Goal: Task Accomplishment & Management: Complete application form

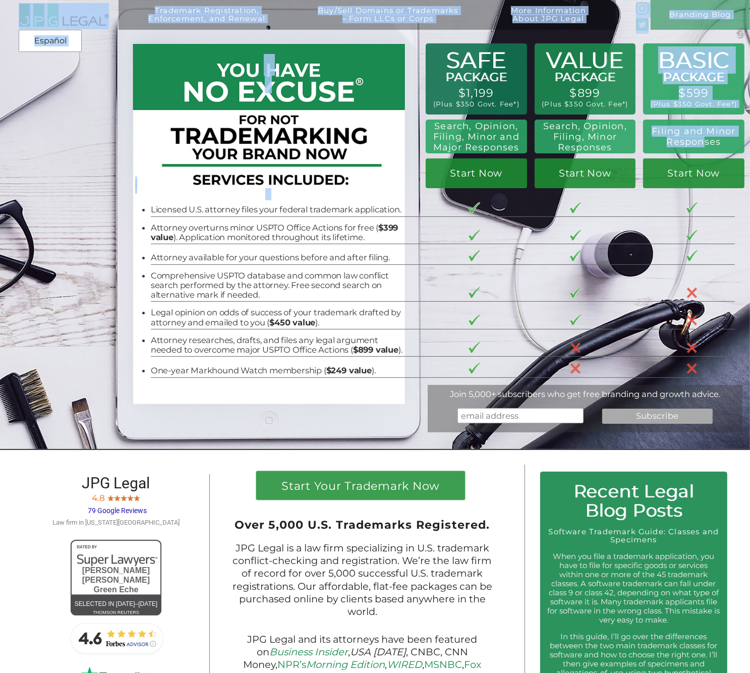
drag, startPoint x: 662, startPoint y: 130, endPoint x: 701, endPoint y: 148, distance: 43.3
click at [701, 23] on div "Trademark Registration, Enforcement, and Renewal File a Trademark Application T…" at bounding box center [375, 11] width 750 height 23
click at [701, 147] on h2 "Filing and Minor Responses" at bounding box center [693, 136] width 89 height 21
drag, startPoint x: 711, startPoint y: 150, endPoint x: 667, endPoint y: 131, distance: 47.7
click at [667, 23] on div "Trademark Registration, Enforcement, and Renewal File a Trademark Application T…" at bounding box center [375, 11] width 750 height 23
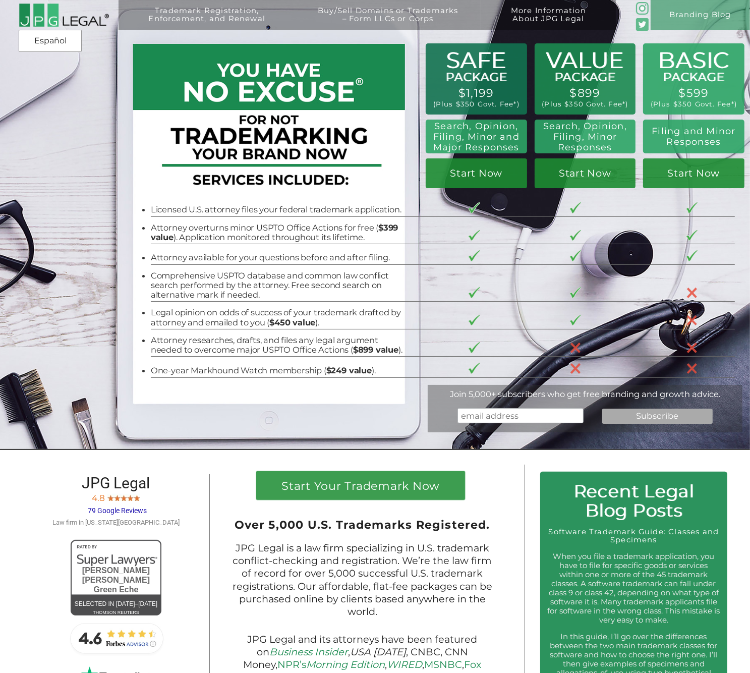
click at [667, 131] on div "Trademark Registration, Enforcement, and Renewal File a Trademark Application T…" at bounding box center [375, 67] width 750 height 135
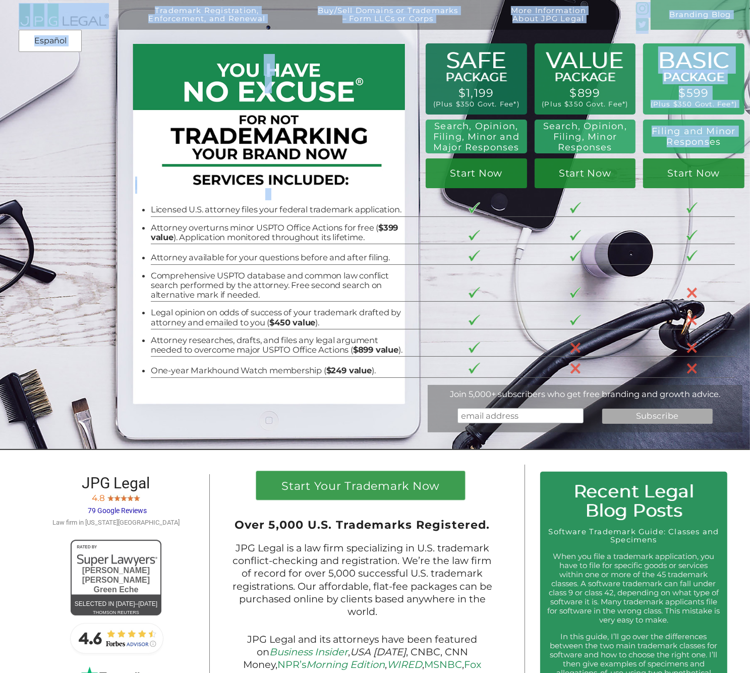
drag, startPoint x: 670, startPoint y: 132, endPoint x: 709, endPoint y: 144, distance: 41.6
click at [709, 23] on div "Trademark Registration, Enforcement, and Renewal File a Trademark Application T…" at bounding box center [375, 11] width 750 height 23
click at [710, 145] on h2 "Filing and Minor Responses" at bounding box center [693, 136] width 89 height 21
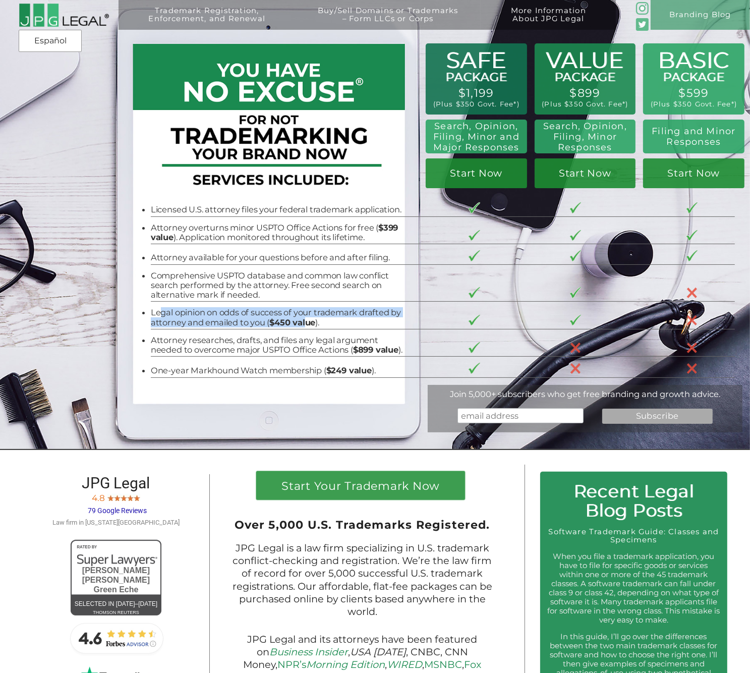
drag, startPoint x: 157, startPoint y: 312, endPoint x: 298, endPoint y: 324, distance: 142.2
click at [298, 324] on li "Legal opinion on odds of success of your trademark drafted by attorney and emai…" at bounding box center [277, 318] width 253 height 20
click at [298, 324] on b "$450 value" at bounding box center [292, 322] width 46 height 10
drag, startPoint x: 303, startPoint y: 324, endPoint x: 153, endPoint y: 312, distance: 150.7
click at [153, 312] on li "Legal opinion on odds of success of your trademark drafted by attorney and emai…" at bounding box center [277, 318] width 253 height 20
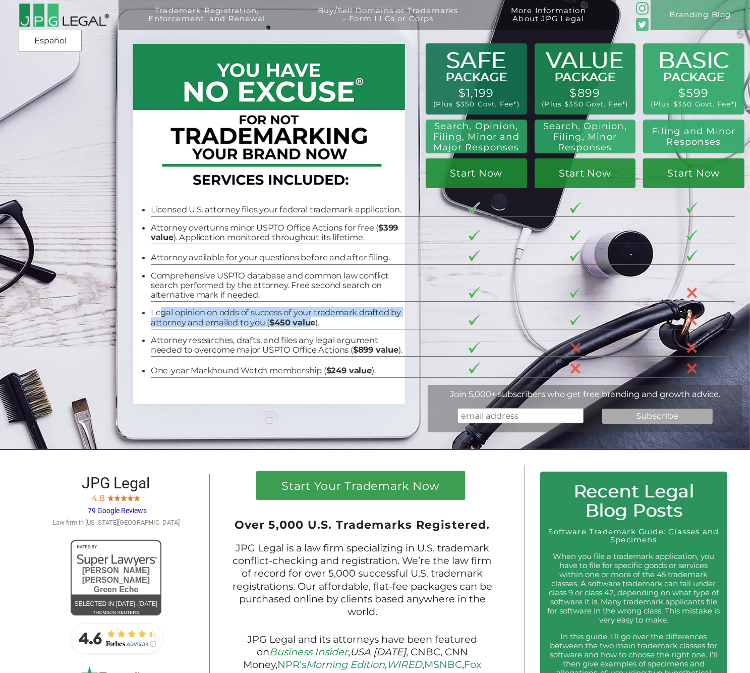
click at [153, 312] on li "Legal opinion on odds of success of your trademark drafted by attorney and emai…" at bounding box center [277, 318] width 253 height 20
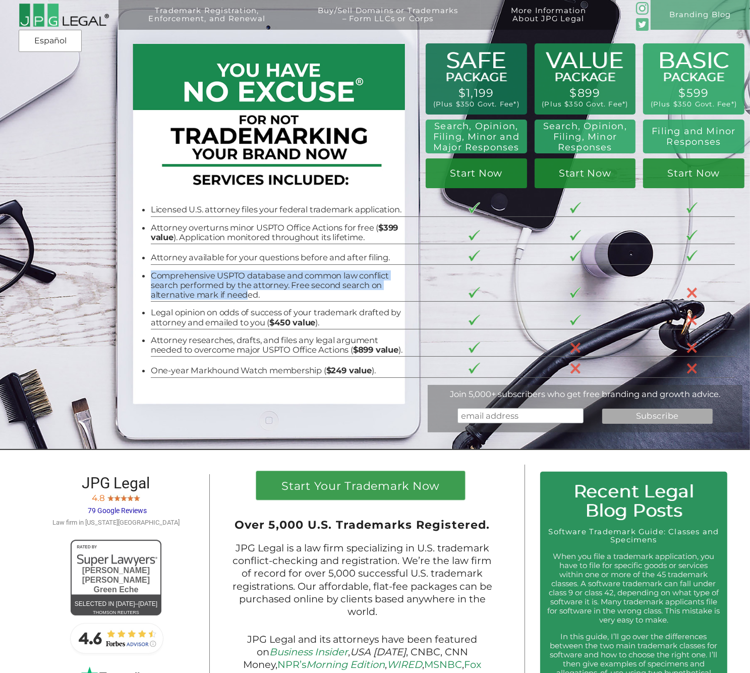
drag, startPoint x: 161, startPoint y: 271, endPoint x: 239, endPoint y: 299, distance: 83.3
click at [239, 299] on td "Comprehensive USPTO database and common law conflict search performed by the at…" at bounding box center [285, 282] width 269 height 37
click at [243, 299] on li "Comprehensive USPTO database and common law conflict search performed by the at…" at bounding box center [277, 285] width 253 height 29
drag, startPoint x: 254, startPoint y: 301, endPoint x: 166, endPoint y: 273, distance: 92.0
click at [166, 273] on li "Comprehensive USPTO database and common law conflict search performed by the at…" at bounding box center [277, 285] width 253 height 29
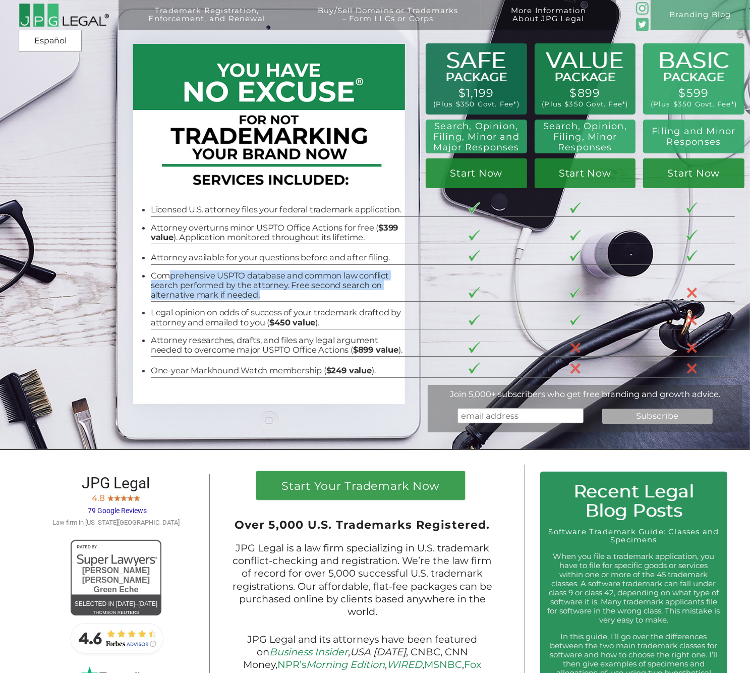
click at [166, 273] on li "Comprehensive USPTO database and common law conflict search performed by the at…" at bounding box center [277, 285] width 253 height 29
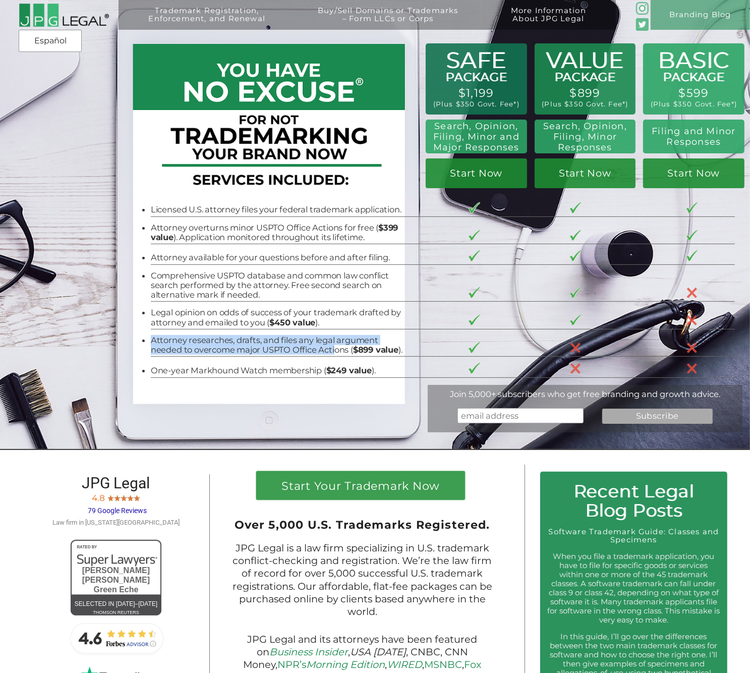
drag, startPoint x: 155, startPoint y: 337, endPoint x: 332, endPoint y: 355, distance: 177.9
click at [332, 355] on td "Attorney researches, drafts, and files any legal argument needed to overcome ma…" at bounding box center [285, 343] width 269 height 28
click at [332, 355] on li "Attorney researches, drafts, and files any legal argument needed to overcome ma…" at bounding box center [277, 345] width 253 height 20
drag, startPoint x: 339, startPoint y: 356, endPoint x: 167, endPoint y: 339, distance: 172.8
click at [167, 339] on li "Attorney researches, drafts, and files any legal argument needed to overcome ma…" at bounding box center [277, 345] width 253 height 20
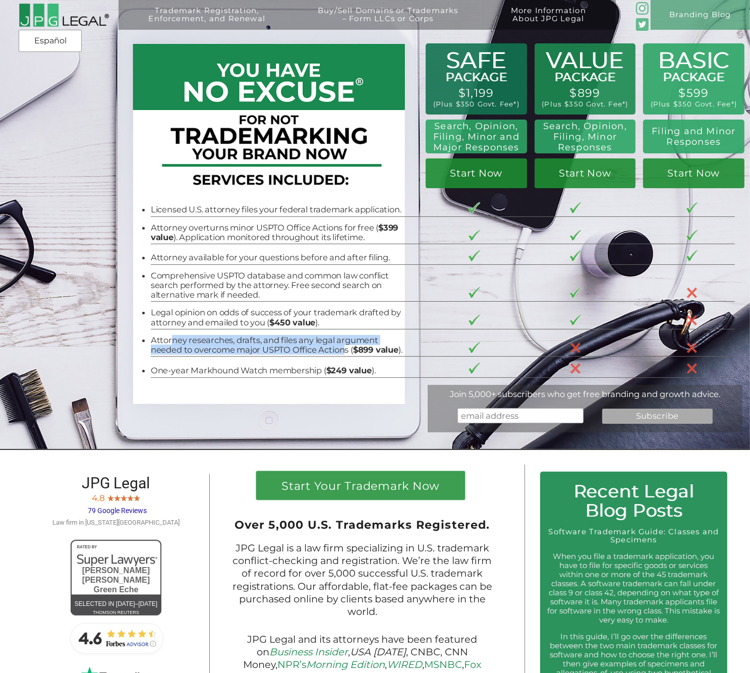
click at [164, 339] on li "Attorney researches, drafts, and files any legal argument needed to overcome ma…" at bounding box center [277, 345] width 253 height 20
drag, startPoint x: 159, startPoint y: 336, endPoint x: 338, endPoint y: 351, distance: 179.6
click at [338, 351] on td "Attorney researches, drafts, and files any legal argument needed to overcome ma…" at bounding box center [285, 343] width 269 height 28
click at [337, 351] on li "Attorney researches, drafts, and files any legal argument needed to overcome ma…" at bounding box center [277, 345] width 253 height 20
click at [332, 351] on li "Attorney researches, drafts, and files any legal argument needed to overcome ma…" at bounding box center [277, 345] width 253 height 20
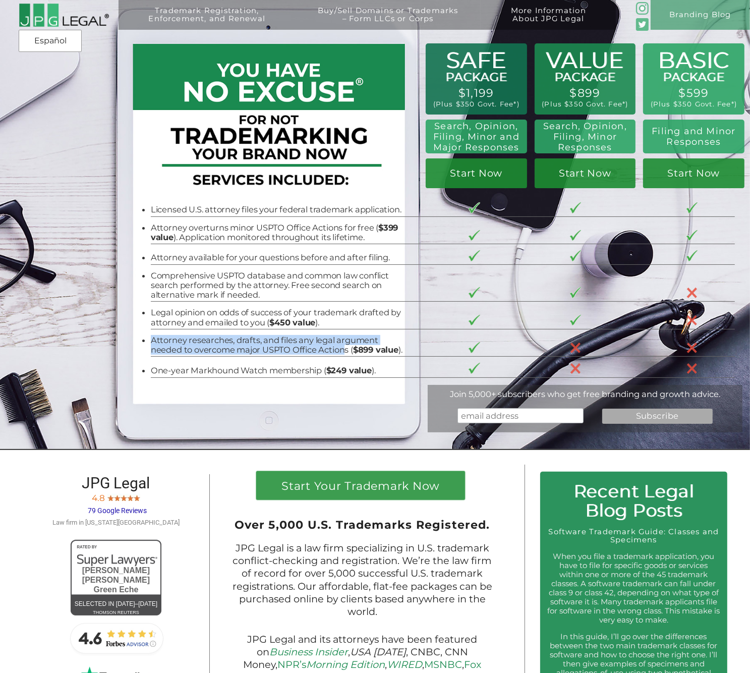
click at [326, 347] on li "Attorney researches, drafts, and files any legal argument needed to overcome ma…" at bounding box center [277, 345] width 253 height 20
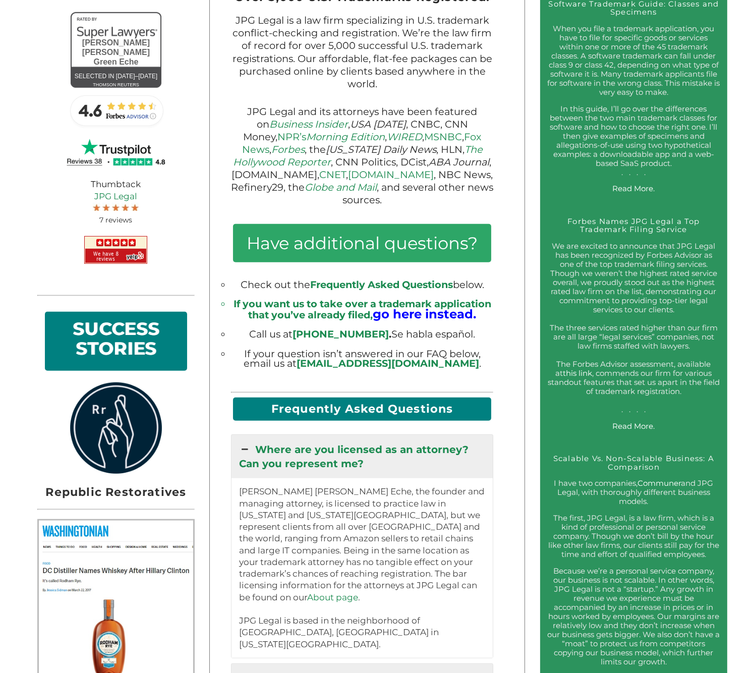
scroll to position [504, 0]
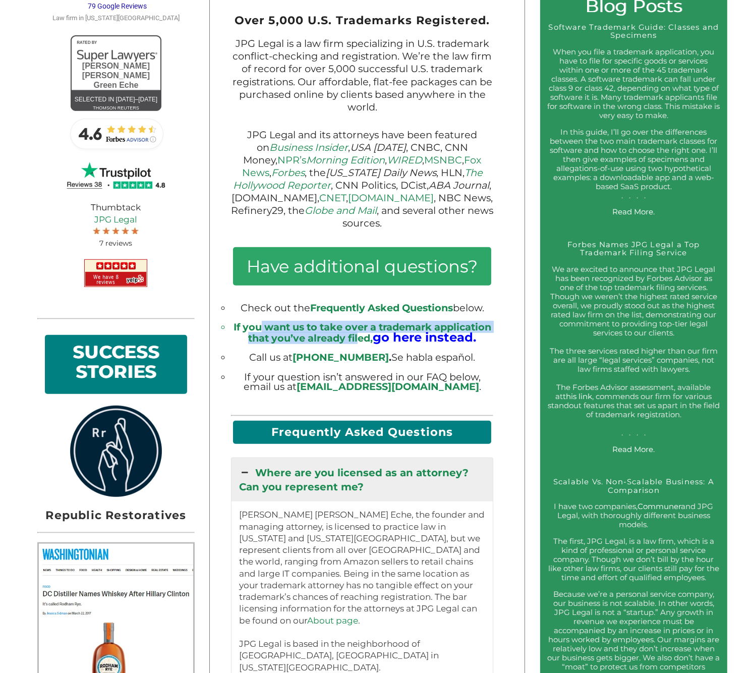
drag, startPoint x: 260, startPoint y: 322, endPoint x: 363, endPoint y: 335, distance: 103.3
click at [361, 335] on li "If you want us to take over a trademark application that you’ve already filed, …" at bounding box center [362, 332] width 262 height 21
click at [365, 334] on li "If you want us to take over a trademark application that you’ve already filed, …" at bounding box center [362, 332] width 262 height 21
drag, startPoint x: 351, startPoint y: 329, endPoint x: 252, endPoint y: 325, distance: 99.4
click at [250, 325] on li "If you want us to take over a trademark application that you’ve already filed, …" at bounding box center [362, 332] width 262 height 21
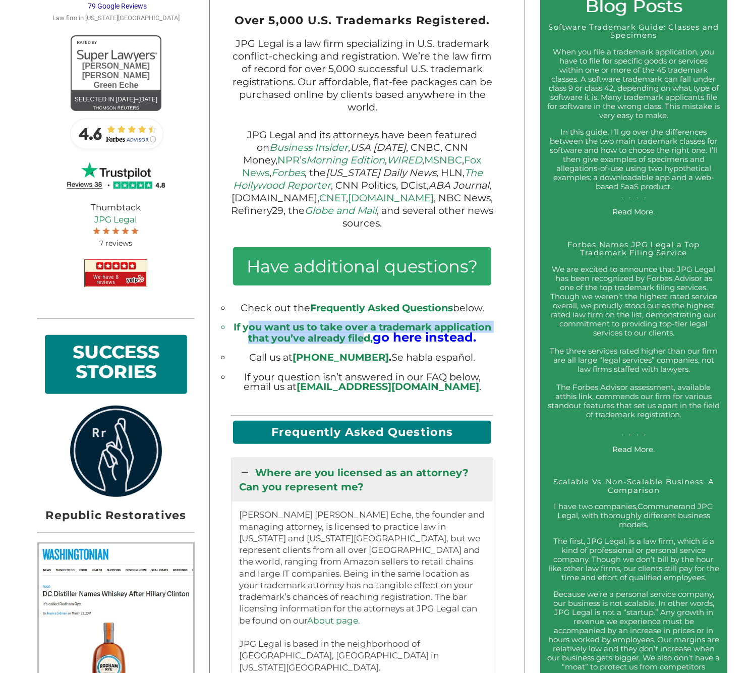
click at [252, 325] on li "If you want us to take over a trademark application that you’ve already filed, …" at bounding box center [362, 332] width 262 height 21
drag, startPoint x: 256, startPoint y: 323, endPoint x: 358, endPoint y: 335, distance: 103.1
click at [358, 335] on li "If you want us to take over a trademark application that you’ve already filed, …" at bounding box center [362, 332] width 262 height 21
click at [359, 335] on li "If you want us to take over a trademark application that you’ve already filed, …" at bounding box center [362, 332] width 262 height 21
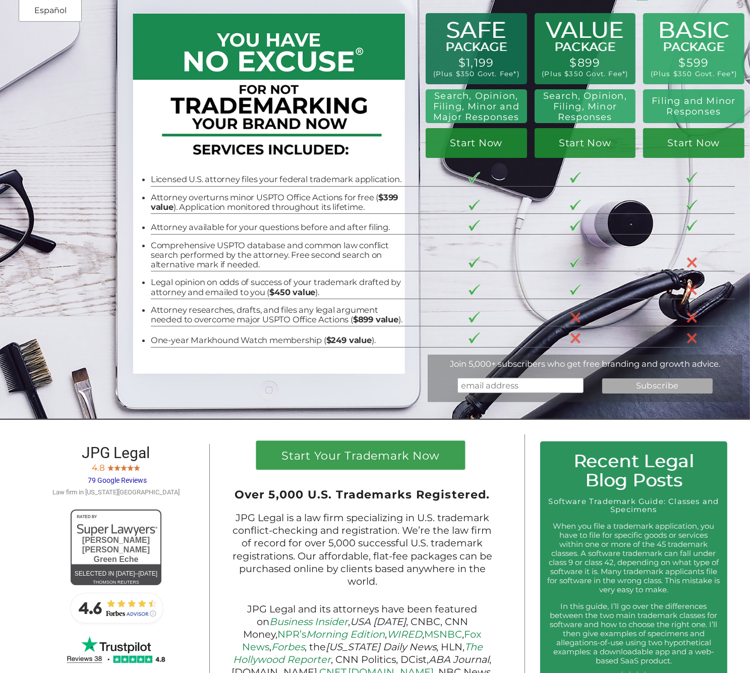
scroll to position [0, 0]
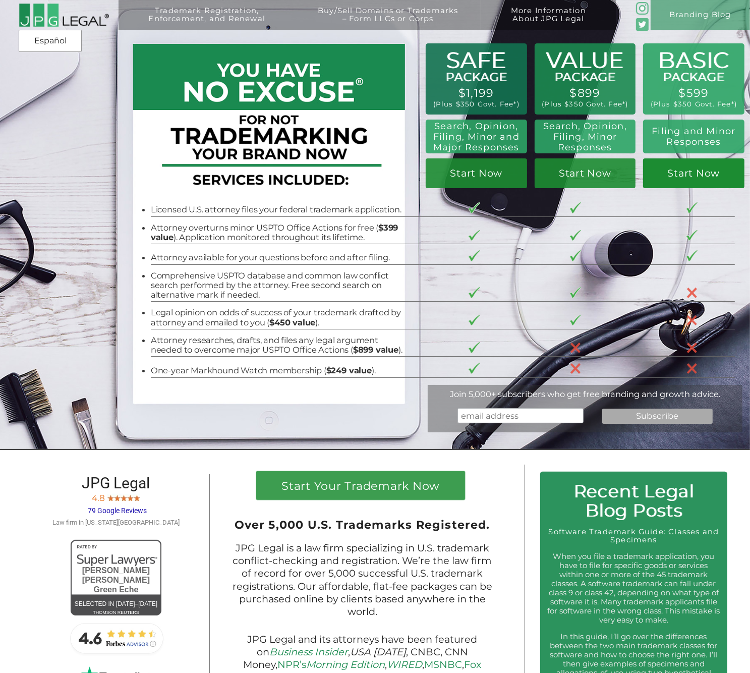
click at [698, 170] on link "Start Now" at bounding box center [693, 173] width 101 height 30
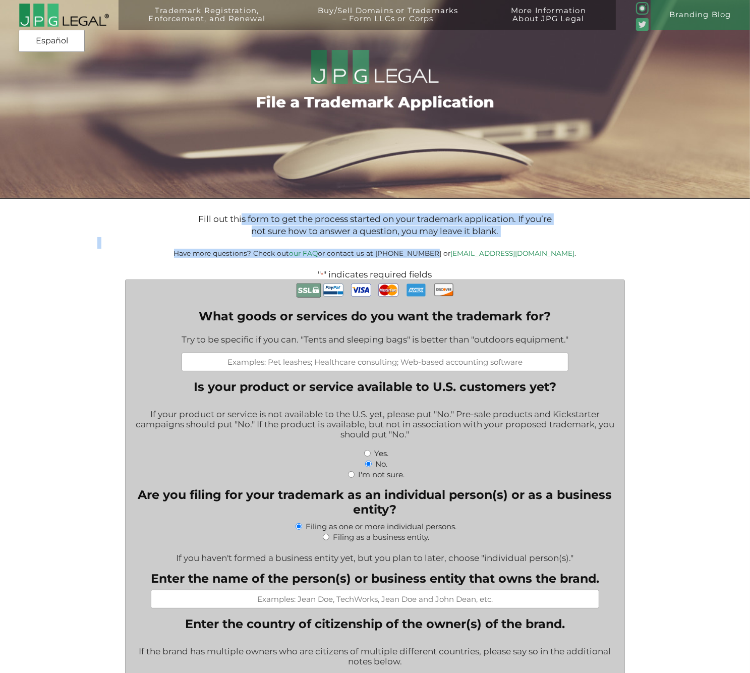
drag, startPoint x: 451, startPoint y: 255, endPoint x: 238, endPoint y: 221, distance: 215.4
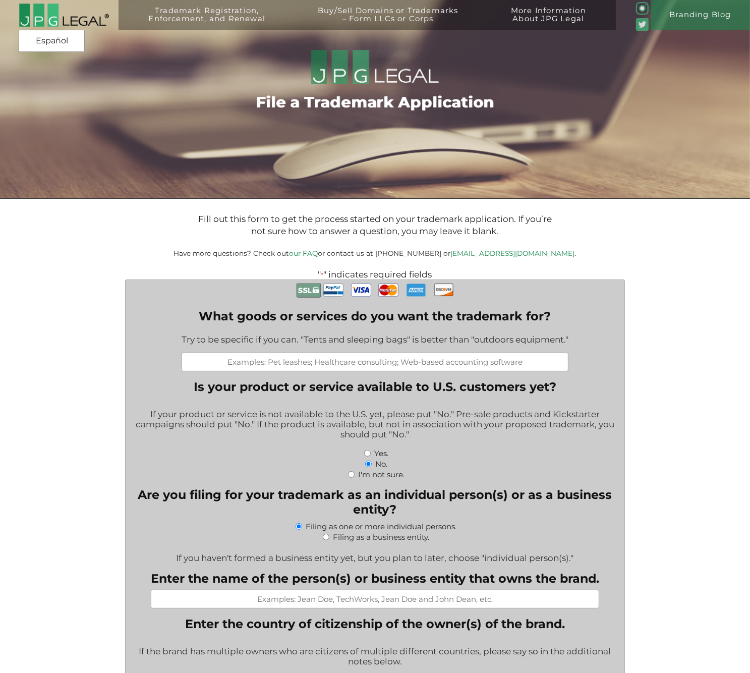
click at [238, 221] on p "Fill out this form to get the process started on your trademark application. If…" at bounding box center [375, 225] width 360 height 24
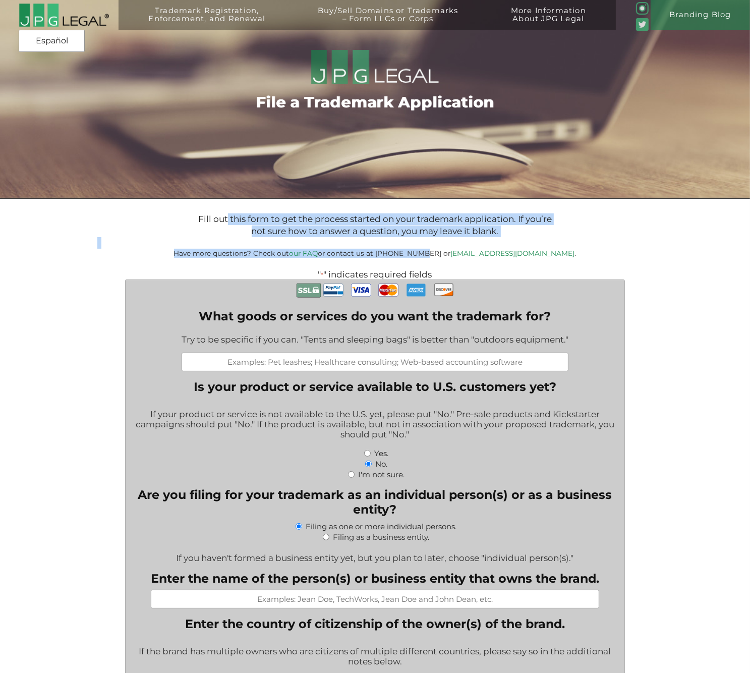
drag, startPoint x: 345, startPoint y: 232, endPoint x: 444, endPoint y: 253, distance: 100.5
click at [444, 253] on small "Have more questions? Check out our FAQ or contact us at (917) 268-7054 or info@…" at bounding box center [375, 253] width 402 height 8
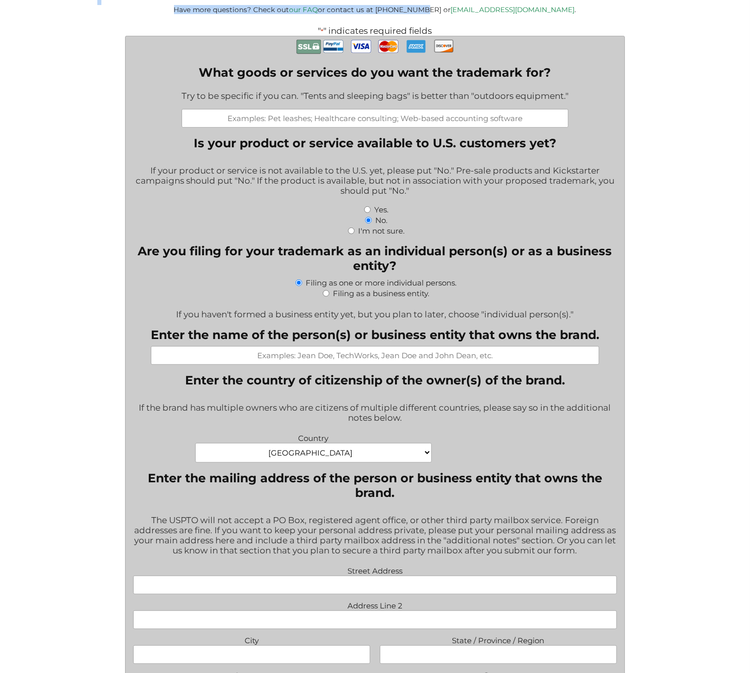
scroll to position [151, 0]
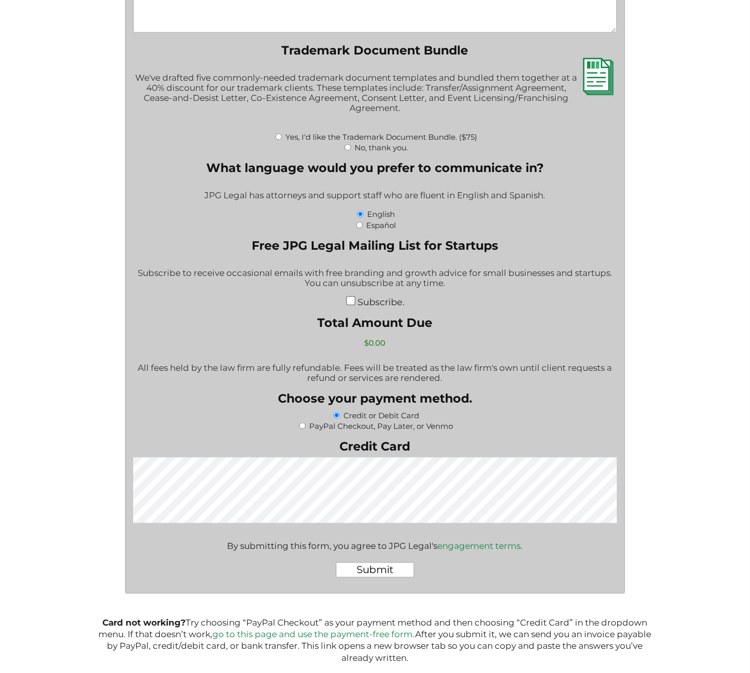
scroll to position [1448, 0]
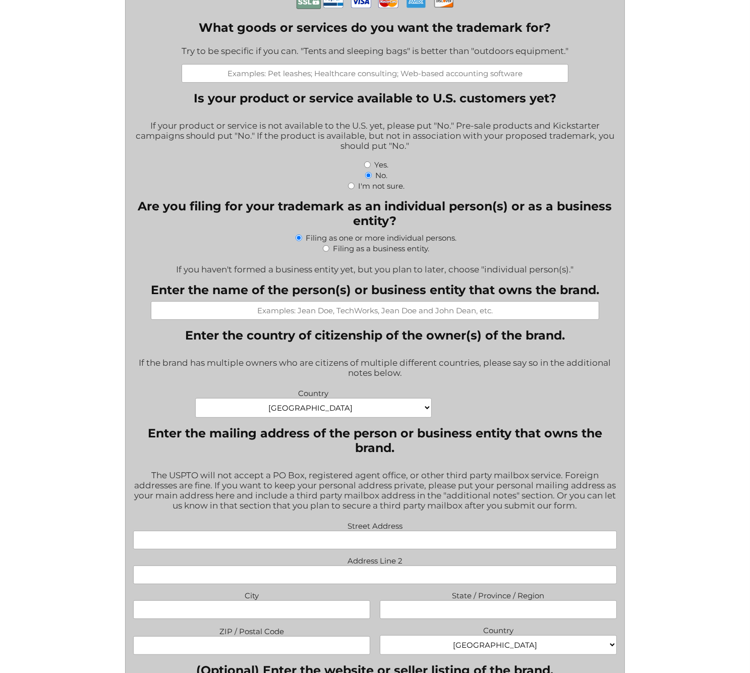
scroll to position [0, 0]
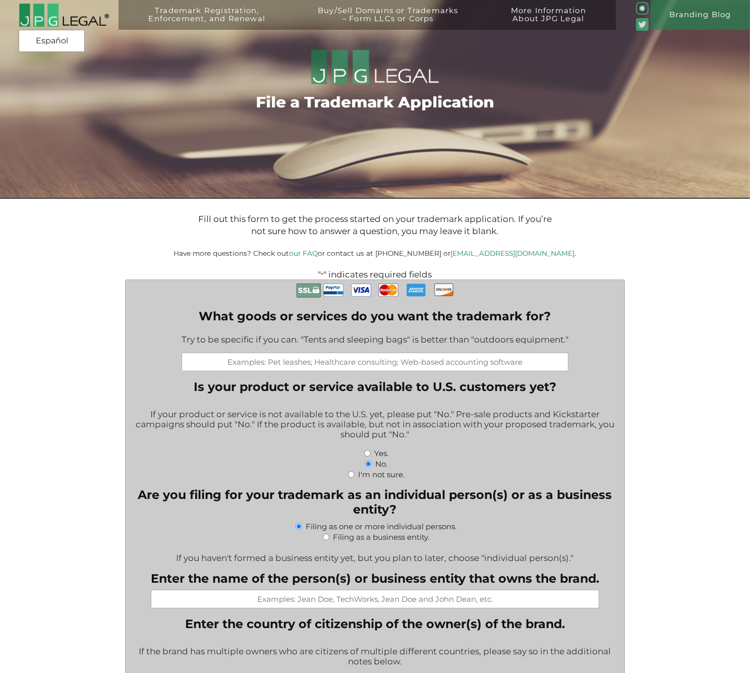
click at [375, 458] on label "Yes." at bounding box center [381, 453] width 14 height 10
click at [371, 456] on input "Yes." at bounding box center [367, 453] width 7 height 7
radio input "true"
click at [364, 371] on input "What goods or services do you want the trademark for?" at bounding box center [375, 361] width 387 height 19
click at [383, 542] on label "Filing as a business entity." at bounding box center [381, 537] width 96 height 10
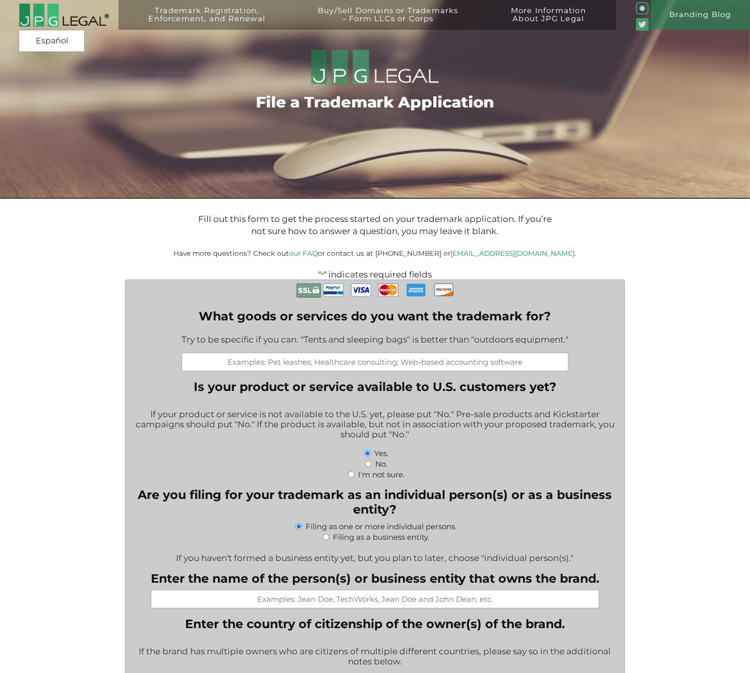
click at [329, 540] on input "Filing as a business entity." at bounding box center [326, 536] width 7 height 7
radio input "true"
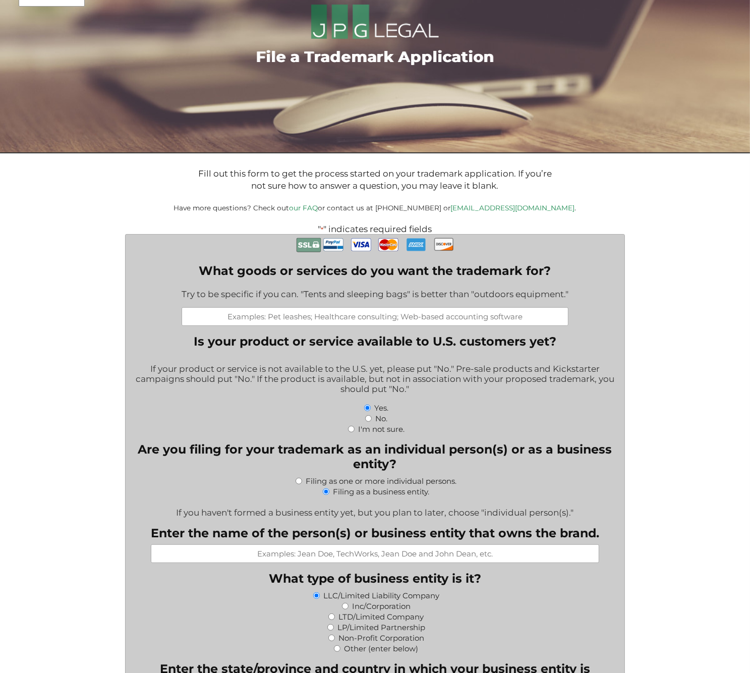
scroll to position [101, 0]
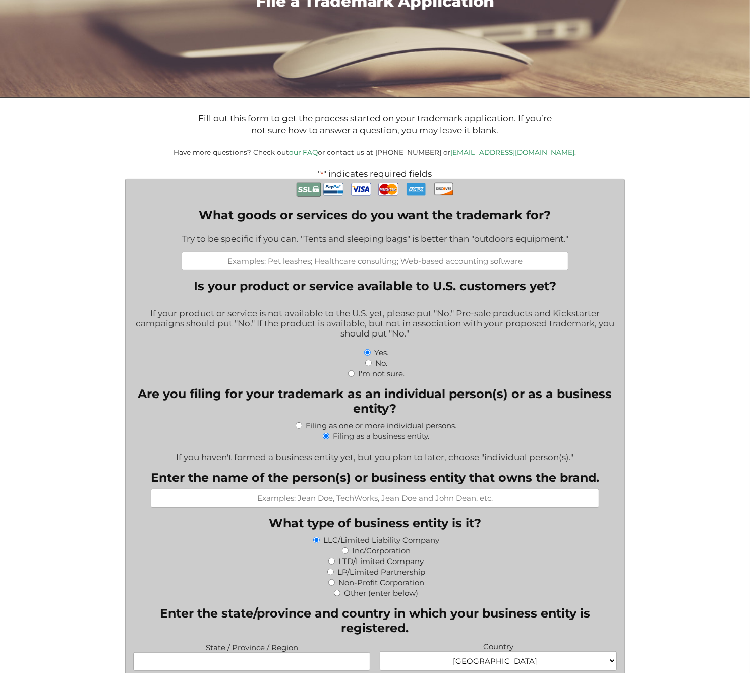
click at [321, 502] on input "Enter the name of the person(s) or business entity that owns the brand." at bounding box center [375, 498] width 448 height 19
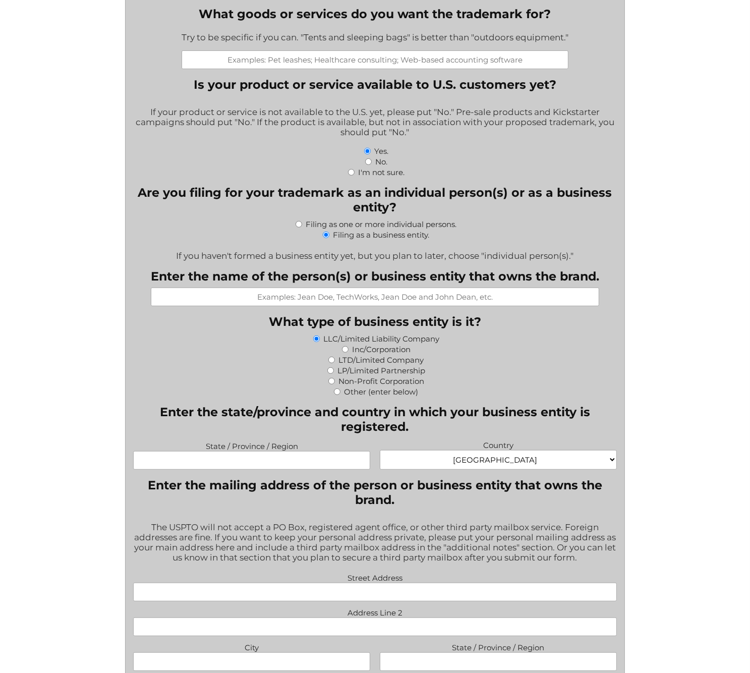
scroll to position [303, 0]
click at [227, 461] on input "State / Province / Region" at bounding box center [251, 459] width 237 height 19
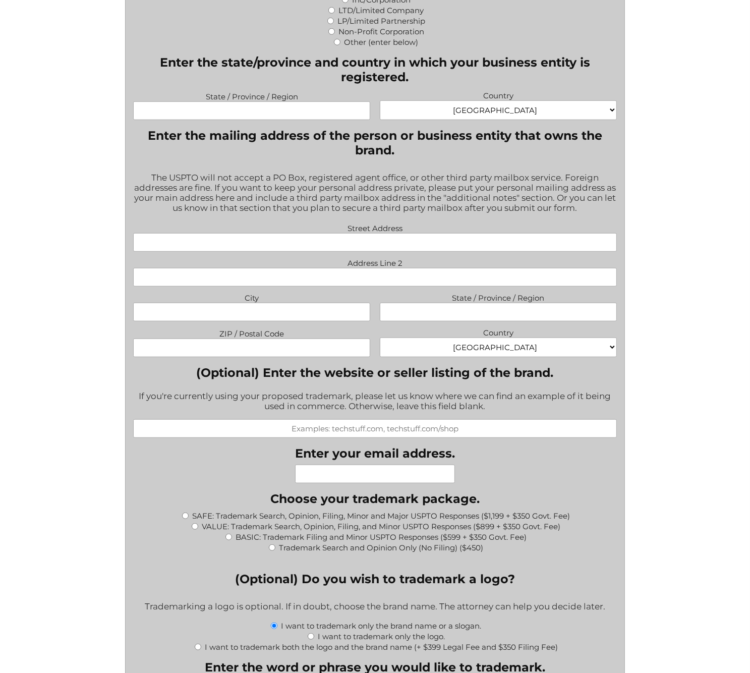
scroll to position [655, 0]
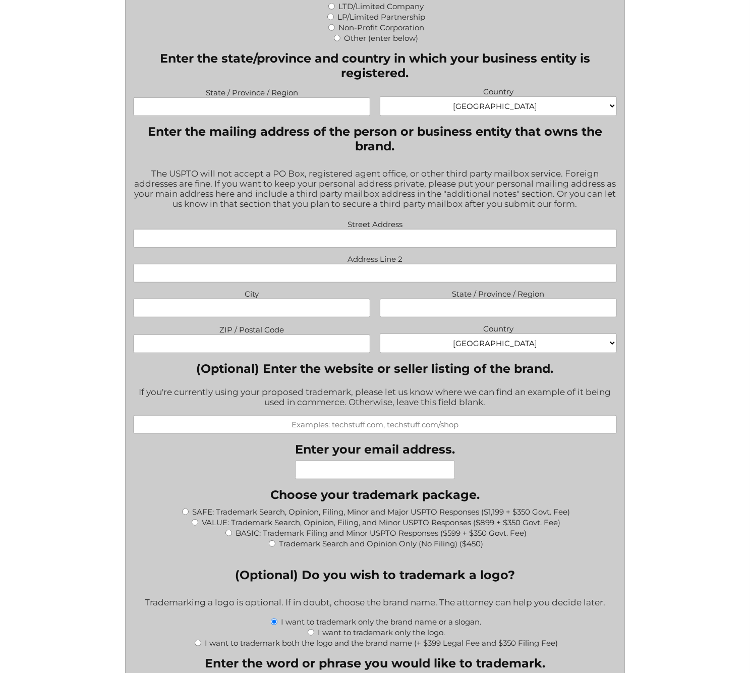
click at [228, 534] on input "BASIC: Trademark Filing and Minor USPTO Responses ($599 + $350 Govt. Fee)" at bounding box center [228, 532] width 7 height 7
radio input "true"
type input "$949.00"
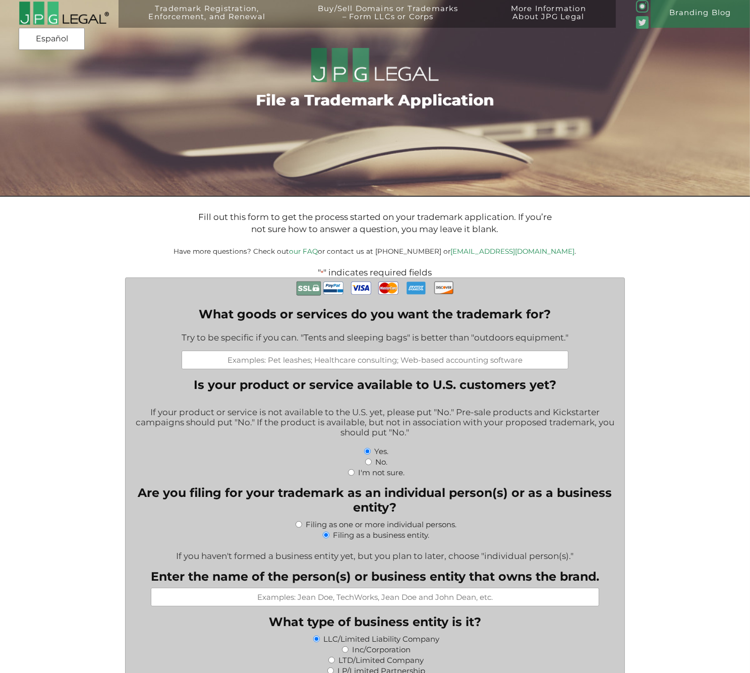
scroll to position [0, 0]
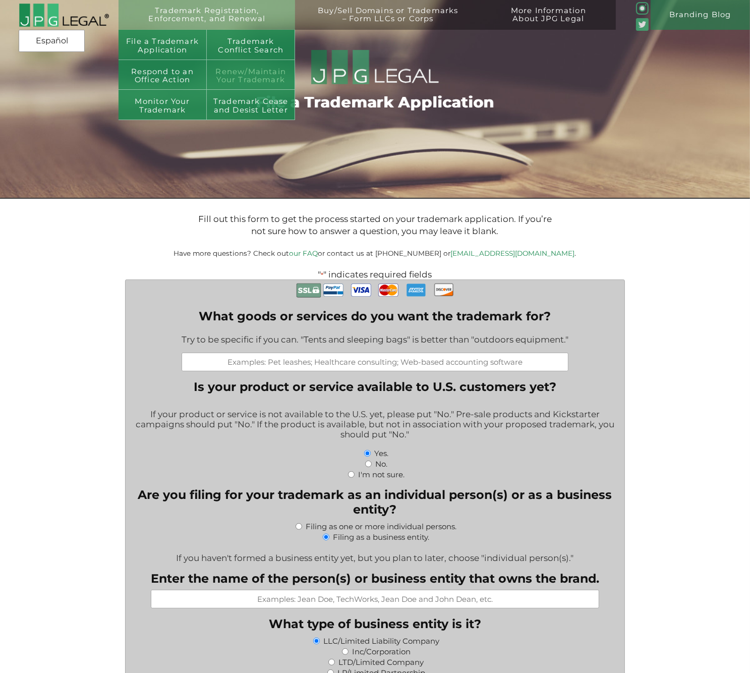
click at [269, 79] on link "Renew/Maintain Your Trademark" at bounding box center [251, 75] width 88 height 30
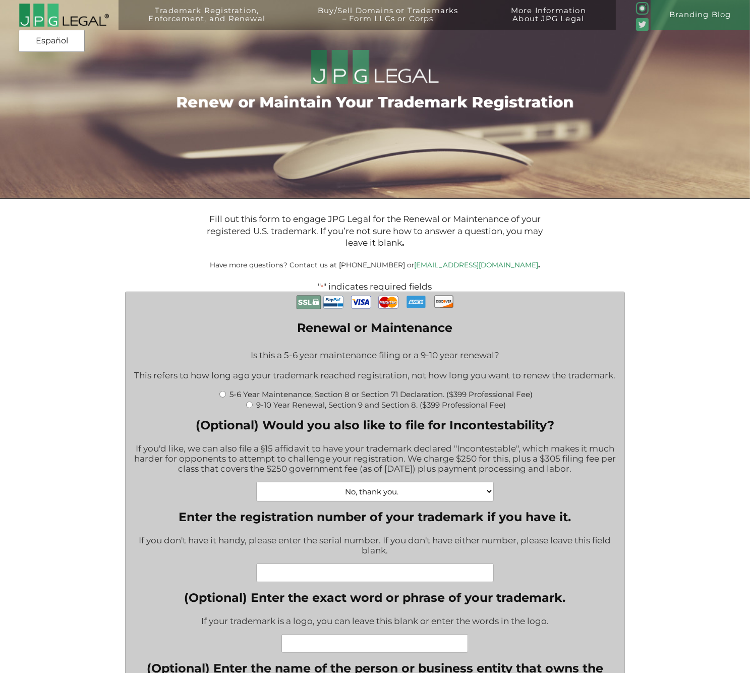
drag, startPoint x: 574, startPoint y: 474, endPoint x: 169, endPoint y: 457, distance: 404.7
click at [169, 457] on div "If you'd like, we can also file a §15 affidavit to have your trademark declared…" at bounding box center [374, 459] width 483 height 45
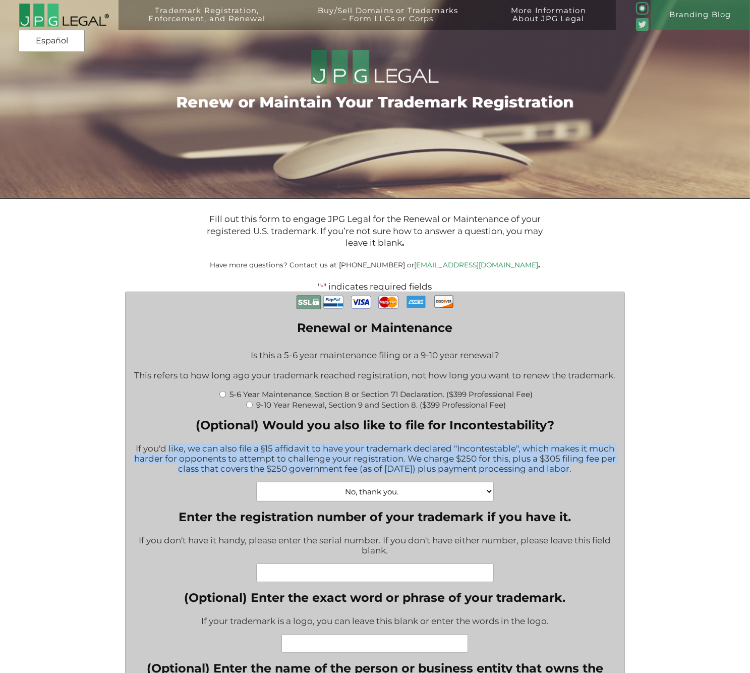
drag, startPoint x: 169, startPoint y: 457, endPoint x: 551, endPoint y: 473, distance: 382.0
click at [550, 474] on div "If you'd like, we can also file a §15 affidavit to have your trademark declared…" at bounding box center [374, 459] width 483 height 45
click at [552, 473] on div "If you'd like, we can also file a §15 affidavit to have your trademark declared…" at bounding box center [374, 459] width 483 height 45
drag, startPoint x: 536, startPoint y: 468, endPoint x: 198, endPoint y: 455, distance: 339.1
click at [198, 455] on div "If you'd like, we can also file a §15 affidavit to have your trademark declared…" at bounding box center [374, 459] width 483 height 45
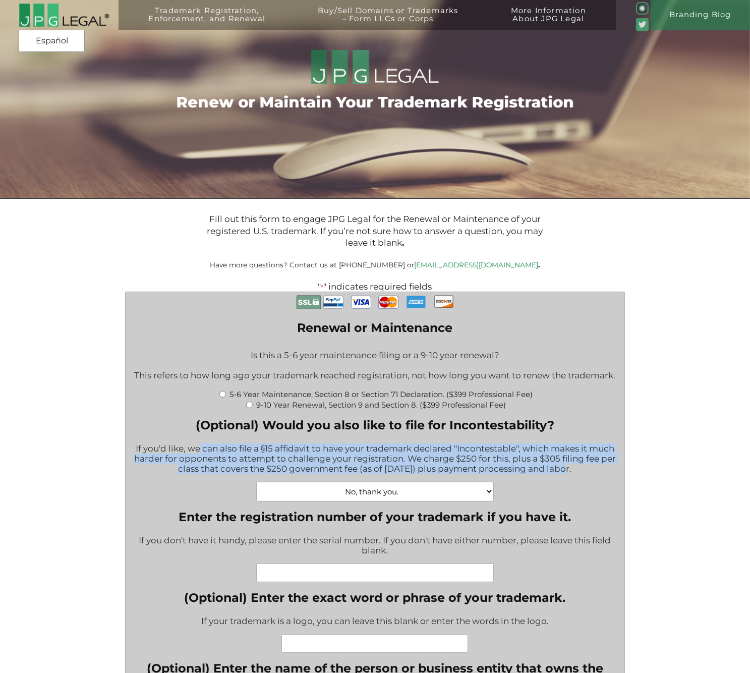
click at [198, 455] on div "If you'd like, we can also file a §15 affidavit to have your trademark declared…" at bounding box center [374, 459] width 483 height 45
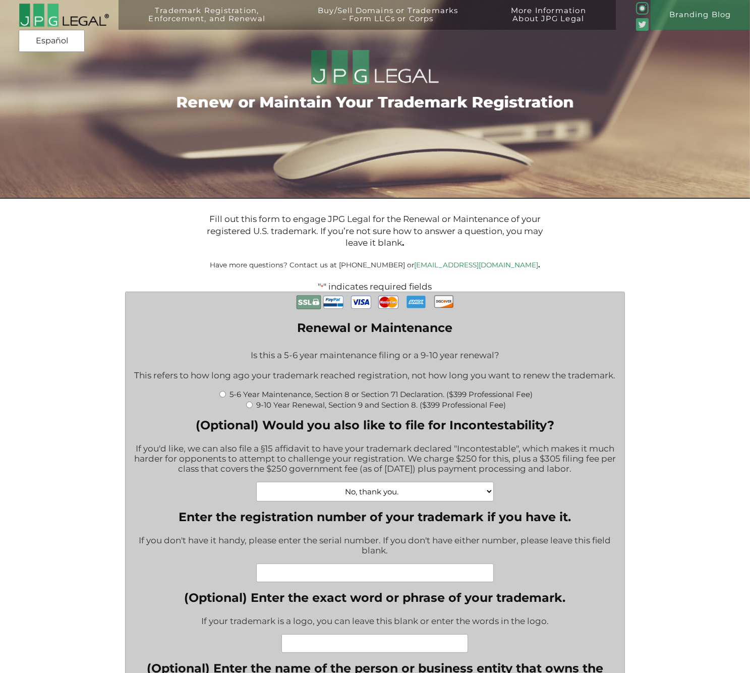
click at [426, 496] on select "No, thank you. Yes, Incontestability for one class. ($555) Yes, Incontestabilit…" at bounding box center [374, 492] width 237 height 20
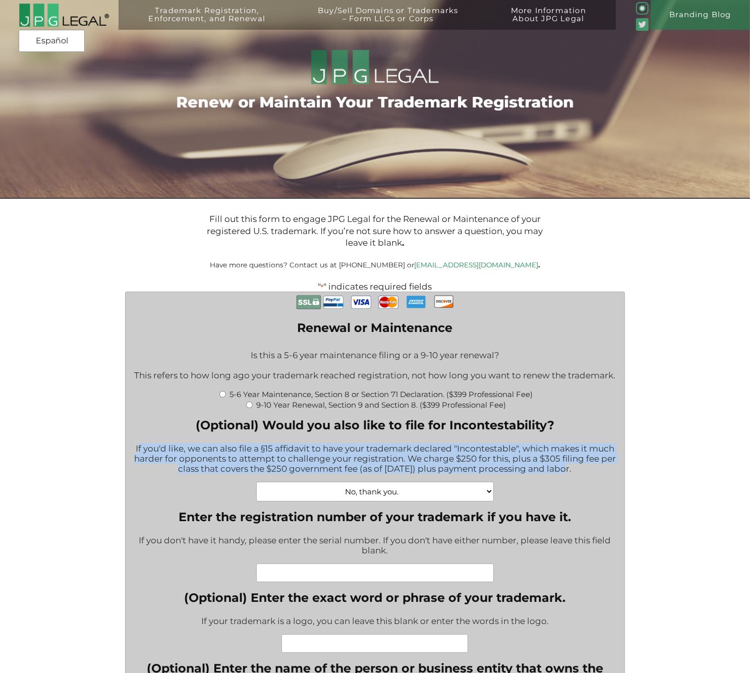
drag, startPoint x: 553, startPoint y: 476, endPoint x: 137, endPoint y: 455, distance: 416.0
click at [137, 455] on div "If you'd like, we can also file a §15 affidavit to have your trademark declared…" at bounding box center [374, 459] width 483 height 45
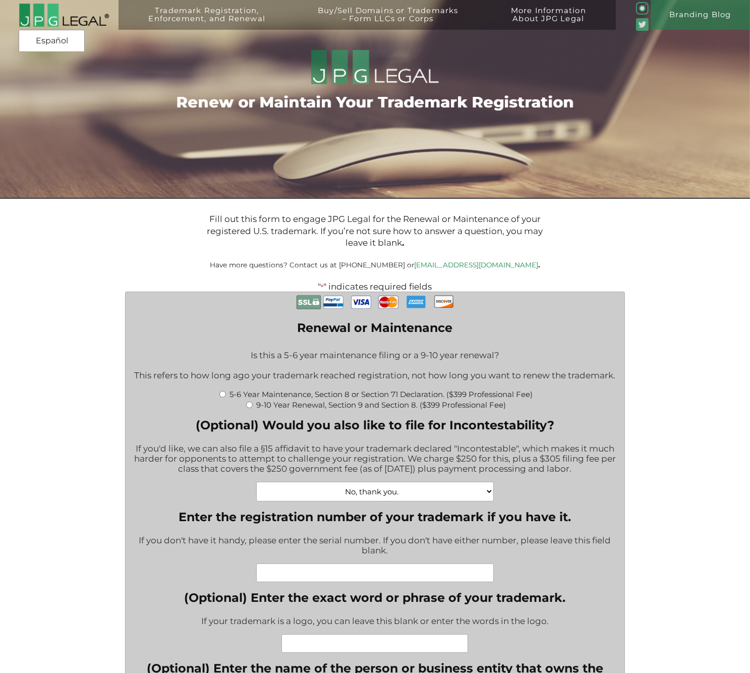
drag, startPoint x: 172, startPoint y: 452, endPoint x: 569, endPoint y: 472, distance: 397.3
click at [569, 472] on div "If you'd like, we can also file a §15 affidavit to have your trademark declared…" at bounding box center [374, 459] width 483 height 45
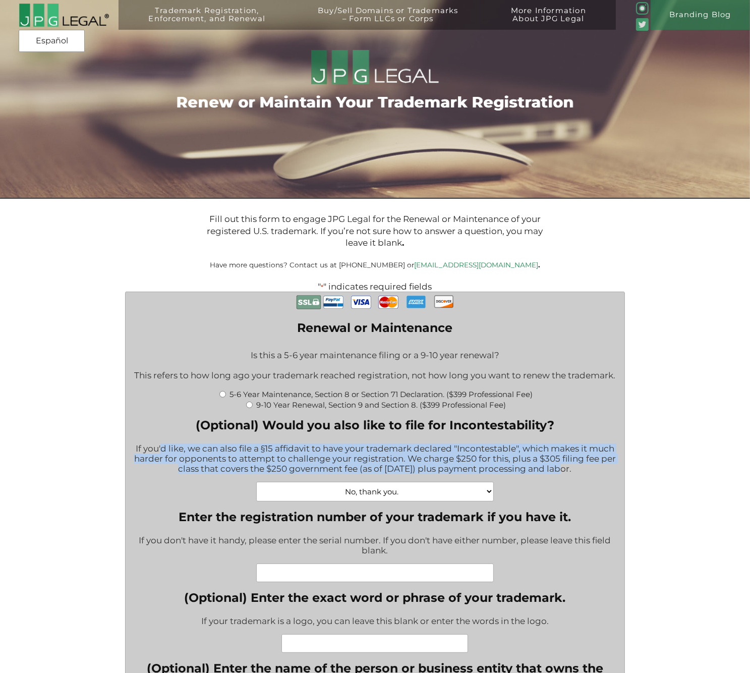
drag, startPoint x: 548, startPoint y: 470, endPoint x: 161, endPoint y: 449, distance: 387.3
click at [161, 449] on div "If you'd like, we can also file a §15 affidavit to have your trademark declared…" at bounding box center [374, 459] width 483 height 45
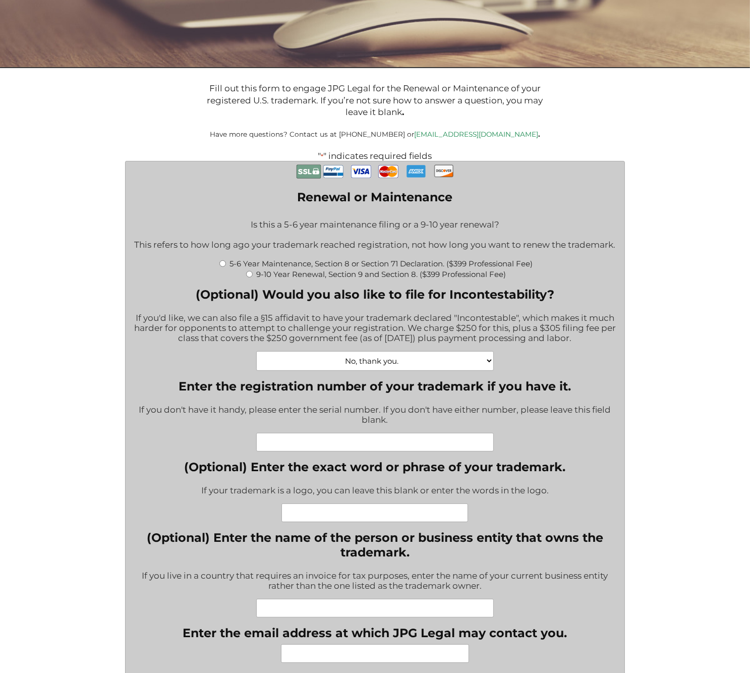
scroll to position [151, 0]
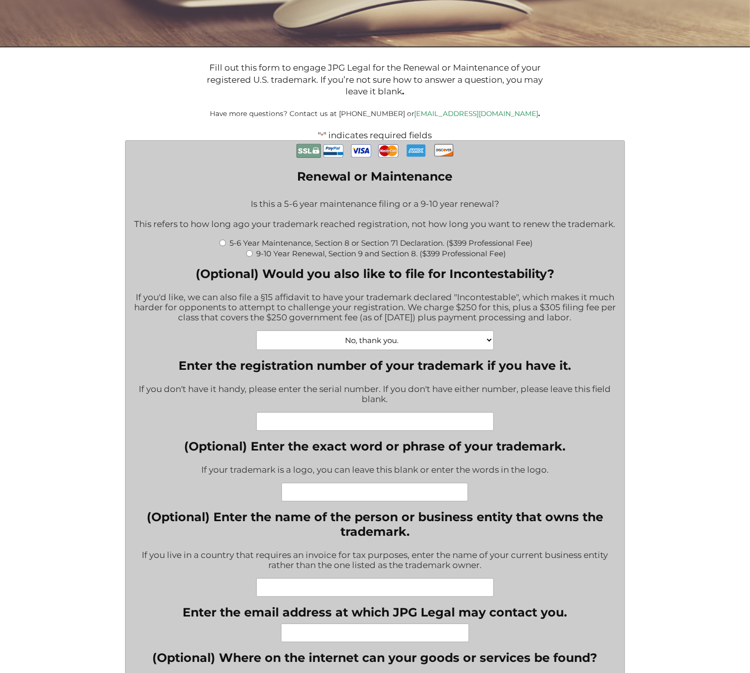
click at [402, 430] on input "Enter the registration number of your trademark if you have it." at bounding box center [374, 421] width 237 height 19
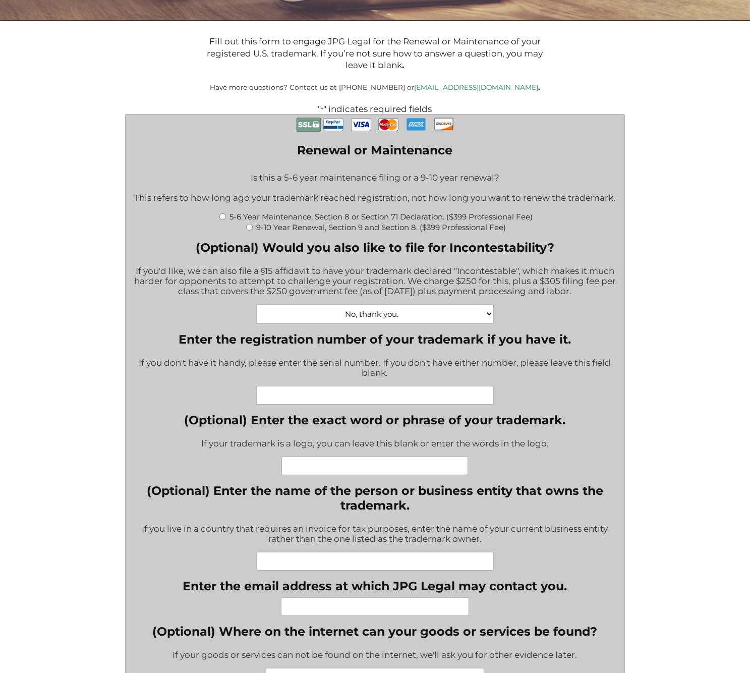
scroll to position [202, 0]
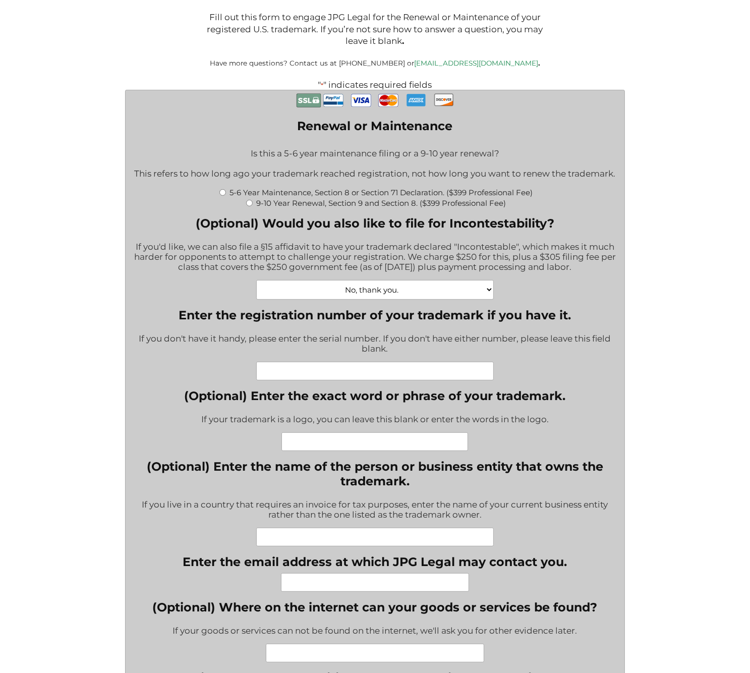
click at [363, 444] on input "(Optional) Enter the exact word or phrase of your trademark." at bounding box center [374, 441] width 187 height 19
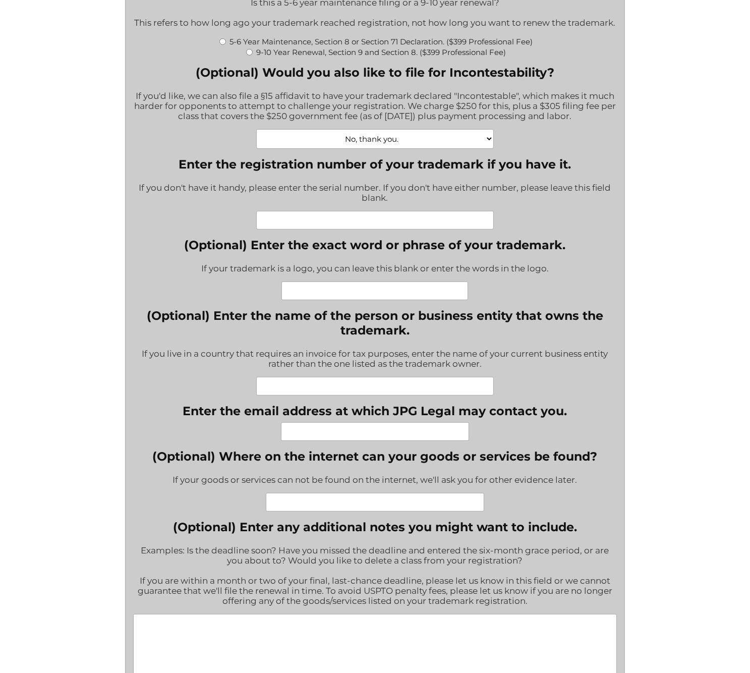
scroll to position [353, 0]
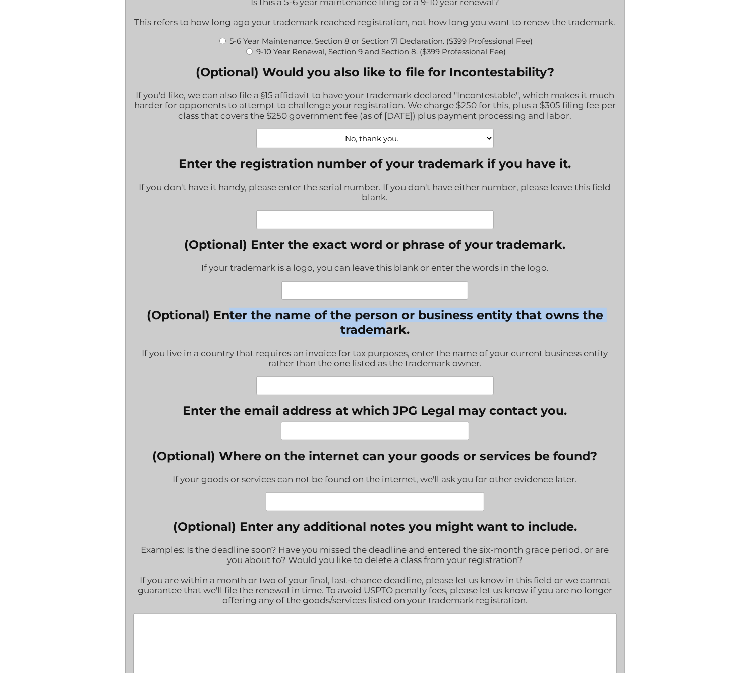
drag, startPoint x: 328, startPoint y: 326, endPoint x: 381, endPoint y: 333, distance: 53.4
click at [381, 333] on div "Renewal or Maintenance * Is this a 5-6 year maintenance filing or a 9-10 year r…" at bounding box center [374, 590] width 483 height 1303
click at [381, 332] on label "(Optional) Enter the name of the person or business entity that owns the tradem…" at bounding box center [374, 322] width 483 height 29
click at [381, 376] on input "(Optional) Enter the name of the person or business entity that owns the tradem…" at bounding box center [374, 385] width 237 height 19
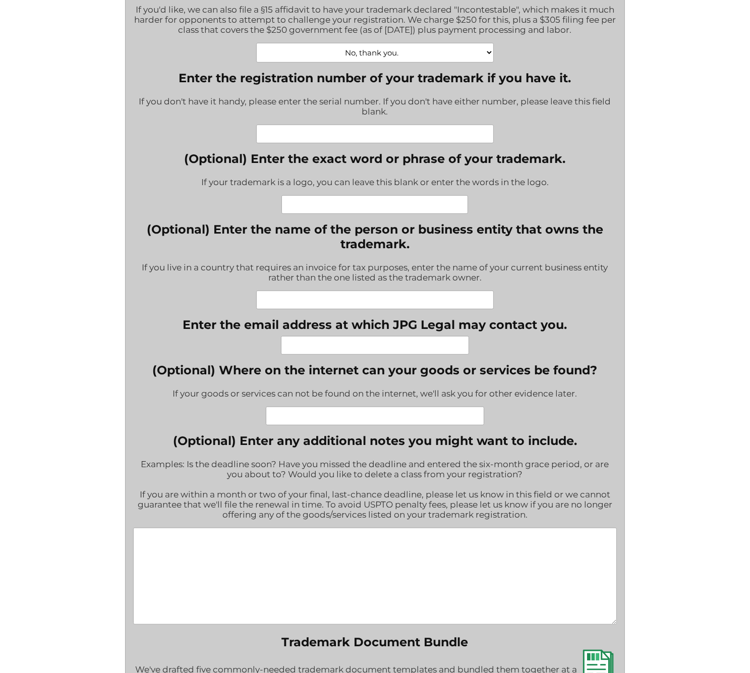
scroll to position [454, 0]
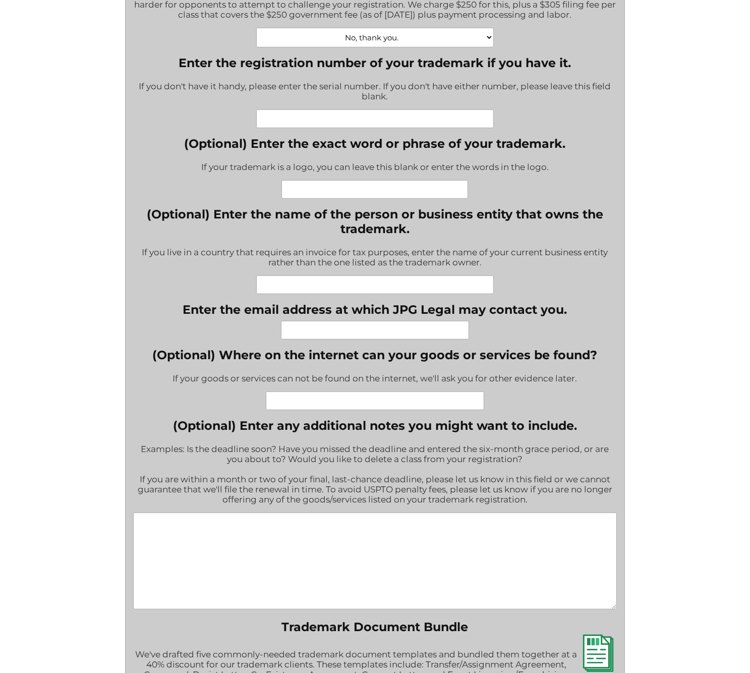
click at [382, 331] on input "Enter the email address at which JPG Legal may contact you." at bounding box center [375, 330] width 188 height 19
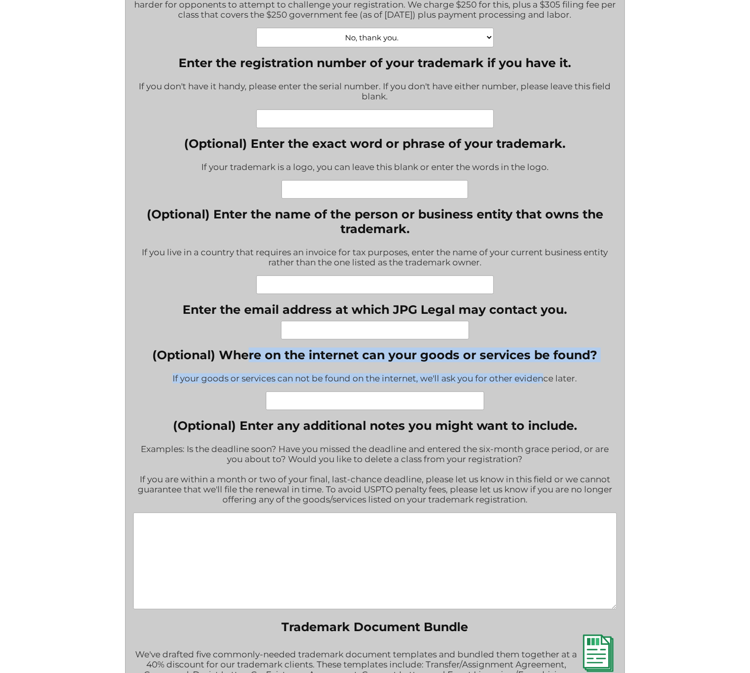
drag, startPoint x: 250, startPoint y: 350, endPoint x: 545, endPoint y: 378, distance: 296.3
click at [545, 378] on div "Renewal or Maintenance * Is this a 5-6 year maintenance filing or a 9-10 year r…" at bounding box center [374, 489] width 483 height 1303
click at [545, 378] on div "If your goods or services can not be found on the internet, we'll ask you for o…" at bounding box center [374, 379] width 445 height 25
drag, startPoint x: 548, startPoint y: 374, endPoint x: 176, endPoint y: 353, distance: 371.7
click at [176, 353] on div "(Optional) Where on the internet can your goods or services be found? If your g…" at bounding box center [374, 378] width 445 height 63
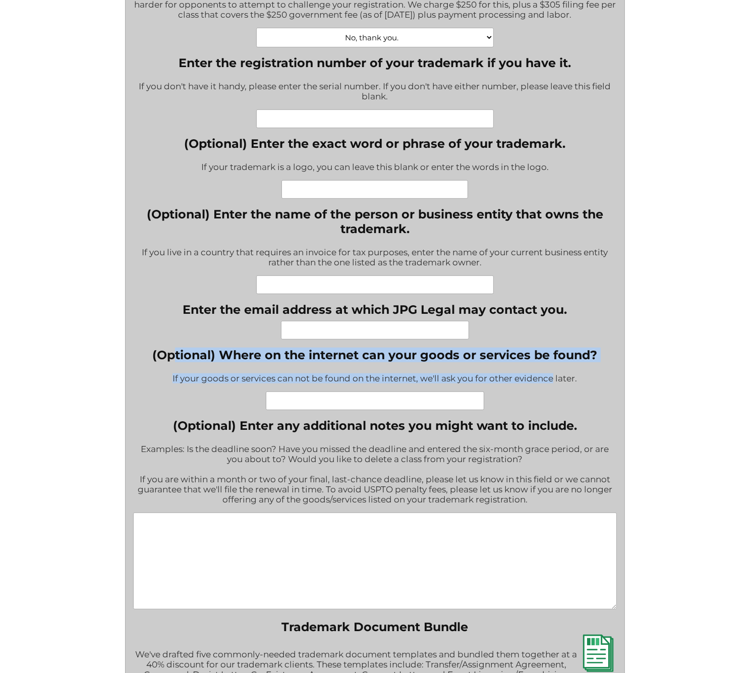
click at [176, 353] on label "(Optional) Where on the internet can your goods or services be found?" at bounding box center [374, 354] width 445 height 15
click at [266, 391] on input "(Optional) Where on the internet can your goods or services be found?" at bounding box center [375, 400] width 218 height 19
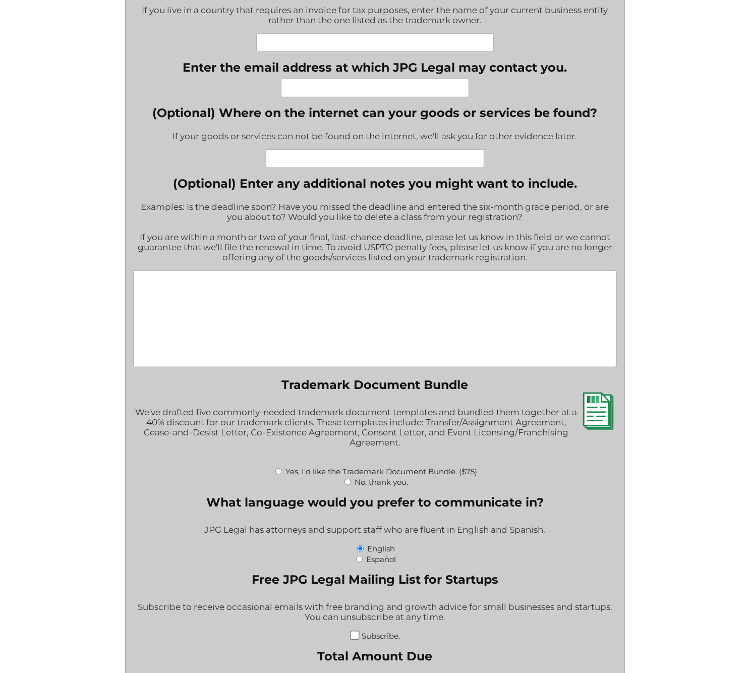
scroll to position [706, 0]
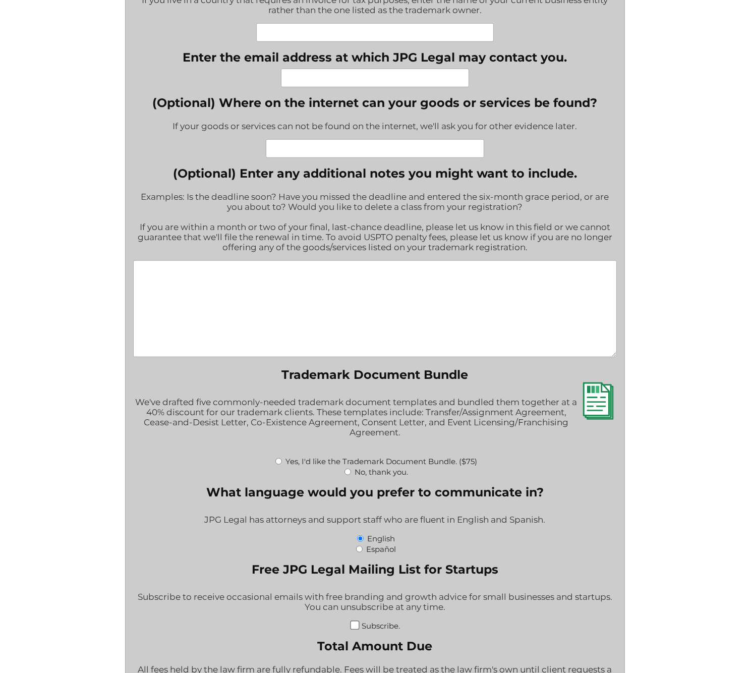
click at [330, 294] on textarea "(Optional) Enter any additional notes you might want to include." at bounding box center [374, 308] width 483 height 97
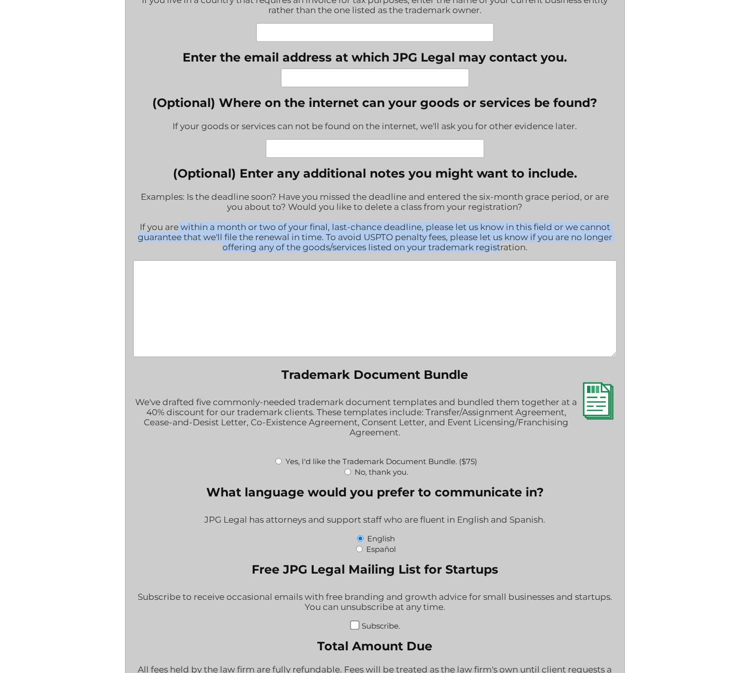
drag, startPoint x: 173, startPoint y: 231, endPoint x: 498, endPoint y: 250, distance: 324.7
click at [498, 250] on div "Examples: Is the deadline soon? Have you missed the deadline and entered the si…" at bounding box center [374, 222] width 483 height 75
drag, startPoint x: 513, startPoint y: 249, endPoint x: 148, endPoint y: 234, distance: 365.4
click at [148, 234] on div "Examples: Is the deadline soon? Have you missed the deadline and entered the si…" at bounding box center [374, 222] width 483 height 75
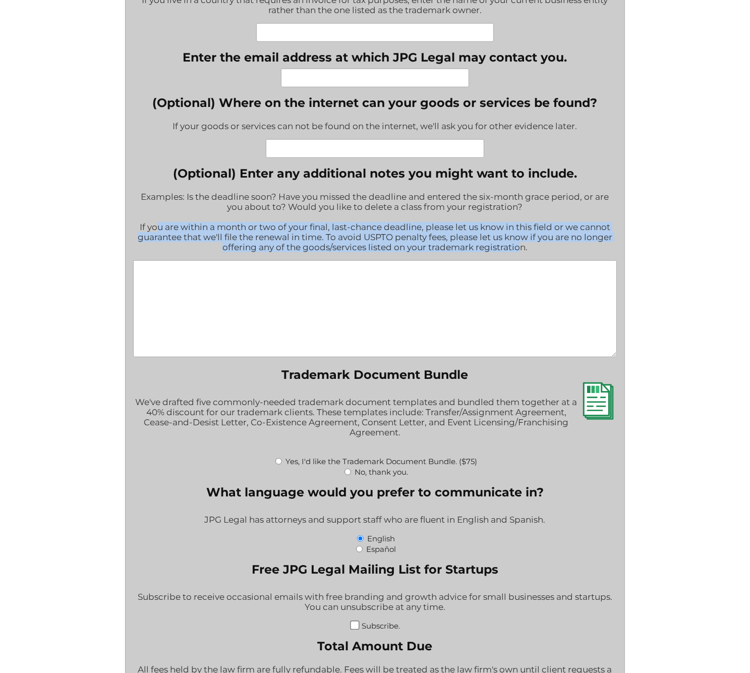
click at [148, 233] on div "Examples: Is the deadline soon? Have you missed the deadline and entered the si…" at bounding box center [374, 222] width 483 height 75
drag, startPoint x: 148, startPoint y: 233, endPoint x: 499, endPoint y: 253, distance: 351.5
click at [499, 253] on div "Examples: Is the deadline soon? Have you missed the deadline and entered the si…" at bounding box center [374, 222] width 483 height 75
drag, startPoint x: 510, startPoint y: 253, endPoint x: 182, endPoint y: 231, distance: 329.5
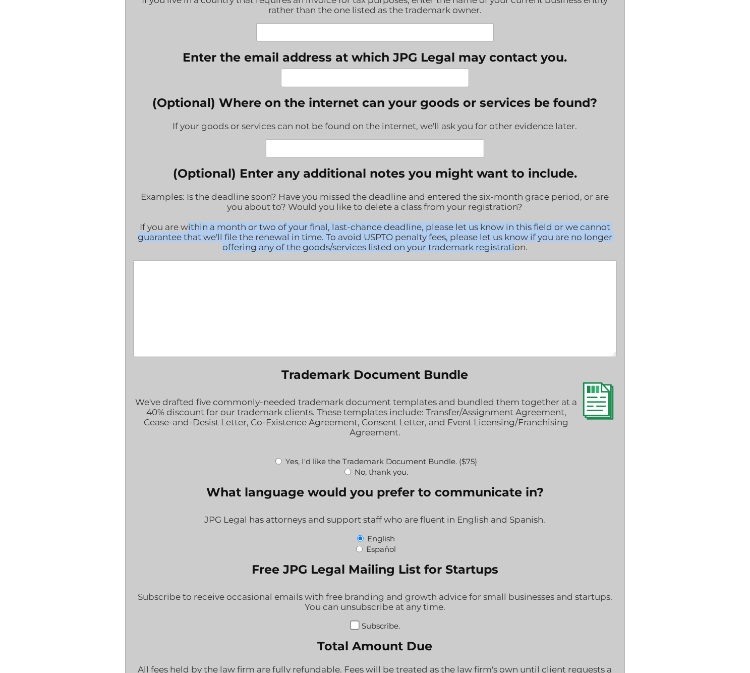
click at [182, 231] on div "Examples: Is the deadline soon? Have you missed the deadline and entered the si…" at bounding box center [374, 222] width 483 height 75
click at [192, 230] on div "Examples: Is the deadline soon? Have you missed the deadline and entered the si…" at bounding box center [374, 222] width 483 height 75
drag, startPoint x: 194, startPoint y: 232, endPoint x: 498, endPoint y: 256, distance: 305.5
click at [498, 256] on div "Examples: Is the deadline soon? Have you missed the deadline and entered the si…" at bounding box center [374, 222] width 483 height 75
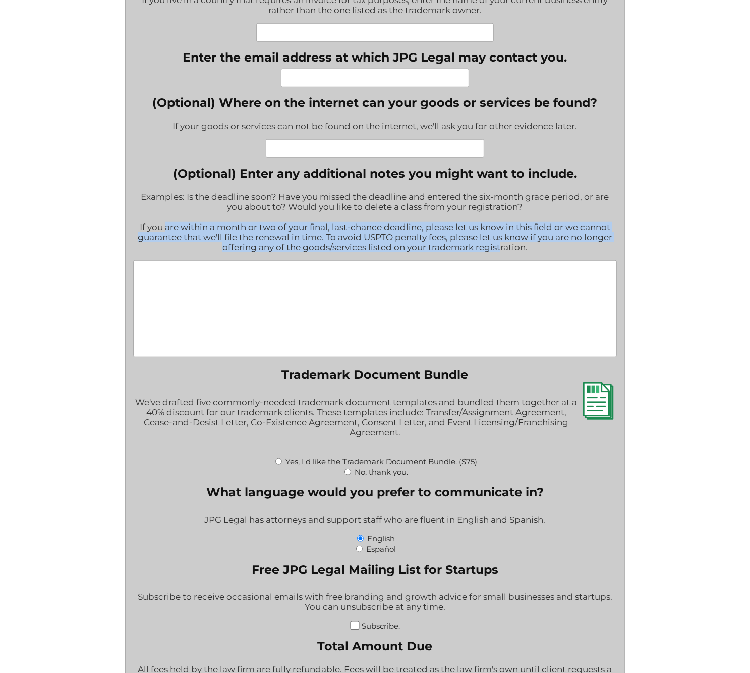
click at [498, 256] on div "Examples: Is the deadline soon? Have you missed the deadline and entered the si…" at bounding box center [374, 222] width 483 height 75
drag, startPoint x: 513, startPoint y: 255, endPoint x: 173, endPoint y: 237, distance: 340.8
click at [173, 237] on div "Examples: Is the deadline soon? Have you missed the deadline and entered the si…" at bounding box center [374, 222] width 483 height 75
click at [171, 237] on div "Examples: Is the deadline soon? Have you missed the deadline and entered the si…" at bounding box center [374, 222] width 483 height 75
drag, startPoint x: 173, startPoint y: 237, endPoint x: 512, endPoint y: 252, distance: 339.7
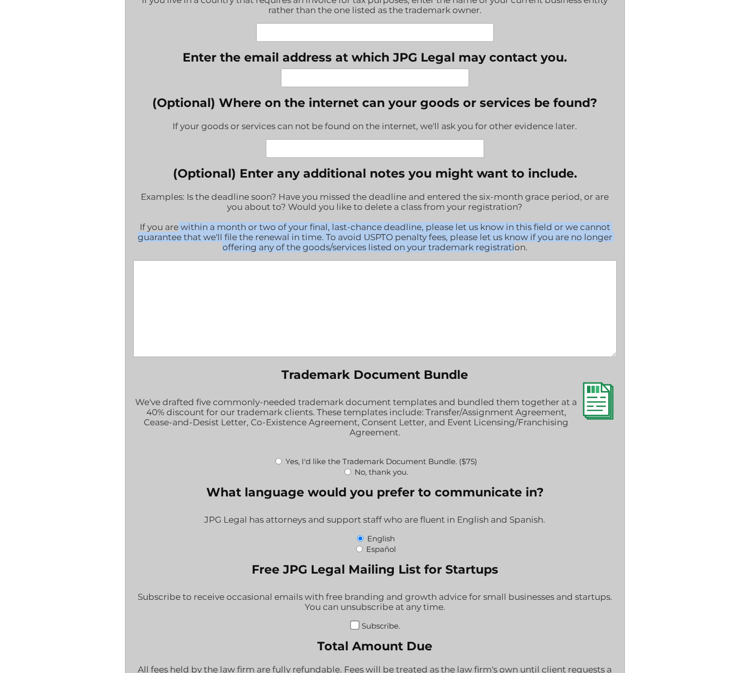
click at [512, 252] on div "Examples: Is the deadline soon? Have you missed the deadline and entered the si…" at bounding box center [374, 222] width 483 height 75
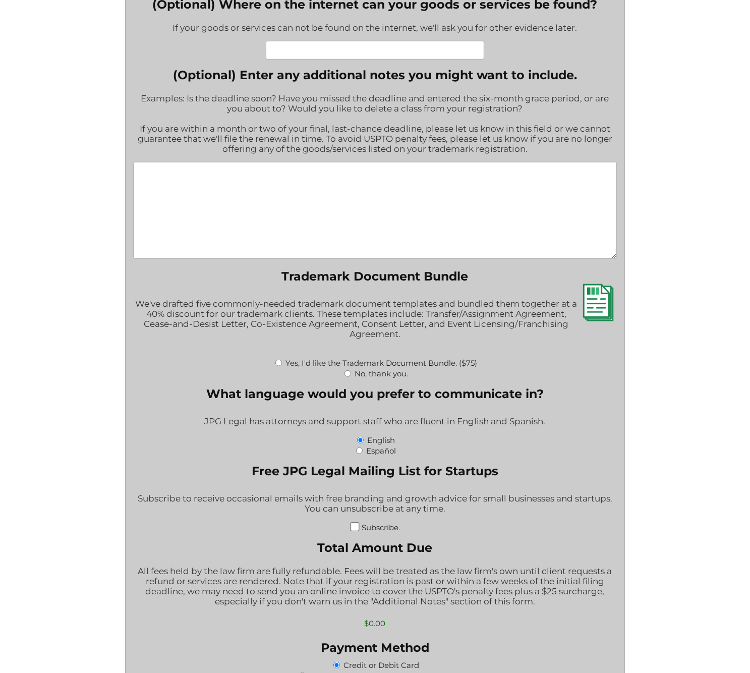
scroll to position [807, 0]
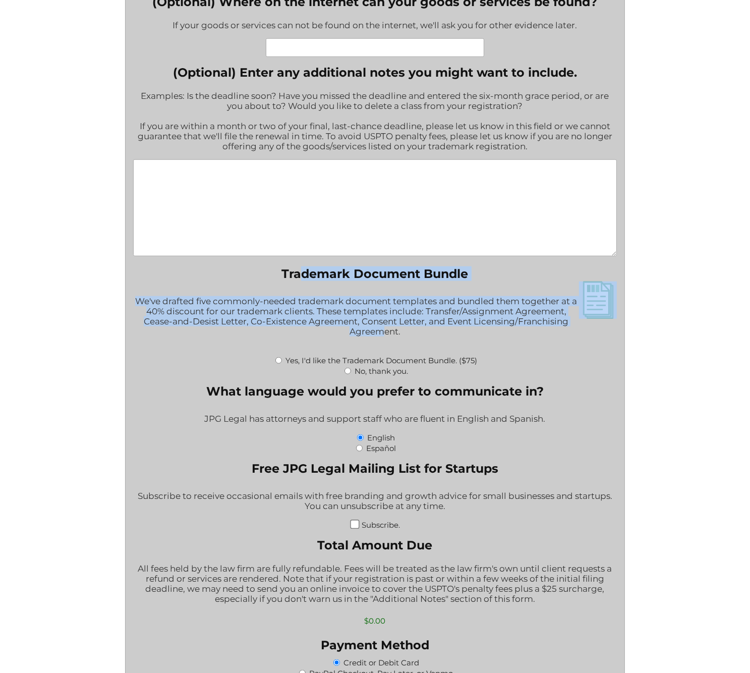
drag, startPoint x: 301, startPoint y: 278, endPoint x: 386, endPoint y: 340, distance: 105.4
click at [386, 340] on fieldset "Trademark Document Bundle We've drafted five commonly-needed trademark document…" at bounding box center [374, 320] width 483 height 109
click at [385, 340] on div "We've drafted five commonly-needed trademark document templates and bundled the…" at bounding box center [374, 321] width 483 height 65
drag, startPoint x: 392, startPoint y: 340, endPoint x: 311, endPoint y: 279, distance: 101.5
click at [311, 279] on fieldset "Trademark Document Bundle We've drafted five commonly-needed trademark document…" at bounding box center [374, 320] width 483 height 109
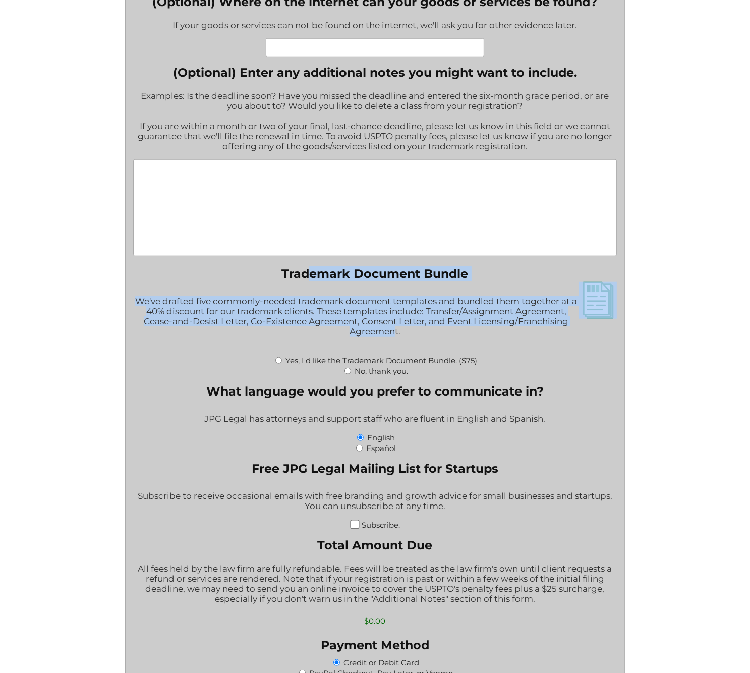
click at [311, 279] on legend "Trademark Document Bundle" at bounding box center [374, 273] width 187 height 15
drag, startPoint x: 312, startPoint y: 278, endPoint x: 376, endPoint y: 339, distance: 88.1
click at [376, 339] on fieldset "Trademark Document Bundle We've drafted five commonly-needed trademark document…" at bounding box center [374, 320] width 483 height 109
click at [375, 339] on div "We've drafted five commonly-needed trademark document templates and bundled the…" at bounding box center [374, 321] width 483 height 65
drag, startPoint x: 377, startPoint y: 343, endPoint x: 320, endPoint y: 273, distance: 91.0
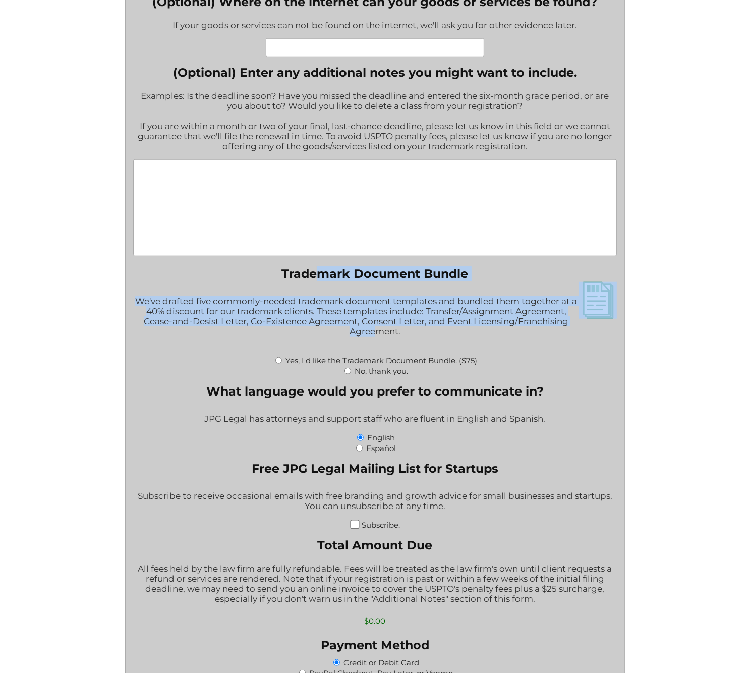
click at [320, 273] on fieldset "Trademark Document Bundle We've drafted five commonly-needed trademark document…" at bounding box center [374, 320] width 483 height 109
click at [319, 273] on legend "Trademark Document Bundle" at bounding box center [374, 273] width 187 height 15
drag, startPoint x: 381, startPoint y: 330, endPoint x: 327, endPoint y: 277, distance: 76.3
click at [327, 277] on fieldset "Trademark Document Bundle We've drafted five commonly-needed trademark document…" at bounding box center [374, 320] width 483 height 109
click at [327, 277] on legend "Trademark Document Bundle" at bounding box center [374, 273] width 187 height 15
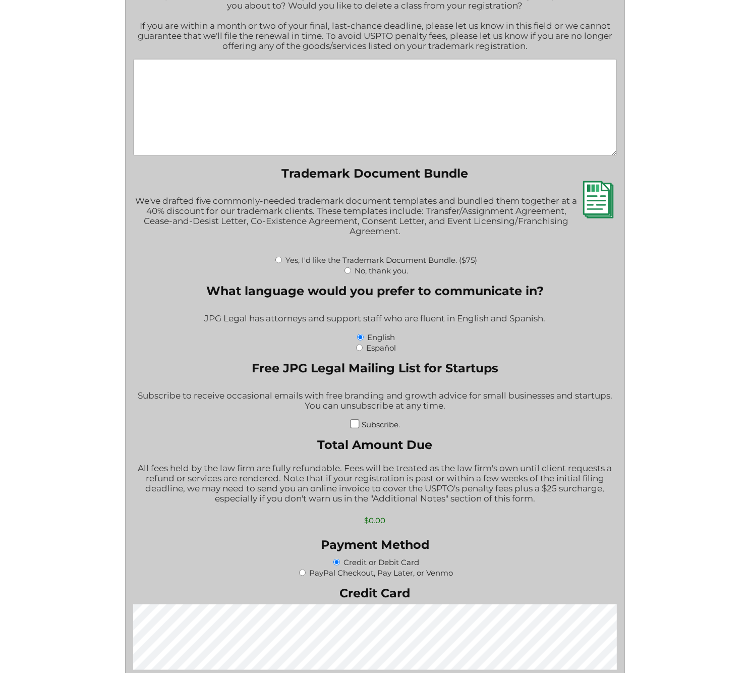
scroll to position [908, 0]
drag, startPoint x: 246, startPoint y: 302, endPoint x: 510, endPoint y: 305, distance: 264.2
click at [510, 297] on legend "What language would you prefer to communicate in?" at bounding box center [374, 290] width 337 height 15
click at [509, 317] on div "JPG Legal has attorneys and support staff who are fluent in English and Spanish." at bounding box center [374, 318] width 483 height 25
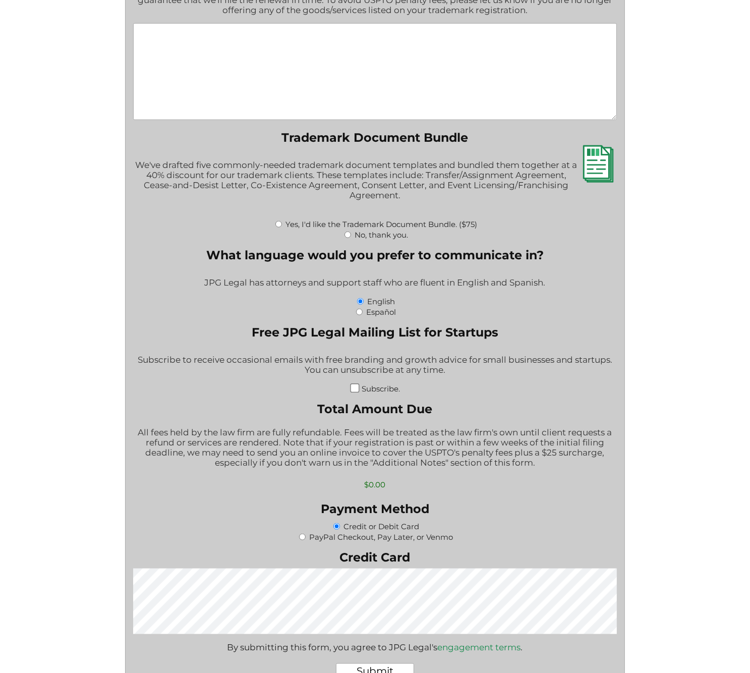
scroll to position [1008, 0]
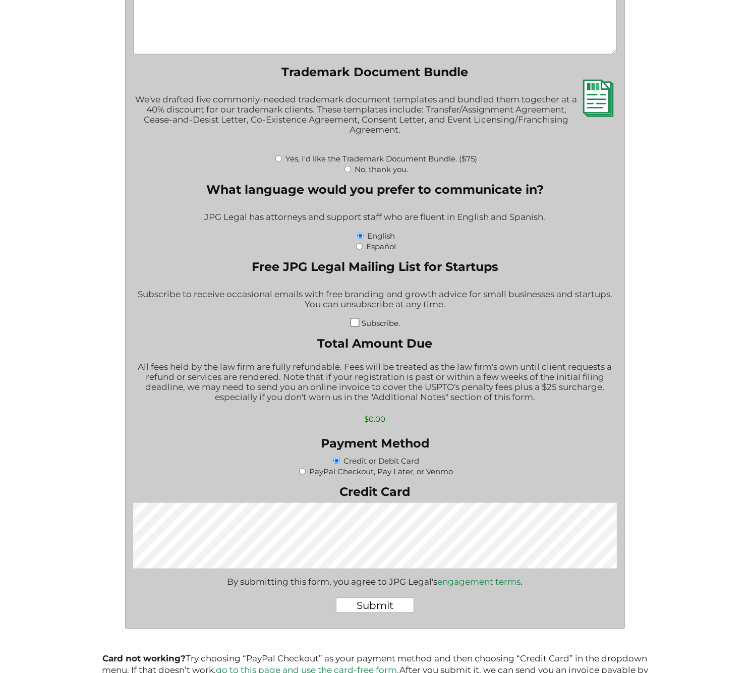
click at [359, 476] on label "PayPal Checkout, Pay Later, or Venmo" at bounding box center [381, 471] width 144 height 10
click at [306, 474] on input "PayPal Checkout, Pay Later, or Venmo" at bounding box center [302, 471] width 7 height 7
radio input "true"
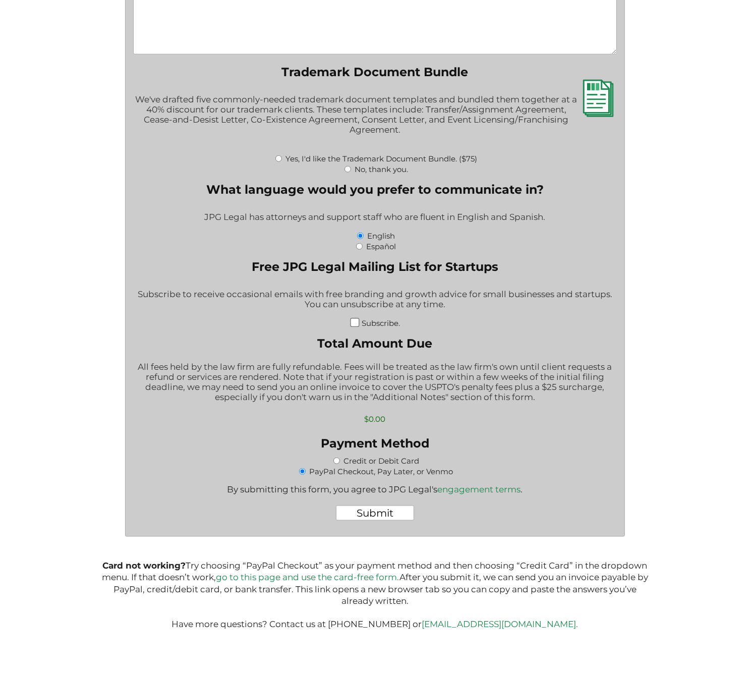
scroll to position [0, 0]
click at [368, 465] on label "Credit or Debit Card" at bounding box center [381, 461] width 76 height 10
click at [340, 464] on input "Credit or Debit Card" at bounding box center [336, 460] width 7 height 7
radio input "true"
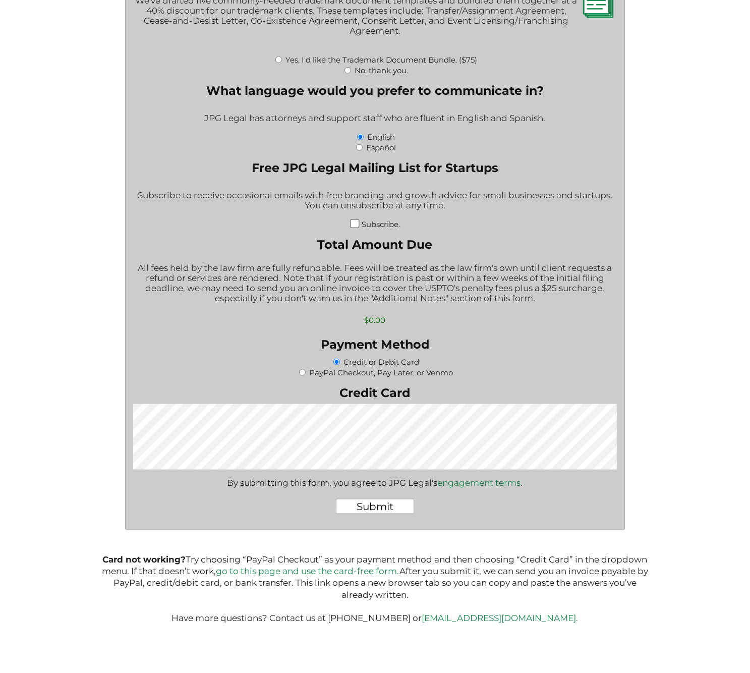
scroll to position [1156, 0]
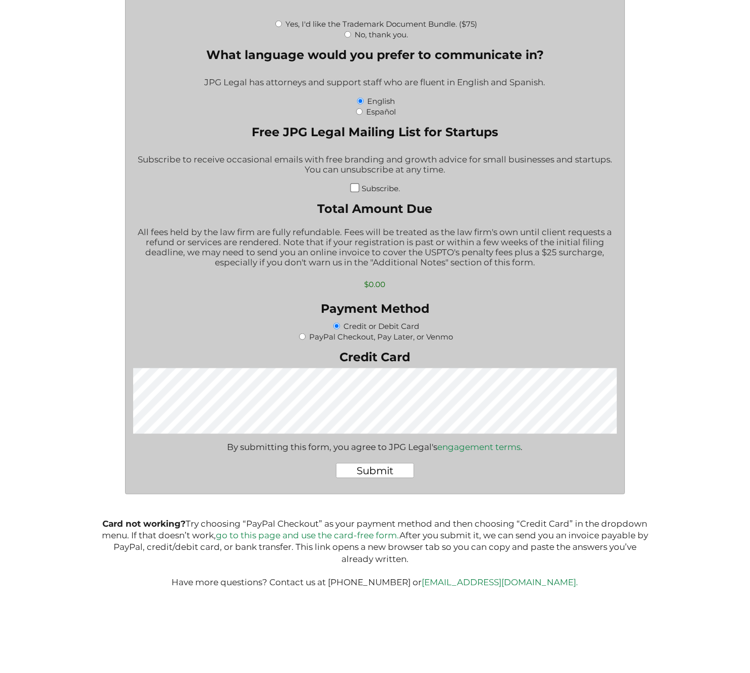
click at [370, 338] on label "PayPal Checkout, Pay Later, or Venmo" at bounding box center [381, 337] width 144 height 10
click at [306, 338] on input "PayPal Checkout, Pay Later, or Venmo" at bounding box center [302, 336] width 7 height 7
radio input "true"
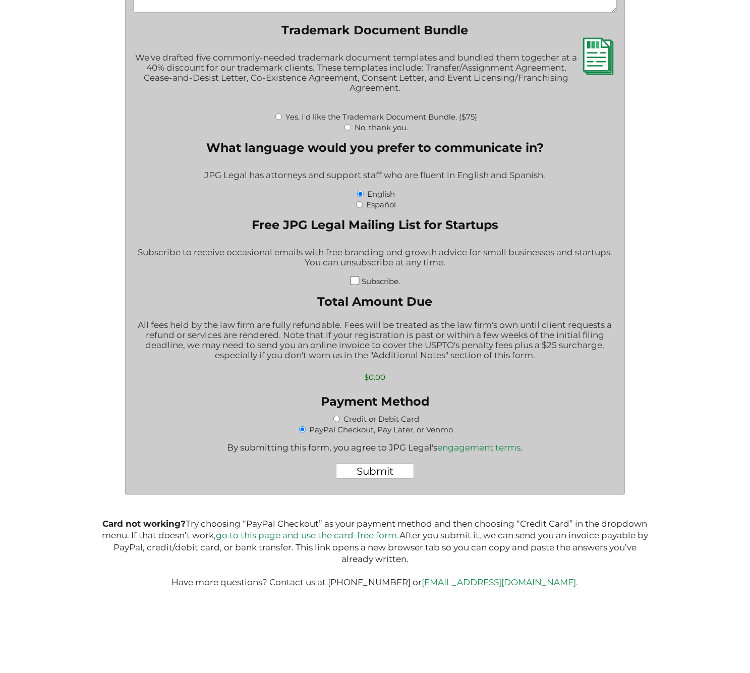
scroll to position [1063, 0]
click at [382, 418] on label "Credit or Debit Card" at bounding box center [381, 419] width 76 height 10
click at [340, 418] on input "Credit or Debit Card" at bounding box center [336, 418] width 7 height 7
radio input "true"
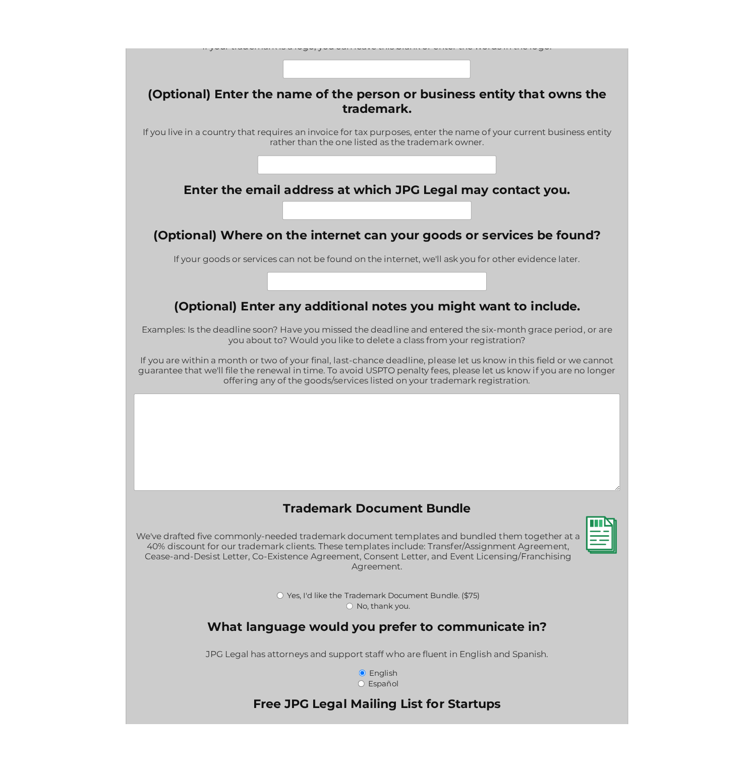
scroll to position [609, 0]
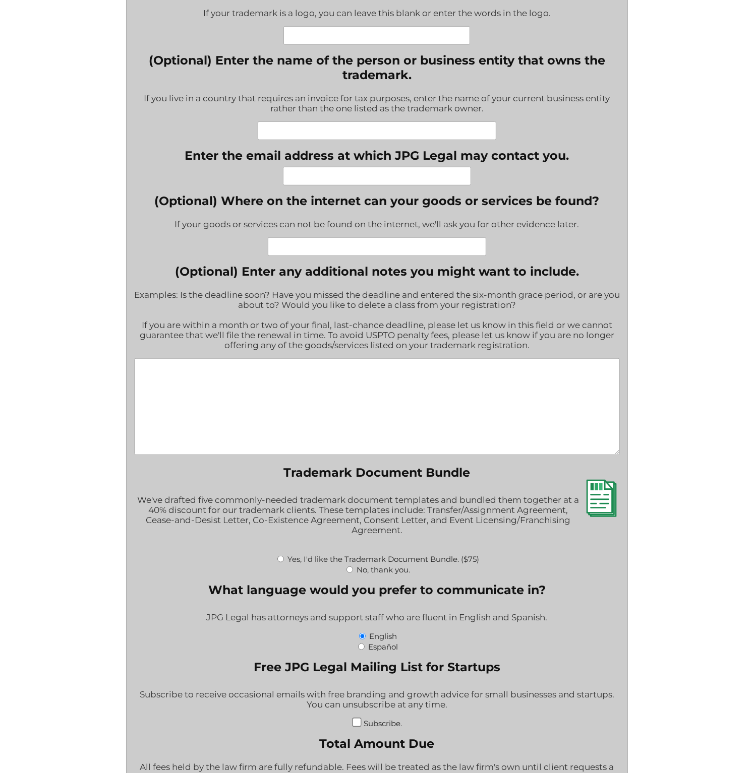
click at [382, 245] on input "(Optional) Where on the internet can your goods or services be found?" at bounding box center [377, 246] width 218 height 19
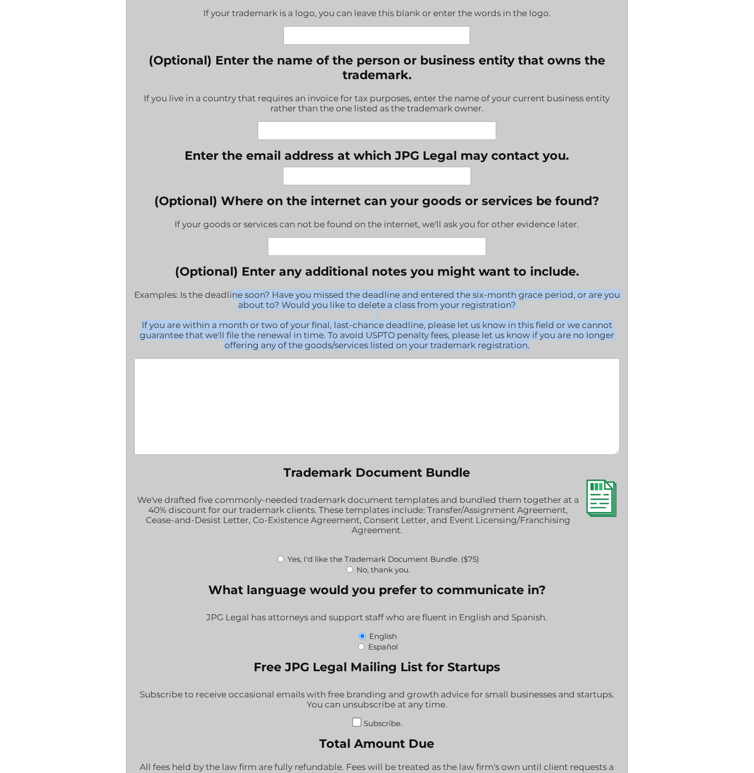
drag, startPoint x: 239, startPoint y: 298, endPoint x: 464, endPoint y: 372, distance: 236.1
click at [462, 372] on div "(Optional) Enter any additional notes you might want to include. Examples: Is t…" at bounding box center [377, 360] width 486 height 193
click at [474, 358] on div "Examples: Is the deadline soon? Have you missed the deadline and entered the si…" at bounding box center [377, 320] width 486 height 75
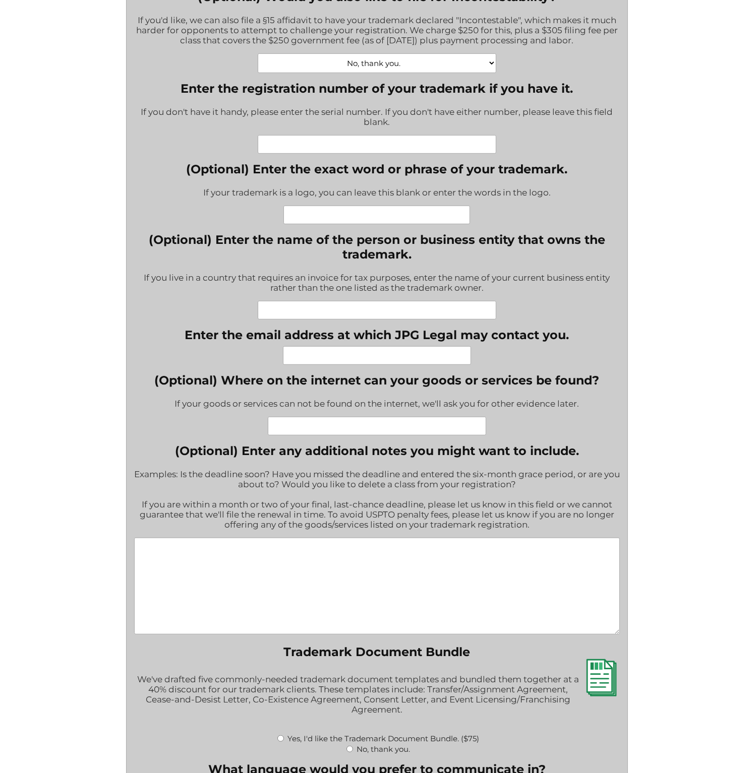
scroll to position [357, 0]
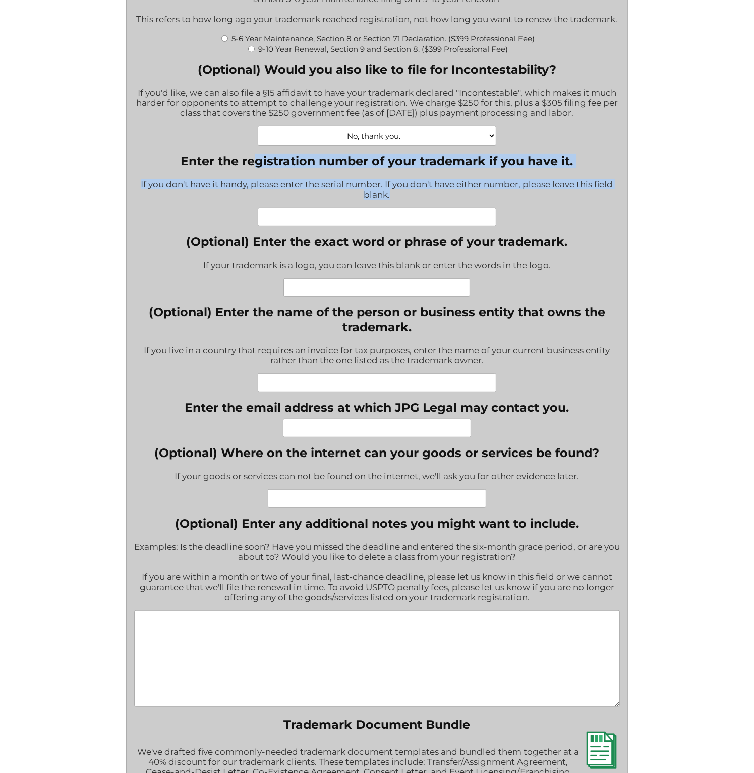
drag, startPoint x: 254, startPoint y: 160, endPoint x: 402, endPoint y: 210, distance: 156.6
click at [402, 210] on div "Enter the registration number of your trademark if you have it. If you don't ha…" at bounding box center [377, 190] width 486 height 73
click at [399, 204] on div "If you don't have it handy, please enter the serial number. If you don't have e…" at bounding box center [377, 190] width 486 height 35
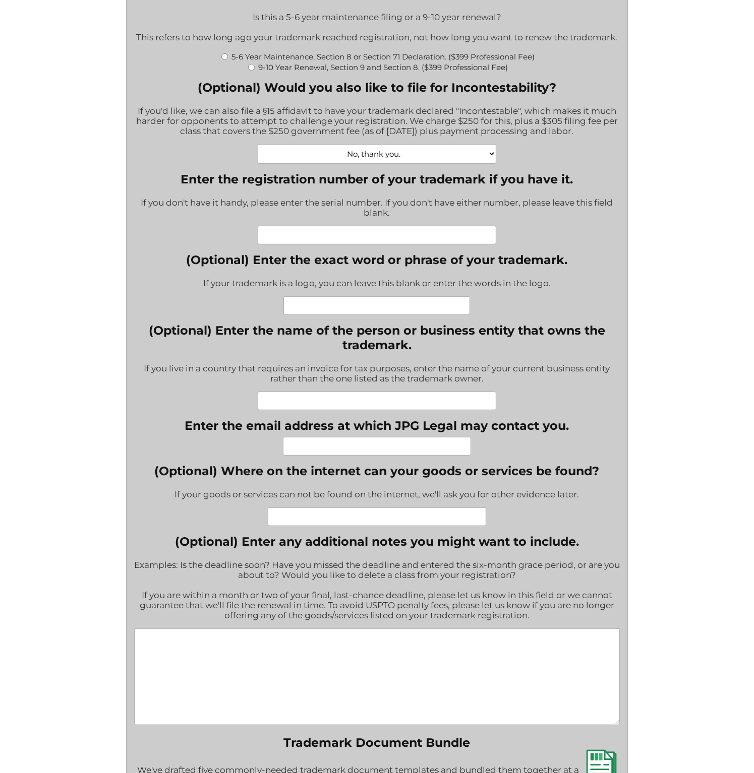
scroll to position [508, 0]
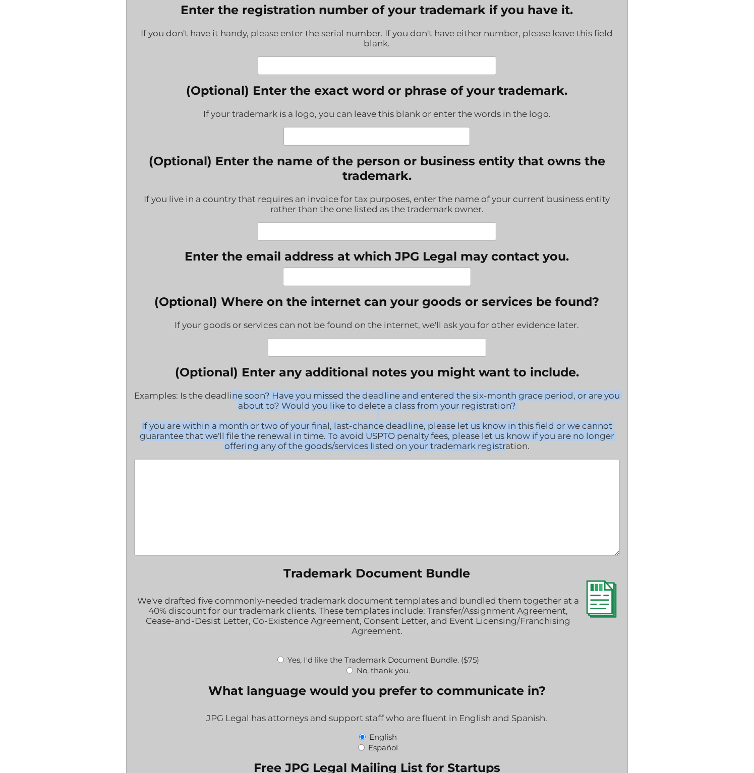
drag, startPoint x: 242, startPoint y: 398, endPoint x: 501, endPoint y: 456, distance: 266.2
click at [501, 456] on div "Examples: Is the deadline soon? Have you missed the deadline and entered the si…" at bounding box center [377, 421] width 486 height 75
drag, startPoint x: 513, startPoint y: 458, endPoint x: 284, endPoint y: 398, distance: 236.8
click at [284, 398] on div "Examples: Is the deadline soon? Have you missed the deadline and entered the si…" at bounding box center [377, 421] width 486 height 75
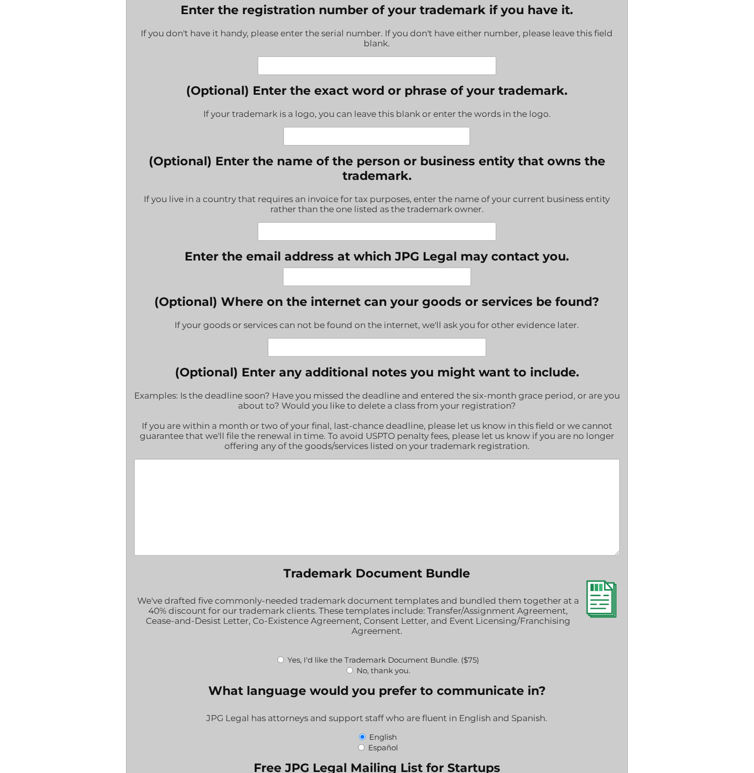
click at [284, 398] on div "Examples: Is the deadline soon? Have you missed the deadline and entered the si…" at bounding box center [377, 421] width 486 height 75
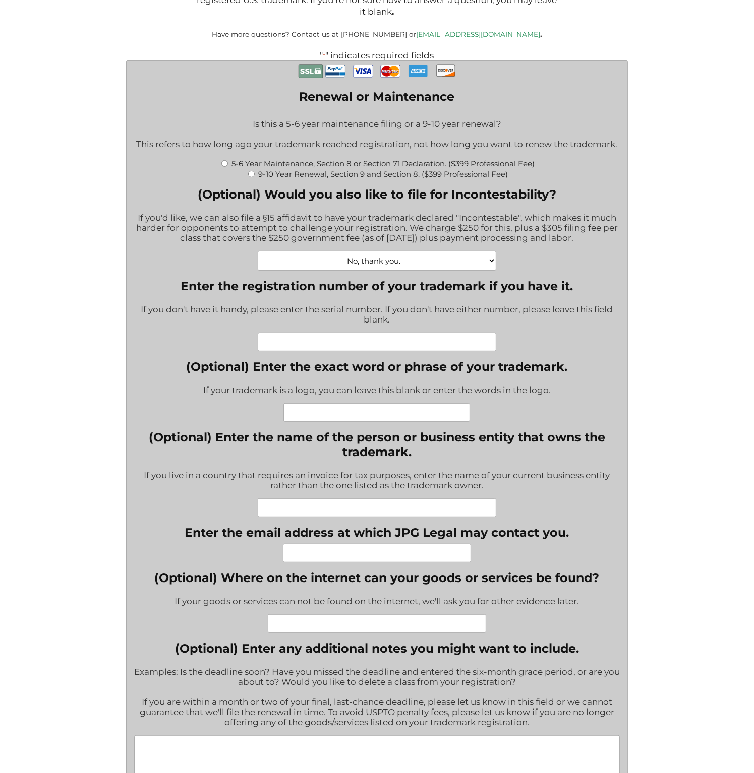
scroll to position [256, 0]
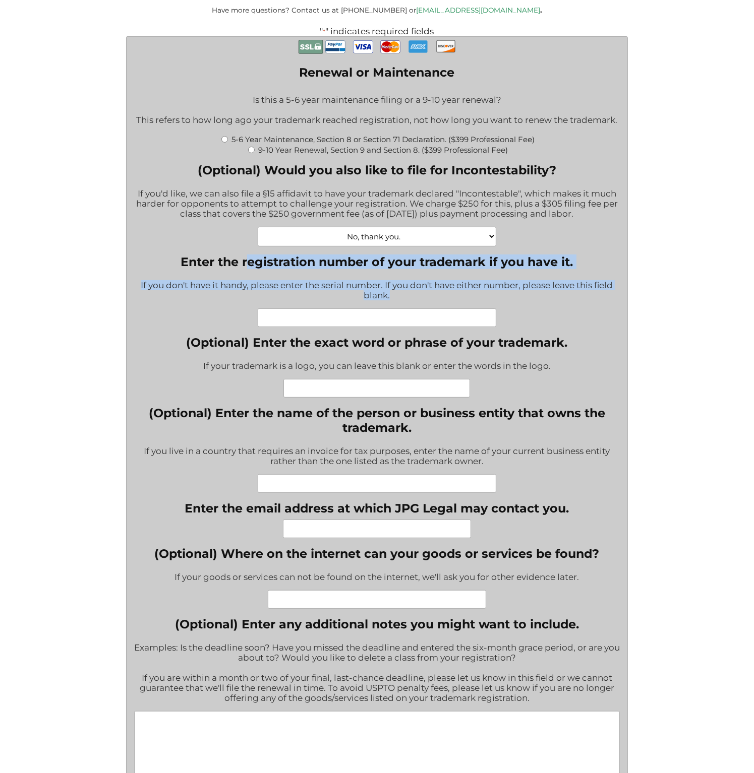
drag, startPoint x: 249, startPoint y: 263, endPoint x: 390, endPoint y: 297, distance: 145.3
click at [390, 297] on div "Enter the registration number of your trademark if you have it. If you don't ha…" at bounding box center [377, 291] width 486 height 73
click at [390, 297] on div "If you don't have it handy, please enter the serial number. If you don't have e…" at bounding box center [377, 291] width 486 height 35
drag, startPoint x: 394, startPoint y: 299, endPoint x: 220, endPoint y: 264, distance: 178.1
click at [220, 264] on div "Enter the registration number of your trademark if you have it. If you don't ha…" at bounding box center [377, 291] width 486 height 73
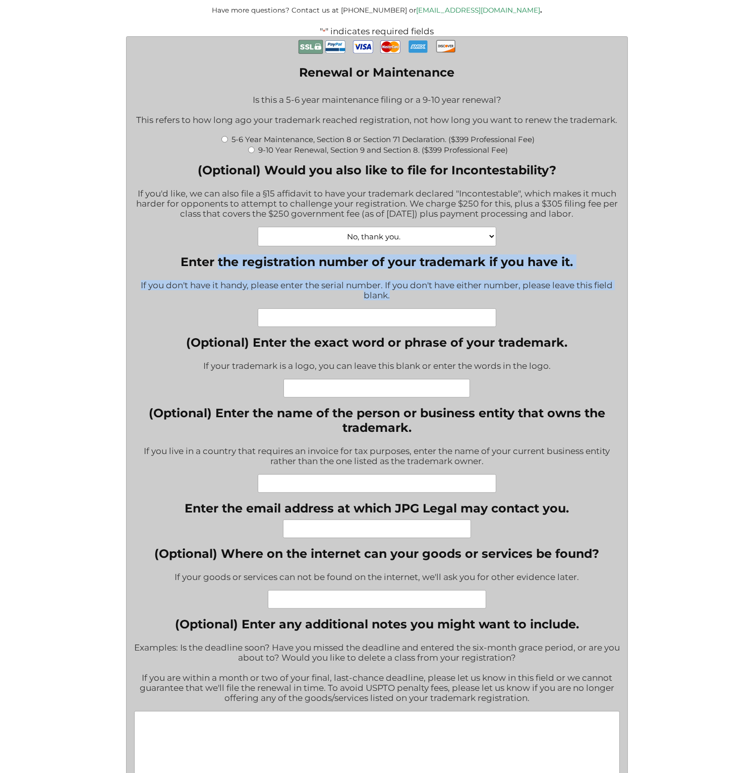
click at [220, 264] on label "Enter the registration number of your trademark if you have it." at bounding box center [377, 262] width 486 height 15
click at [258, 309] on input "Enter the registration number of your trademark if you have it." at bounding box center [377, 318] width 239 height 19
drag, startPoint x: 200, startPoint y: 264, endPoint x: 374, endPoint y: 295, distance: 177.3
click at [374, 295] on div "Enter the registration number of your trademark if you have it. If you don't ha…" at bounding box center [377, 291] width 486 height 73
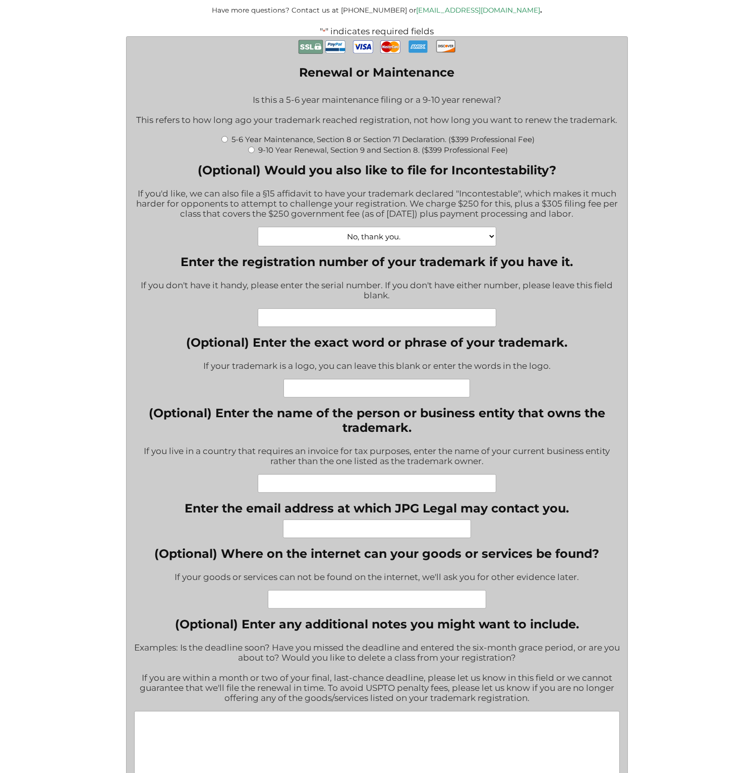
click at [375, 298] on div "If you don't have it handy, please enter the serial number. If you don't have e…" at bounding box center [377, 291] width 486 height 35
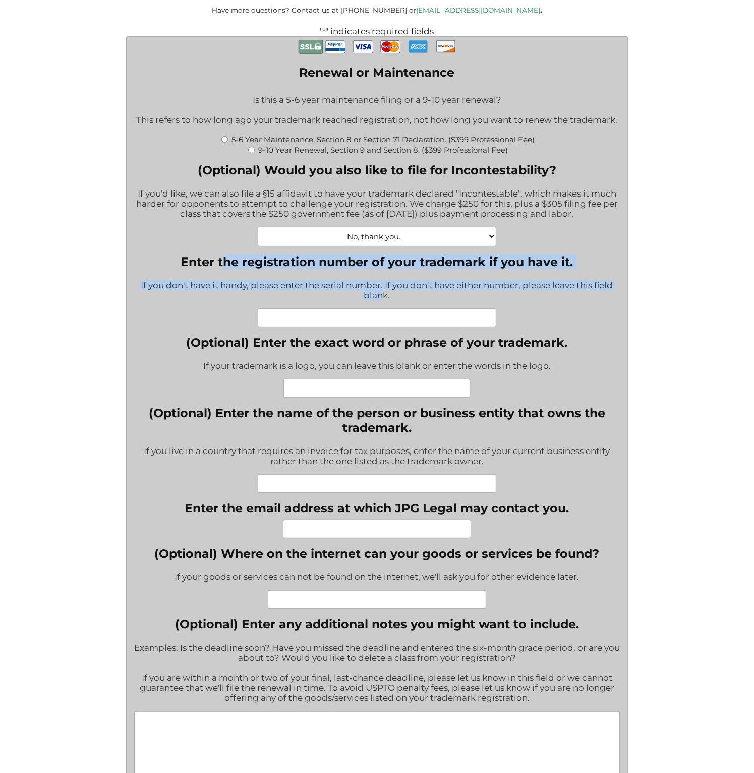
drag, startPoint x: 380, startPoint y: 300, endPoint x: 226, endPoint y: 269, distance: 157.4
click at [226, 269] on div "Enter the registration number of your trademark if you have it. If you don't ha…" at bounding box center [377, 291] width 486 height 73
click at [226, 269] on label "Enter the registration number of your trademark if you have it." at bounding box center [377, 262] width 486 height 15
click at [258, 309] on input "Enter the registration number of your trademark if you have it." at bounding box center [377, 318] width 239 height 19
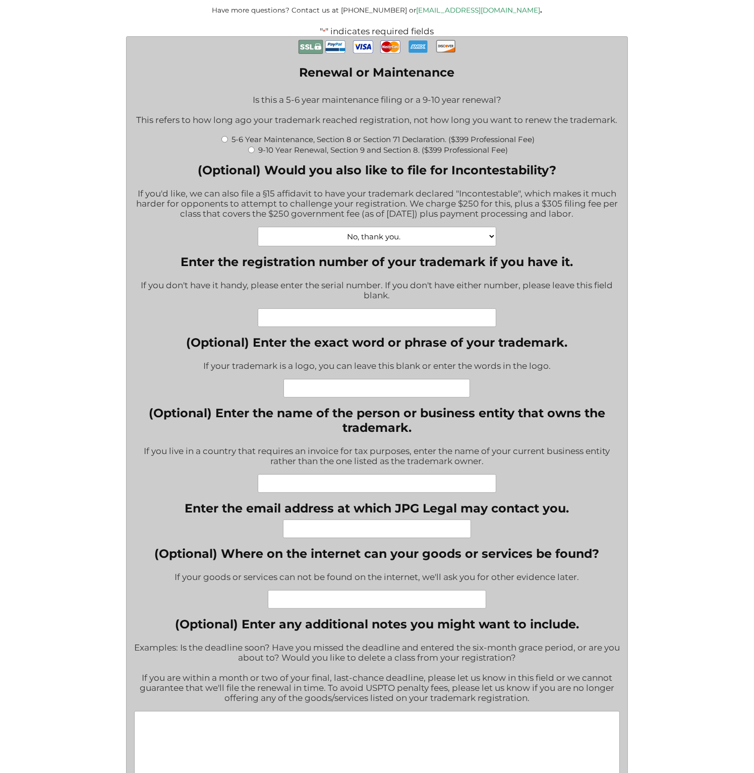
click at [333, 321] on input "Enter the registration number of your trademark if you have it." at bounding box center [377, 318] width 239 height 19
paste input "5931681"
type input "5931681"
click at [348, 392] on input "(Optional) Enter the exact word or phrase of your trademark." at bounding box center [376, 388] width 187 height 19
click at [362, 390] on input "(Optional) Enter the exact word or phrase of your trademark." at bounding box center [376, 388] width 187 height 19
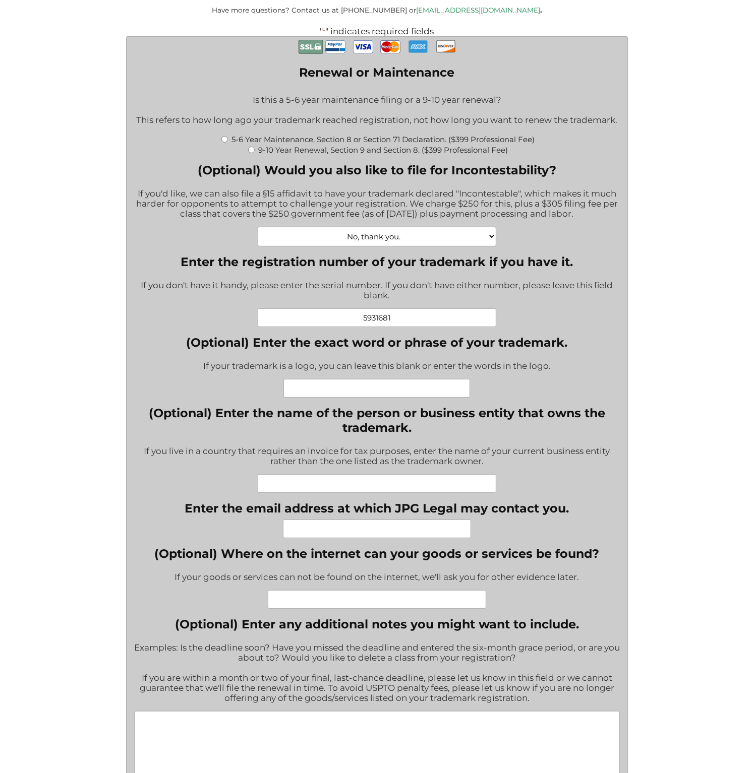
paste input "GRIMVALOR"
type input "GRIMVALOR"
click at [389, 489] on input "(Optional) Enter the name of the person or business entity that owns the tradem…" at bounding box center [377, 483] width 239 height 19
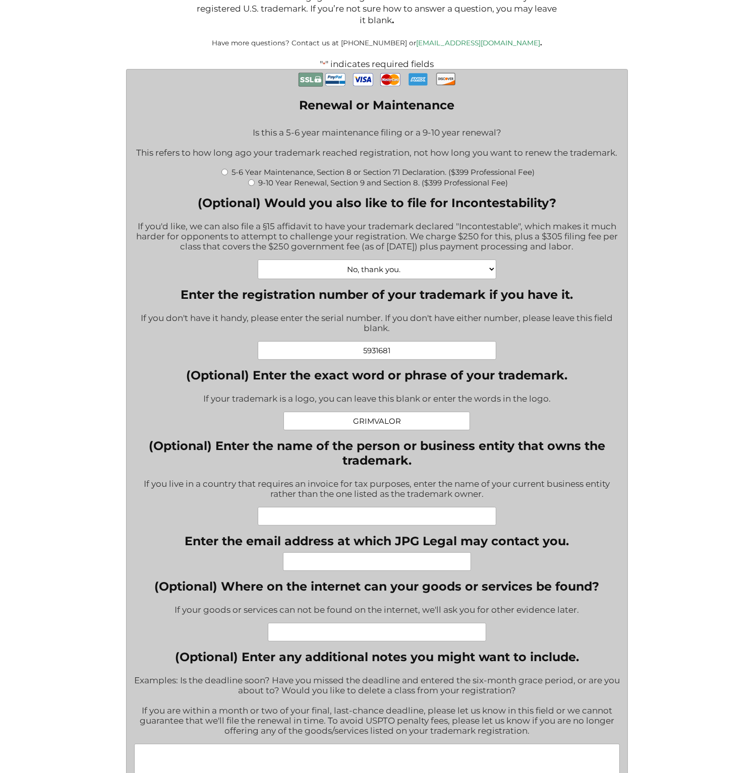
scroll to position [206, 0]
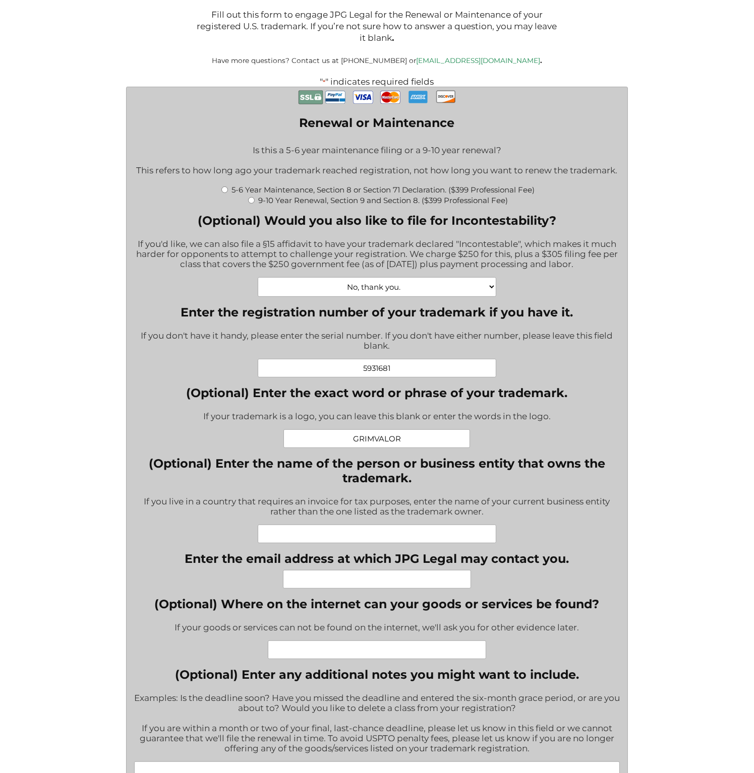
click at [227, 192] on div "5-6 Year Maintenance, Section 8 or Section 71 Declaration. ($399 Professional F…" at bounding box center [377, 189] width 486 height 11
click at [221, 193] on input "5-6 Year Maintenance, Section 8 or Section 71 Declaration. ($399 Professional F…" at bounding box center [224, 190] width 7 height 7
radio input "true"
type input "$774.00"
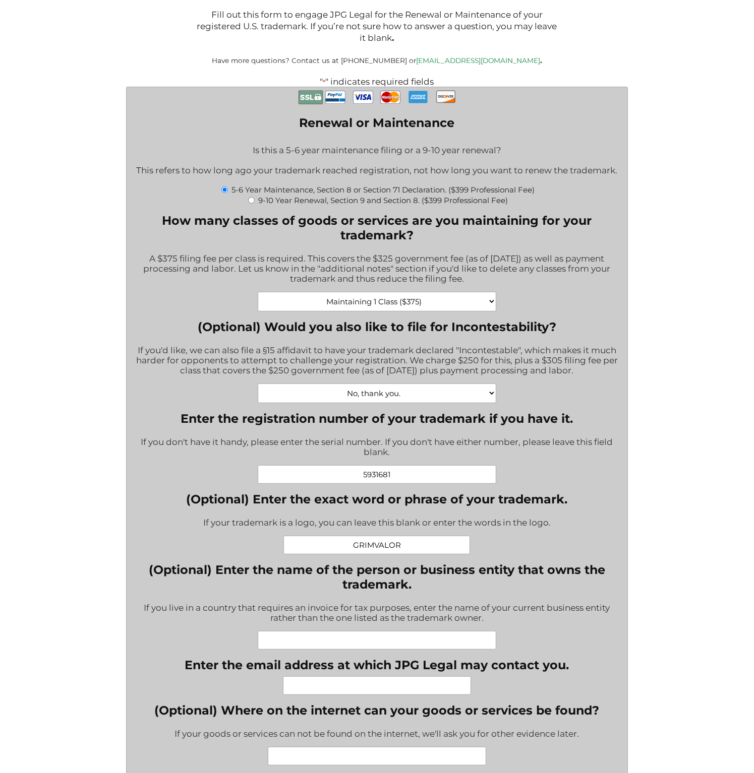
click at [442, 304] on select "Maintaining 1 Class ($375) Maintaining 2 Classes ($750) Maintaining 3 Classes (…" at bounding box center [377, 302] width 239 height 20
click at [442, 310] on select "Maintaining 1 Class ($375) Maintaining 2 Classes ($750) Maintaining 3 Classes (…" at bounding box center [377, 302] width 239 height 20
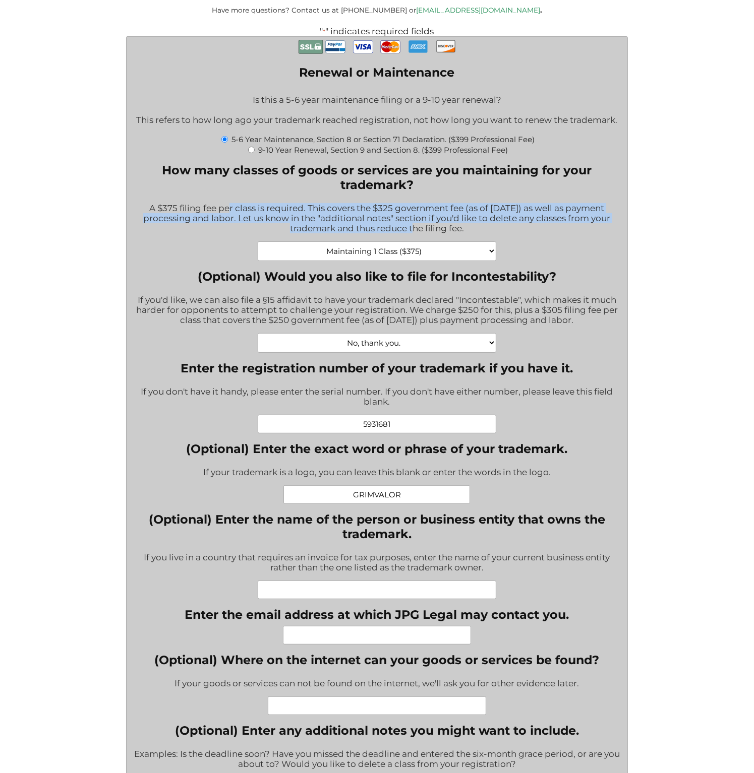
drag, startPoint x: 266, startPoint y: 215, endPoint x: 386, endPoint y: 232, distance: 121.2
click at [386, 232] on div "A $375 filing fee per class is required. This covers the $325 government fee (a…" at bounding box center [377, 219] width 486 height 45
click at [387, 232] on div "A $375 filing fee per class is required. This covers the $325 government fee (a…" at bounding box center [377, 219] width 486 height 45
drag, startPoint x: 401, startPoint y: 232, endPoint x: 198, endPoint y: 212, distance: 204.7
click at [198, 212] on div "A $375 filing fee per class is required. This covers the $325 government fee (a…" at bounding box center [377, 219] width 486 height 45
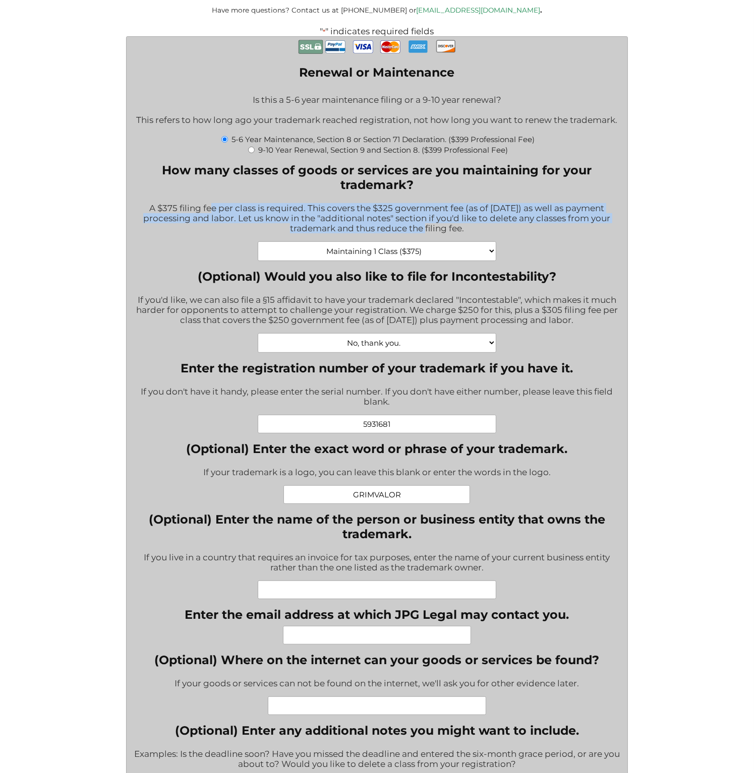
click at [197, 212] on div "A $375 filing fee per class is required. This covers the $325 government fee (a…" at bounding box center [377, 219] width 486 height 45
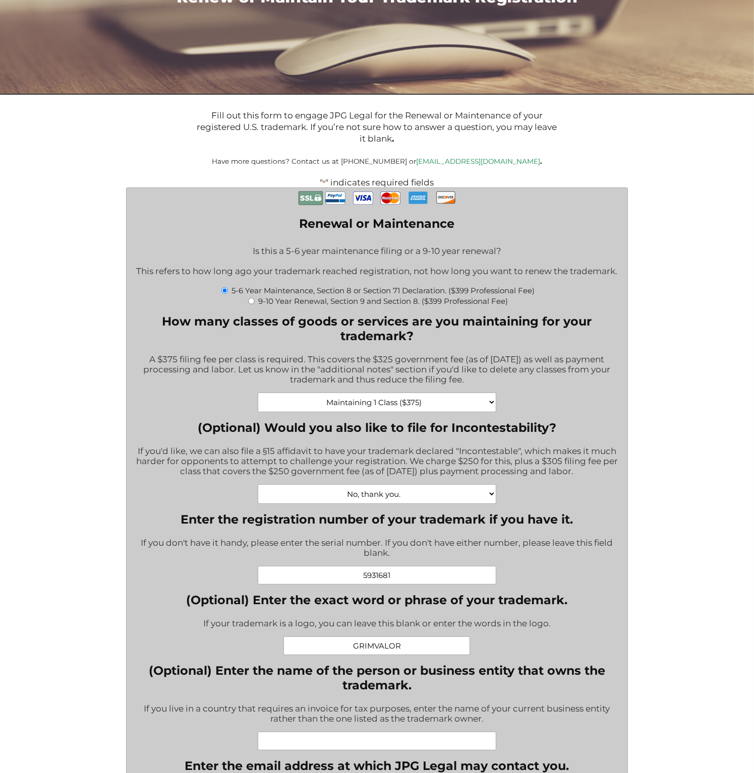
scroll to position [155, 0]
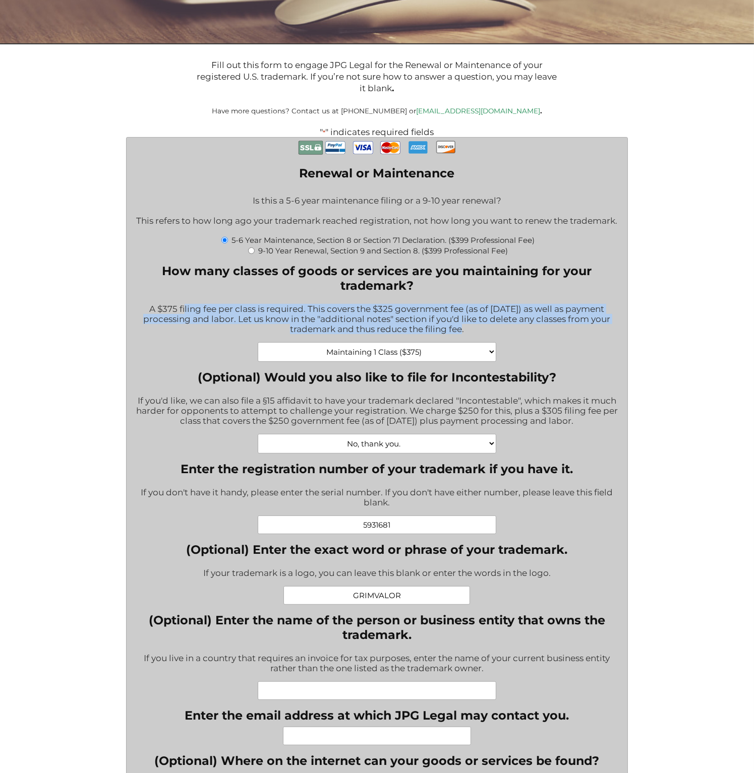
drag, startPoint x: 314, startPoint y: 320, endPoint x: 438, endPoint y: 337, distance: 125.1
click at [438, 337] on div "A $375 filing fee per class is required. This covers the $325 government fee (a…" at bounding box center [377, 319] width 486 height 45
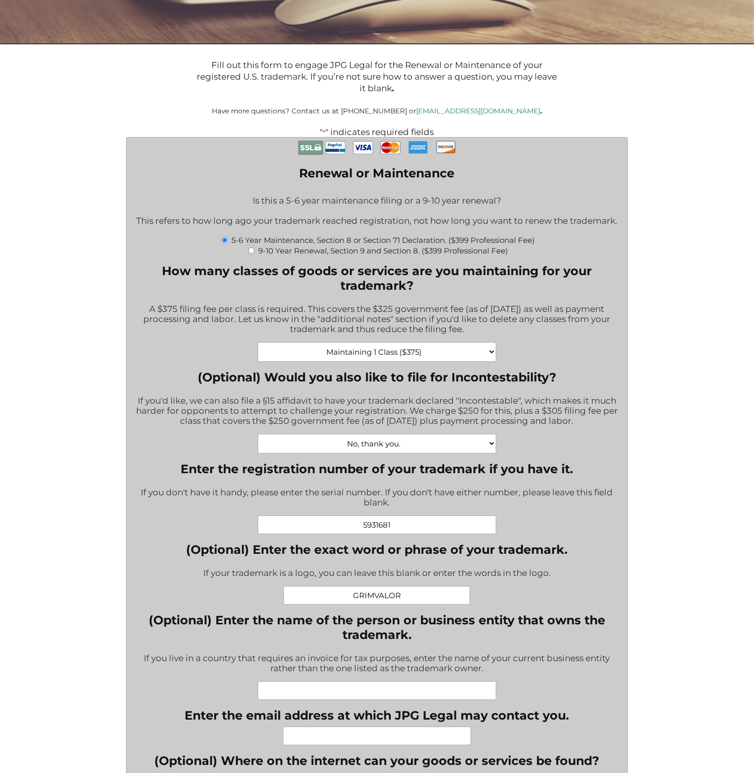
click at [440, 336] on div "A $375 filing fee per class is required. This covers the $325 government fee (a…" at bounding box center [377, 319] width 486 height 45
drag, startPoint x: 449, startPoint y: 333, endPoint x: 181, endPoint y: 307, distance: 269.5
click at [181, 307] on div "A $375 filing fee per class is required. This covers the $325 government fee (a…" at bounding box center [377, 319] width 486 height 45
click at [179, 306] on div "A $375 filing fee per class is required. This covers the $325 government fee (a…" at bounding box center [377, 319] width 486 height 45
drag, startPoint x: 225, startPoint y: 304, endPoint x: 452, endPoint y: 335, distance: 229.0
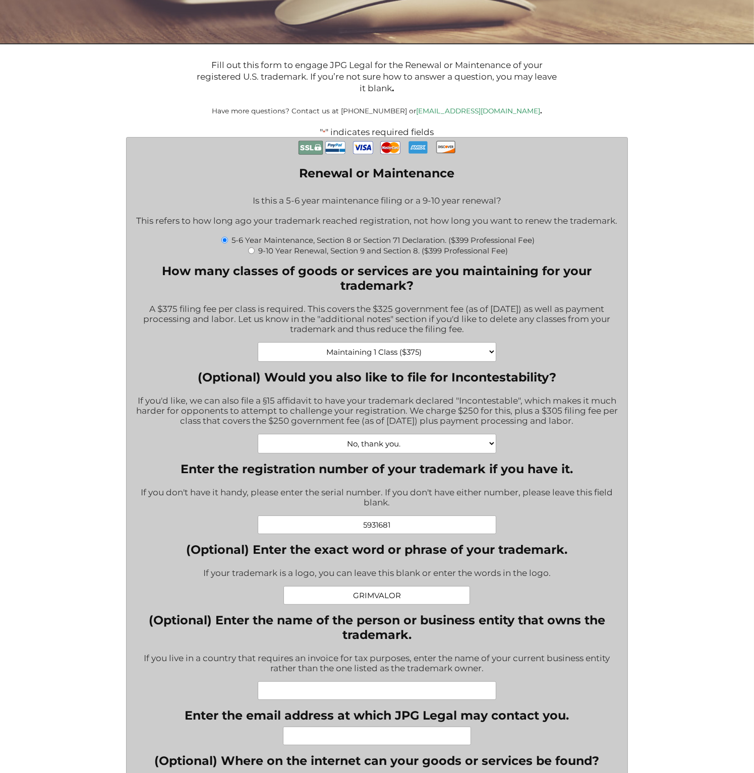
click at [452, 335] on div "A $375 filing fee per class is required. This covers the $325 government fee (a…" at bounding box center [377, 319] width 486 height 45
click at [388, 352] on select "Maintaining 1 Class ($375) Maintaining 2 Classes ($750) Maintaining 3 Classes (…" at bounding box center [377, 352] width 239 height 20
click at [436, 360] on select "Maintaining 1 Class ($375) Maintaining 2 Classes ($750) Maintaining 3 Classes (…" at bounding box center [377, 352] width 239 height 20
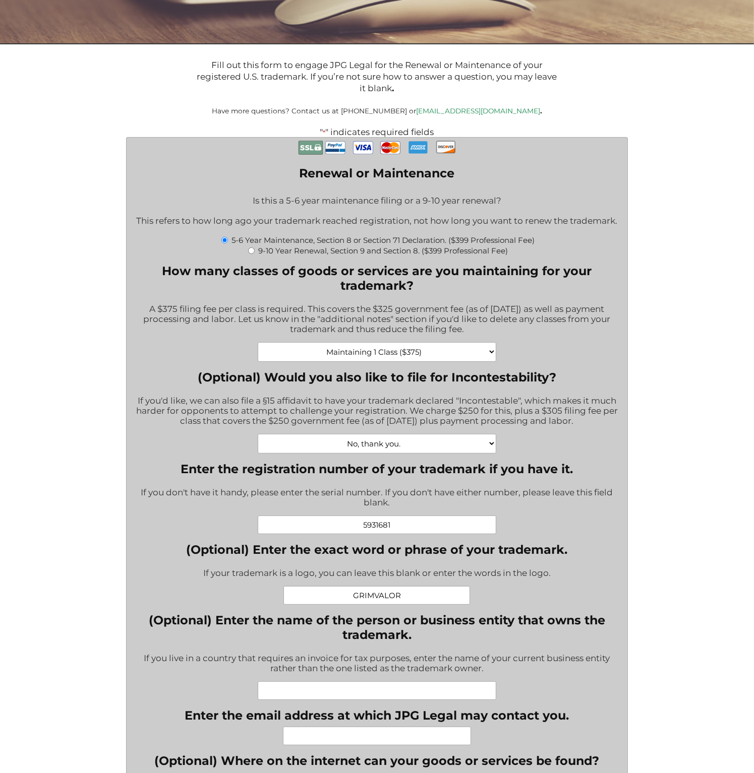
click at [435, 358] on select "Maintaining 1 Class ($375) Maintaining 2 Classes ($750) Maintaining 3 Classes (…" at bounding box center [377, 352] width 239 height 20
click at [375, 359] on select "Maintaining 1 Class ($375) Maintaining 2 Classes ($750) Maintaining 3 Classes (…" at bounding box center [377, 352] width 239 height 20
click at [381, 356] on select "Maintaining 1 Class ($375) Maintaining 2 Classes ($750) Maintaining 3 Classes (…" at bounding box center [377, 352] width 239 height 20
drag, startPoint x: 464, startPoint y: 334, endPoint x: 172, endPoint y: 317, distance: 291.9
click at [175, 318] on div "A $375 filing fee per class is required. This covers the $325 government fee (a…" at bounding box center [377, 319] width 486 height 45
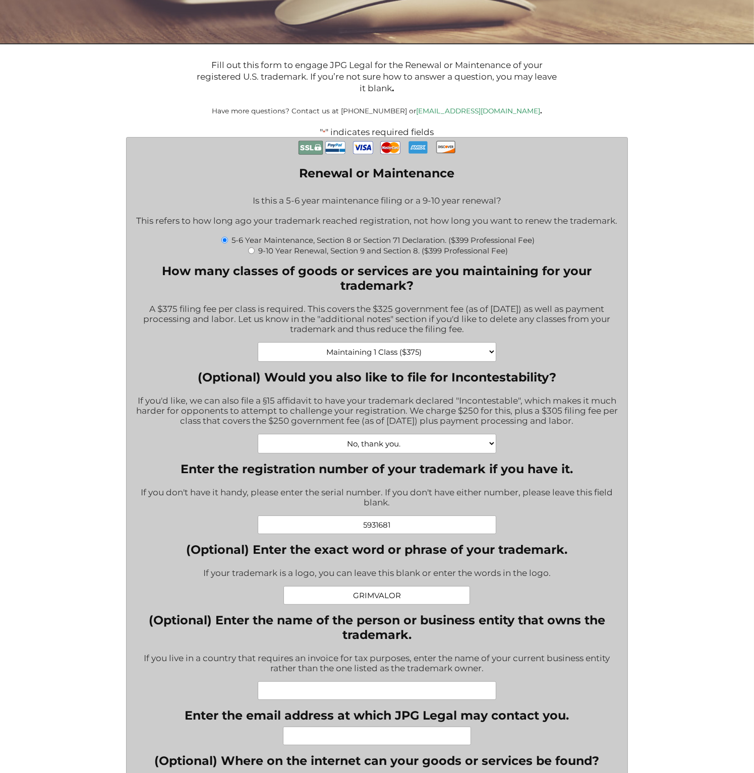
click at [171, 316] on div "A $375 filing fee per class is required. This covers the $325 government fee (a…" at bounding box center [377, 319] width 486 height 45
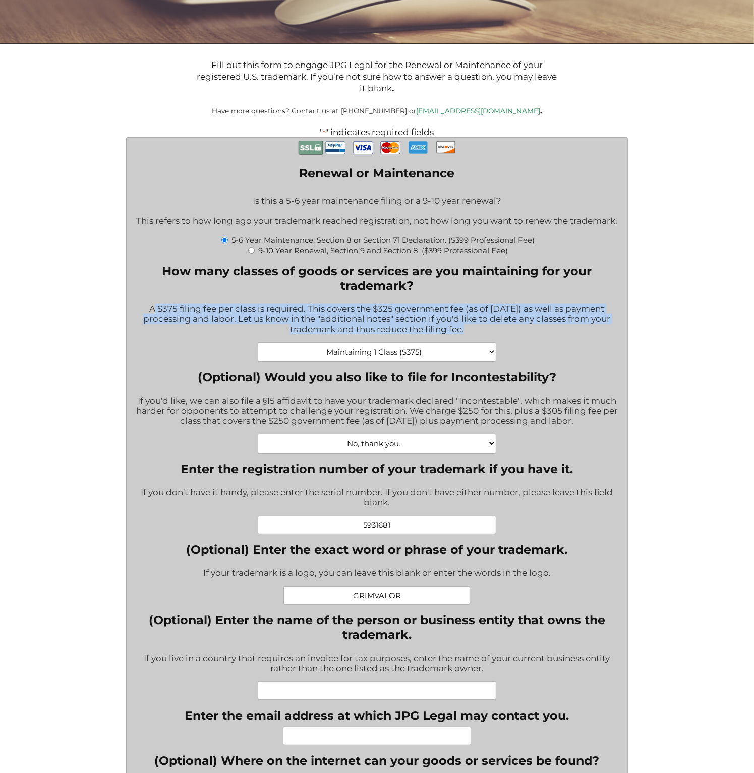
drag, startPoint x: 140, startPoint y: 310, endPoint x: 439, endPoint y: 337, distance: 300.3
click at [439, 337] on div "A $375 filing fee per class is required. This covers the $325 government fee (a…" at bounding box center [377, 319] width 486 height 45
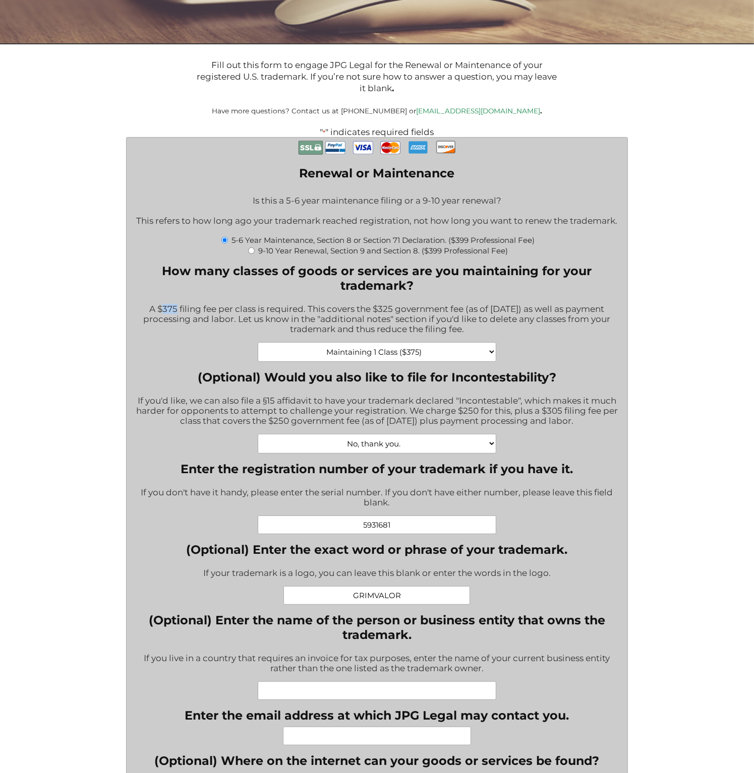
drag, startPoint x: 145, startPoint y: 310, endPoint x: 162, endPoint y: 316, distance: 18.0
click at [162, 316] on div "A $375 filing fee per class is required. This covers the $325 government fee (a…" at bounding box center [377, 319] width 486 height 45
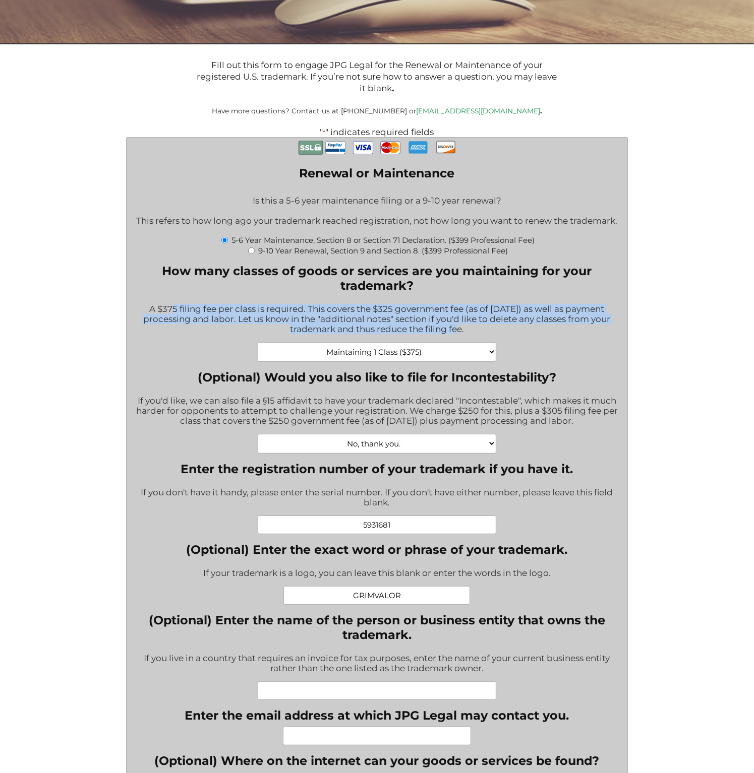
drag, startPoint x: 157, startPoint y: 313, endPoint x: 433, endPoint y: 333, distance: 276.5
click at [433, 333] on div "A $375 filing fee per class is required. This covers the $325 government fee (a…" at bounding box center [377, 319] width 486 height 45
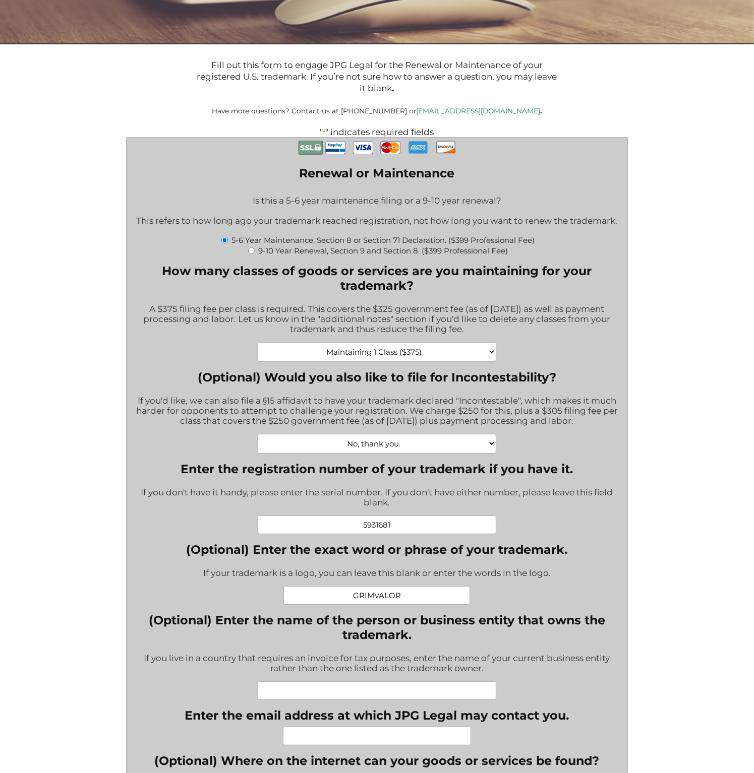
click at [436, 333] on div "A $375 filing fee per class is required. This covers the $325 government fee (a…" at bounding box center [377, 319] width 486 height 45
click at [387, 355] on select "Maintaining 1 Class ($375) Maintaining 2 Classes ($750) Maintaining 3 Classes (…" at bounding box center [377, 352] width 239 height 20
click at [436, 357] on select "Maintaining 1 Class ($375) Maintaining 2 Classes ($750) Maintaining 3 Classes (…" at bounding box center [377, 352] width 239 height 20
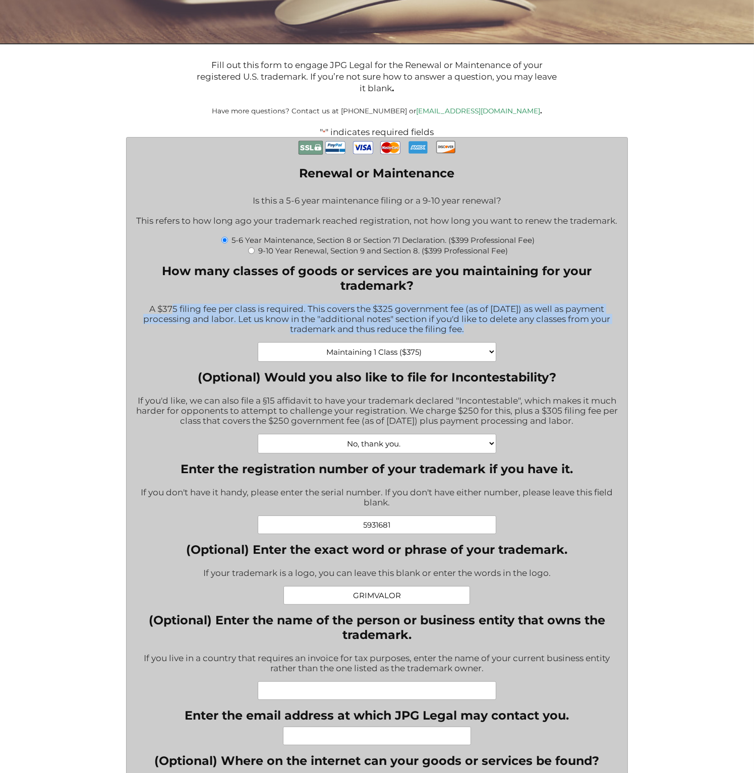
drag, startPoint x: 444, startPoint y: 337, endPoint x: 159, endPoint y: 310, distance: 286.2
click at [159, 310] on div "A $375 filing fee per class is required. This covers the $325 government fee (a…" at bounding box center [377, 319] width 486 height 45
drag, startPoint x: 159, startPoint y: 310, endPoint x: 435, endPoint y: 338, distance: 277.7
click at [435, 338] on div "A $375 filing fee per class is required. This covers the $325 government fee (a…" at bounding box center [377, 319] width 486 height 45
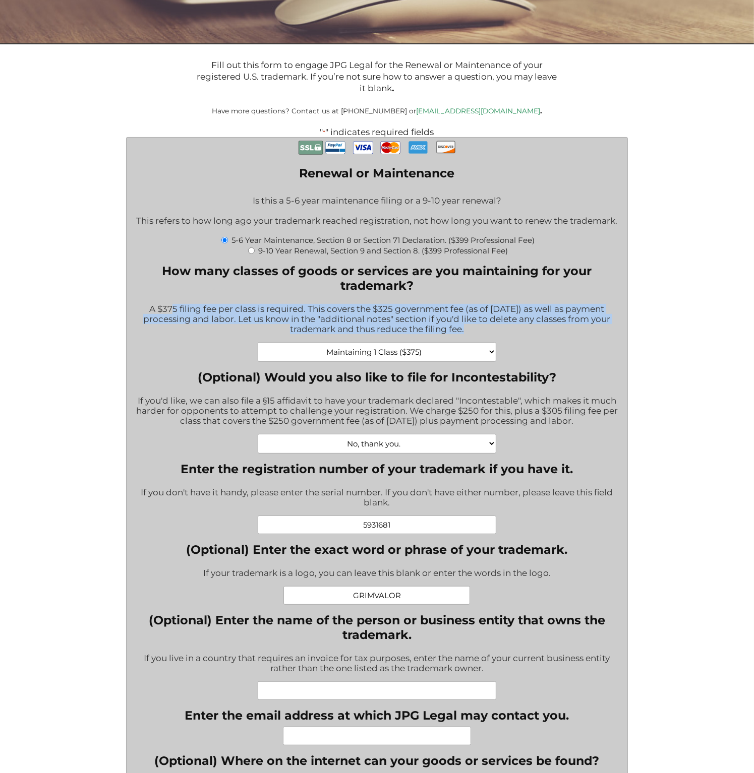
click at [435, 338] on div "A $375 filing fee per class is required. This covers the $325 government fee (a…" at bounding box center [377, 319] width 486 height 45
drag, startPoint x: 445, startPoint y: 335, endPoint x: 151, endPoint y: 317, distance: 294.5
click at [151, 317] on div "A $375 filing fee per class is required. This covers the $325 government fee (a…" at bounding box center [377, 319] width 486 height 45
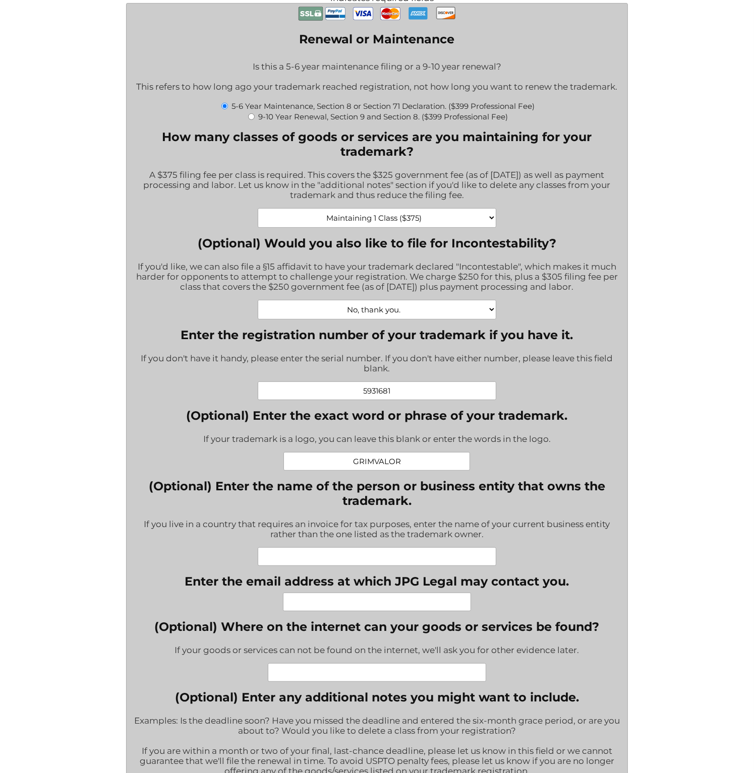
scroll to position [303, 0]
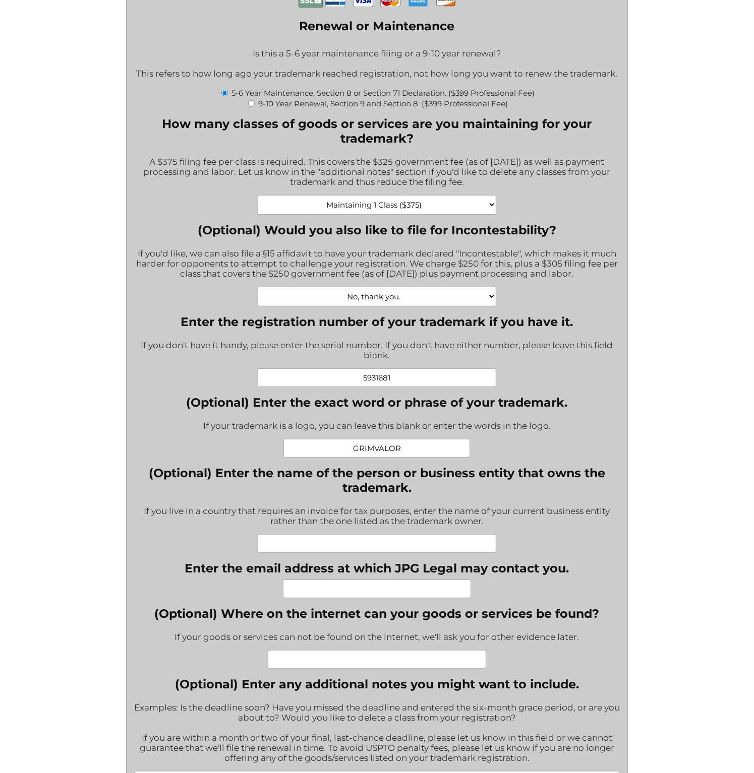
click at [375, 551] on input "(Optional) Enter the name of the person or business entity that owns the tradem…" at bounding box center [377, 543] width 239 height 19
click at [429, 209] on select "Maintaining 1 Class ($375) Maintaining 2 Classes ($750) Maintaining 3 Classes (…" at bounding box center [377, 205] width 239 height 20
click at [421, 549] on input "(Optional) Enter the name of the person or business entity that owns the tradem…" at bounding box center [377, 543] width 239 height 19
type input "Direlight Oy"
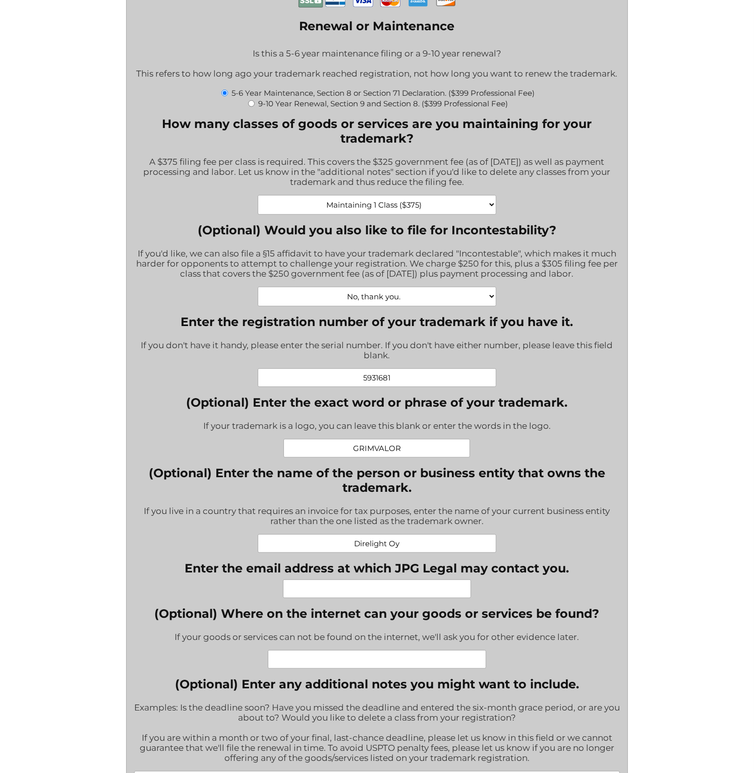
click at [403, 587] on input "Enter the email address at which JPG Legal may contact you." at bounding box center [377, 589] width 188 height 19
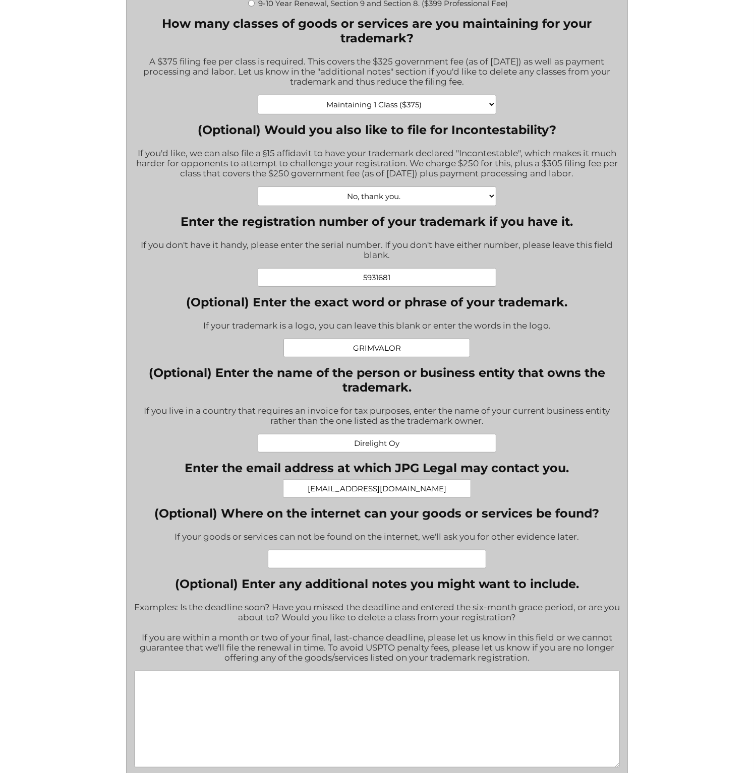
scroll to position [403, 0]
drag, startPoint x: 374, startPoint y: 493, endPoint x: 266, endPoint y: 495, distance: 107.9
click at [266, 495] on div "administration@direlight.com" at bounding box center [377, 488] width 384 height 19
type input "tuomas@direlight.com"
click at [395, 561] on input "(Optional) Where on the internet can your goods or services be found?" at bounding box center [377, 559] width 218 height 19
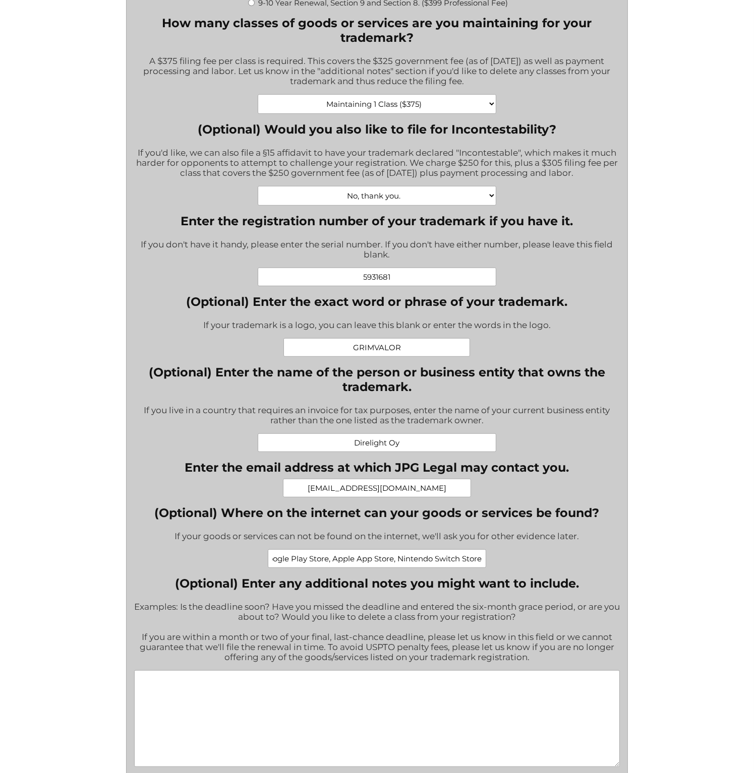
scroll to position [0, 0]
drag, startPoint x: 385, startPoint y: 563, endPoint x: 214, endPoint y: 556, distance: 171.1
click at [214, 556] on div "Google Play Store, Apple App Store, Nintendo Switch Store" at bounding box center [376, 559] width 445 height 19
click at [393, 556] on input "Google Play Store, Apple App Store, Nintendo Switch Store" at bounding box center [377, 559] width 218 height 19
type input "Google Play Store, Apple App Store, Nintendo Switch Store"
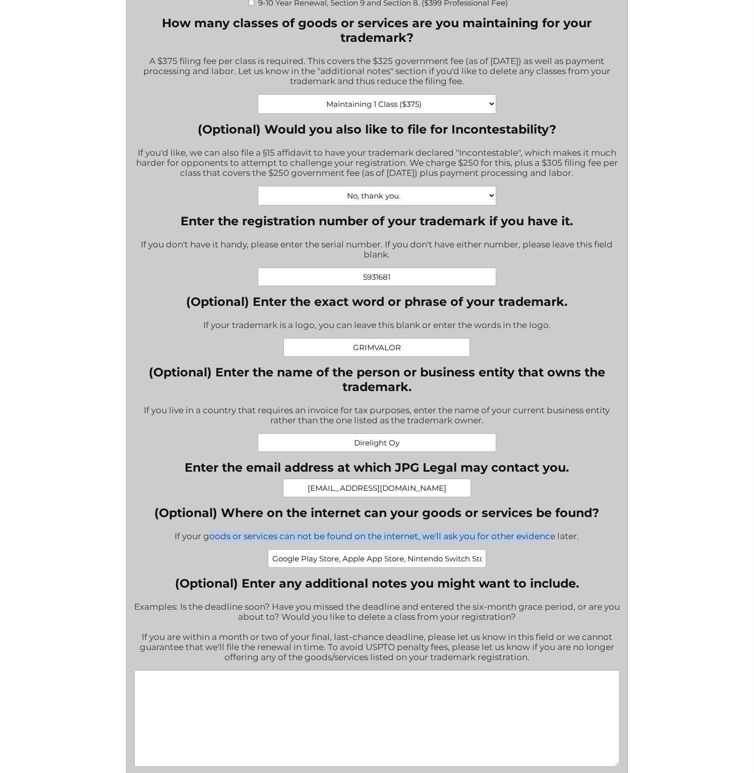
drag, startPoint x: 206, startPoint y: 540, endPoint x: 551, endPoint y: 545, distance: 345.4
click at [551, 545] on div "If your goods or services can not be found on the internet, we'll ask you for o…" at bounding box center [376, 537] width 445 height 25
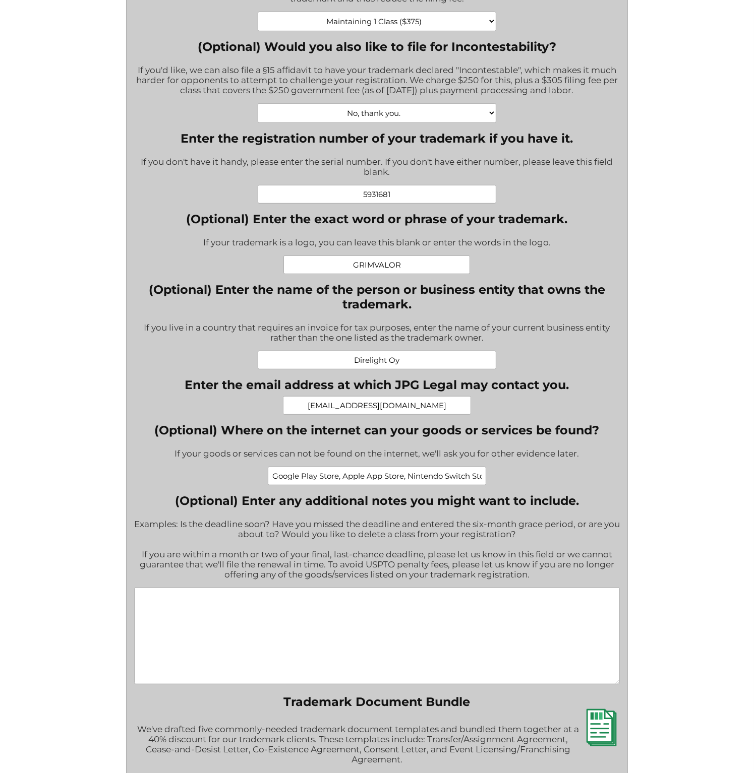
scroll to position [504, 0]
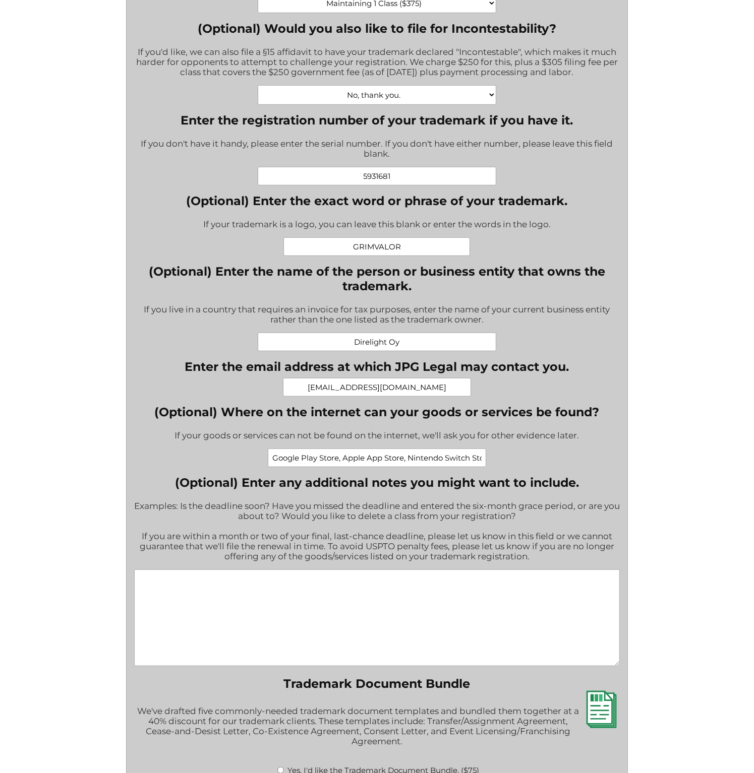
drag, startPoint x: 214, startPoint y: 487, endPoint x: 532, endPoint y: 564, distance: 327.4
click at [532, 564] on div "(Optional) Enter any additional notes you might want to include. Examples: Is t…" at bounding box center [377, 571] width 486 height 193
click at [524, 563] on div "Examples: Is the deadline soon? Have you missed the deadline and entered the si…" at bounding box center [377, 532] width 486 height 75
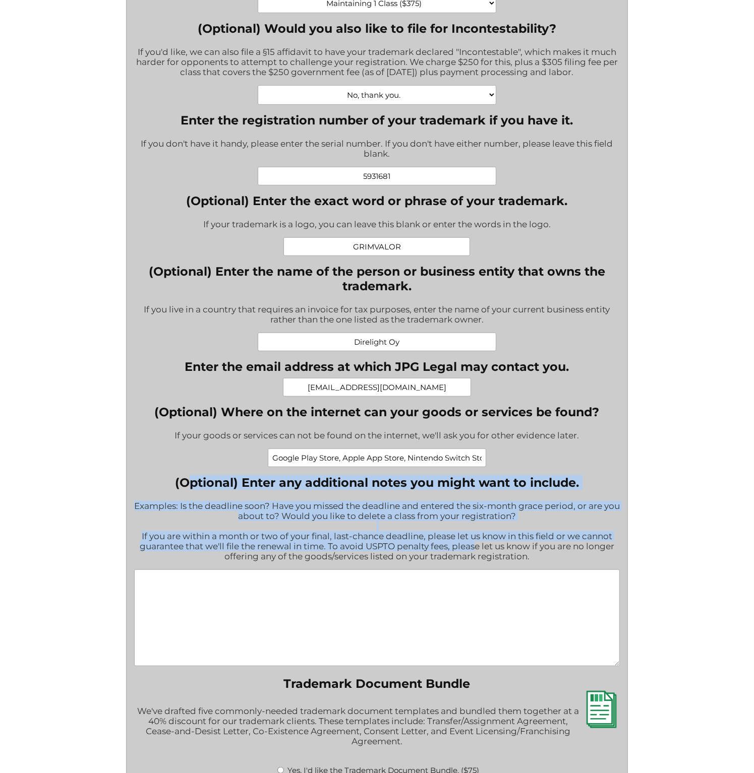
drag, startPoint x: 434, startPoint y: 547, endPoint x: 189, endPoint y: 486, distance: 252.5
click at [189, 486] on div "(Optional) Enter any additional notes you might want to include. Examples: Is t…" at bounding box center [377, 571] width 486 height 193
click at [189, 486] on label "(Optional) Enter any additional notes you might want to include." at bounding box center [377, 482] width 486 height 15
click at [189, 570] on textarea "(Optional) Enter any additional notes you might want to include." at bounding box center [377, 618] width 486 height 97
drag, startPoint x: 248, startPoint y: 502, endPoint x: 515, endPoint y: 566, distance: 274.8
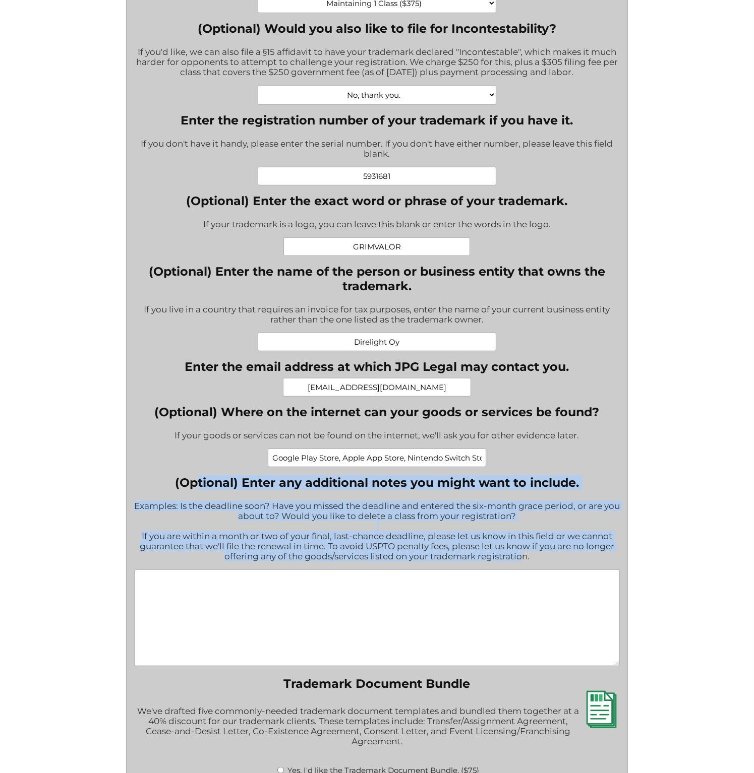
click at [515, 566] on div "(Optional) Enter any additional notes you might want to include. Examples: Is t…" at bounding box center [377, 571] width 486 height 193
click at [515, 566] on div "Examples: Is the deadline soon? Have you missed the deadline and entered the si…" at bounding box center [377, 532] width 486 height 75
drag, startPoint x: 498, startPoint y: 562, endPoint x: 200, endPoint y: 483, distance: 308.2
click at [200, 483] on div "(Optional) Enter any additional notes you might want to include. Examples: Is t…" at bounding box center [377, 571] width 486 height 193
click at [200, 483] on label "(Optional) Enter any additional notes you might want to include." at bounding box center [377, 482] width 486 height 15
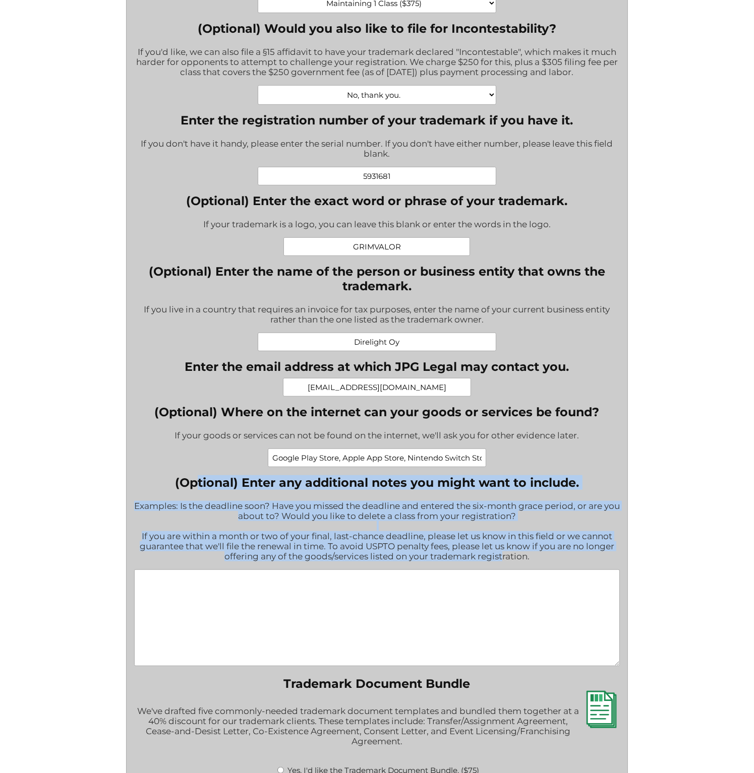
click at [200, 570] on textarea "(Optional) Enter any additional notes you might want to include." at bounding box center [377, 618] width 486 height 97
drag, startPoint x: 282, startPoint y: 495, endPoint x: 493, endPoint y: 568, distance: 222.9
click at [493, 568] on div "(Optional) Enter any additional notes you might want to include. Examples: Is t…" at bounding box center [377, 571] width 486 height 193
click at [493, 568] on div "Examples: Is the deadline soon? Have you missed the deadline and entered the si…" at bounding box center [377, 532] width 486 height 75
drag, startPoint x: 507, startPoint y: 559, endPoint x: 192, endPoint y: 503, distance: 320.1
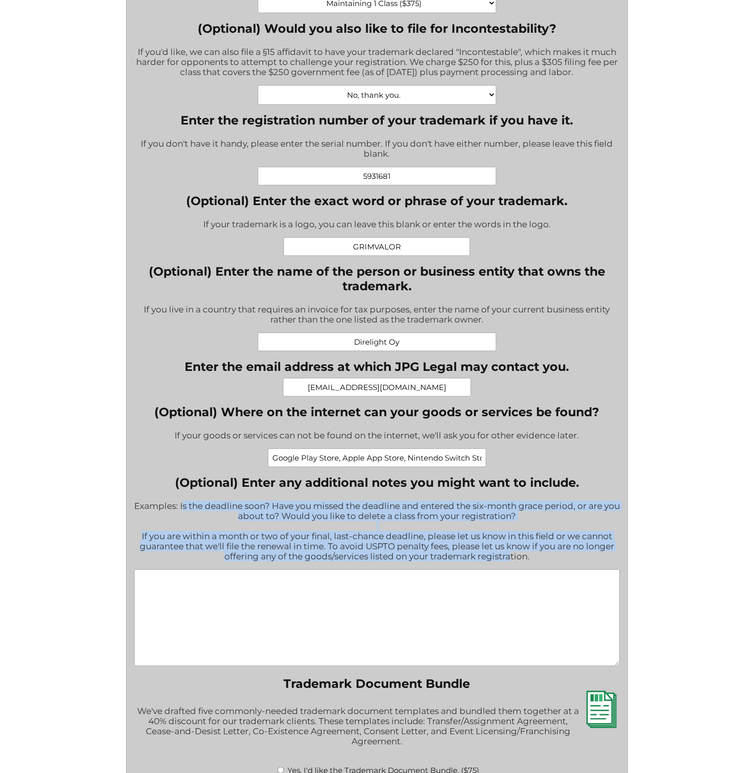
click at [192, 503] on div "Examples: Is the deadline soon? Have you missed the deadline and entered the si…" at bounding box center [377, 532] width 486 height 75
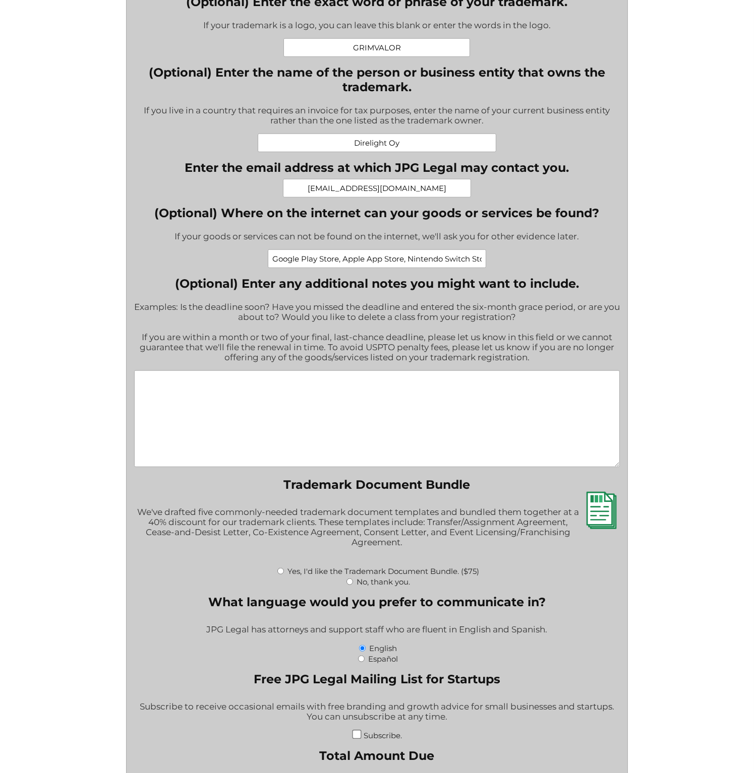
scroll to position [706, 0]
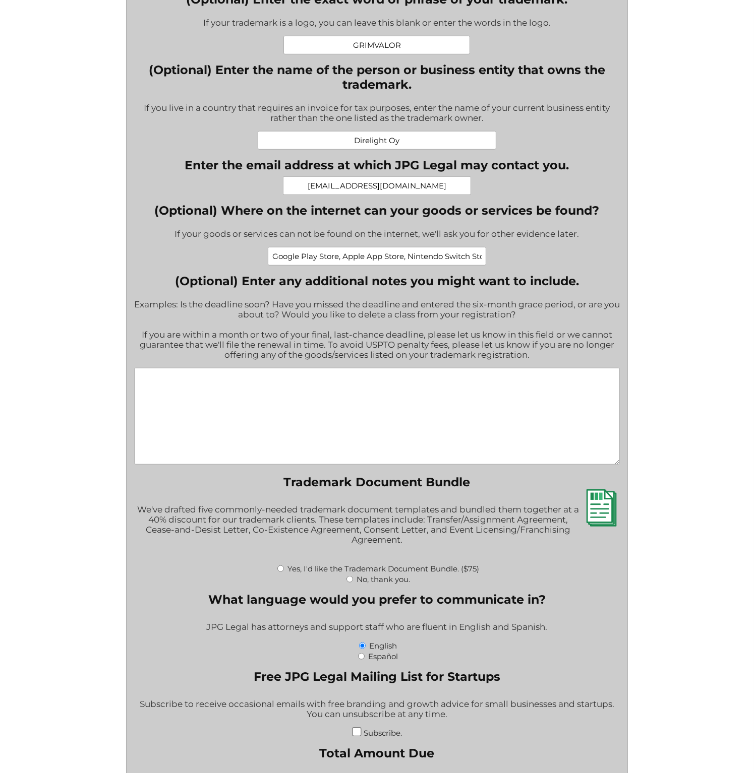
click at [350, 583] on input "No, thank you." at bounding box center [349, 579] width 7 height 7
radio input "true"
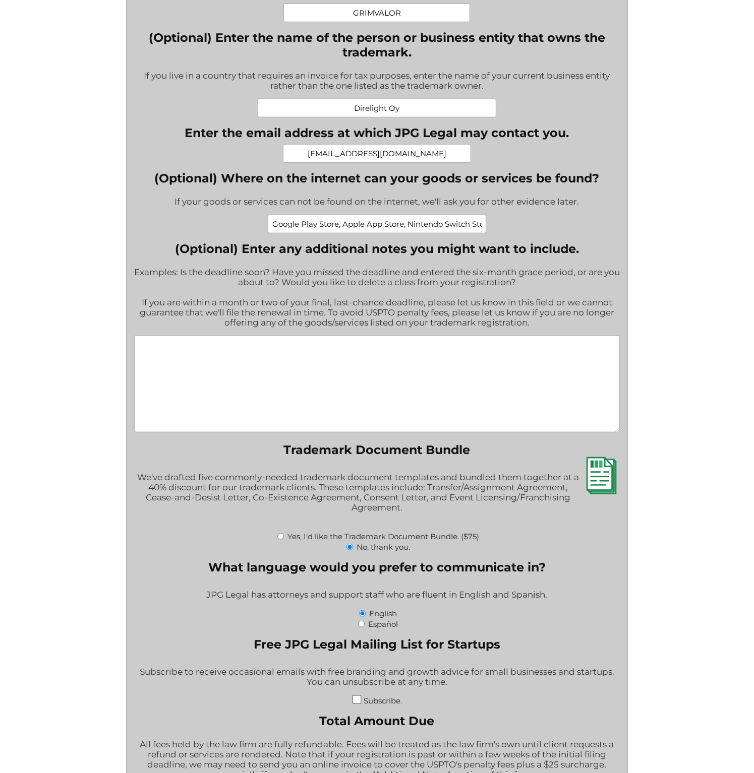
scroll to position [756, 0]
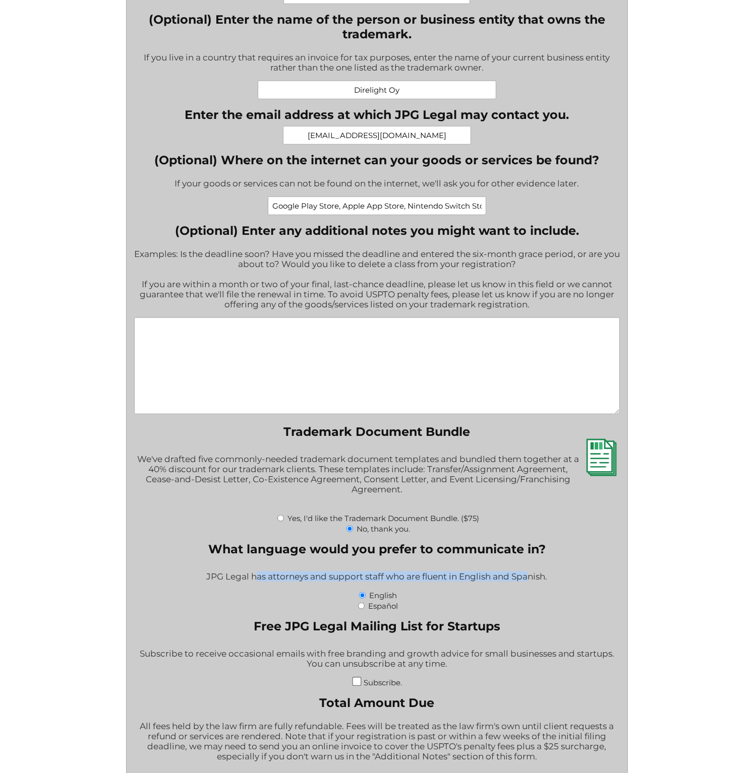
drag, startPoint x: 254, startPoint y: 583, endPoint x: 527, endPoint y: 579, distance: 273.3
click at [527, 579] on div "JPG Legal has attorneys and support staff who are fluent in English and Spanish." at bounding box center [377, 577] width 486 height 25
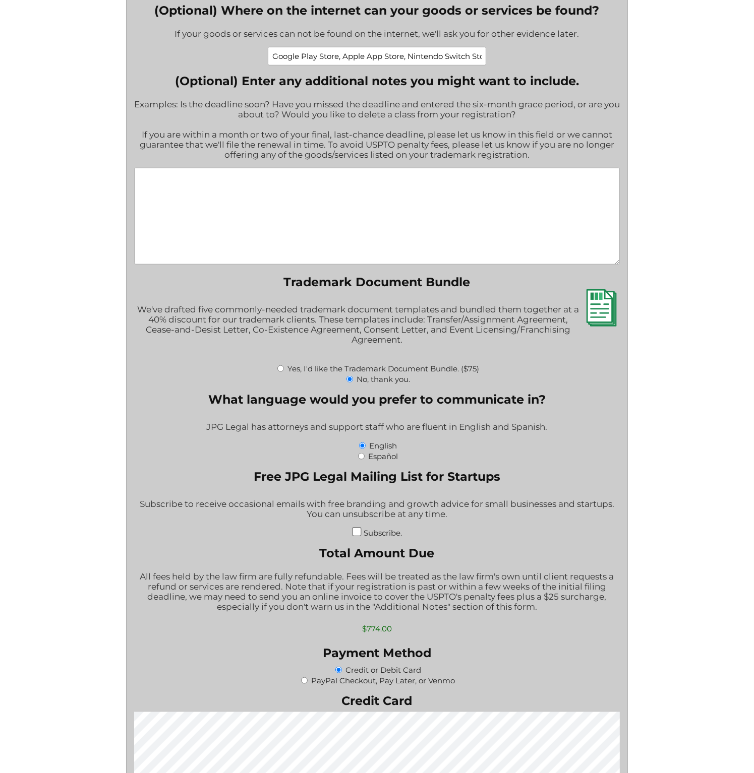
scroll to position [908, 0]
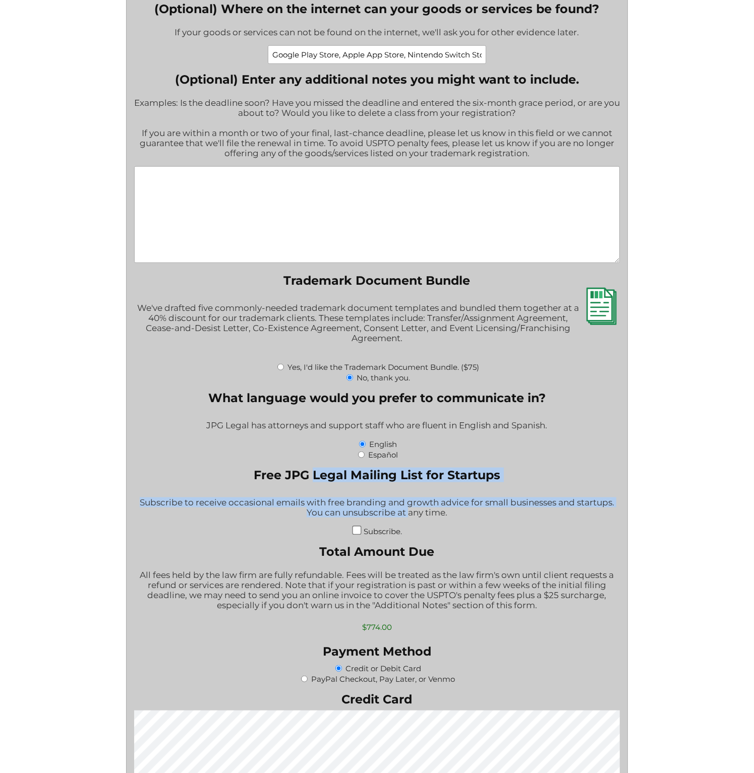
drag, startPoint x: 314, startPoint y: 491, endPoint x: 408, endPoint y: 519, distance: 98.4
click at [408, 519] on fieldset "Free JPG Legal Mailing List for Startups Subscribe to receive occasional emails…" at bounding box center [377, 502] width 486 height 69
click at [408, 519] on div "Subscribe to receive occasional emails with free branding and growth advice for…" at bounding box center [377, 508] width 486 height 35
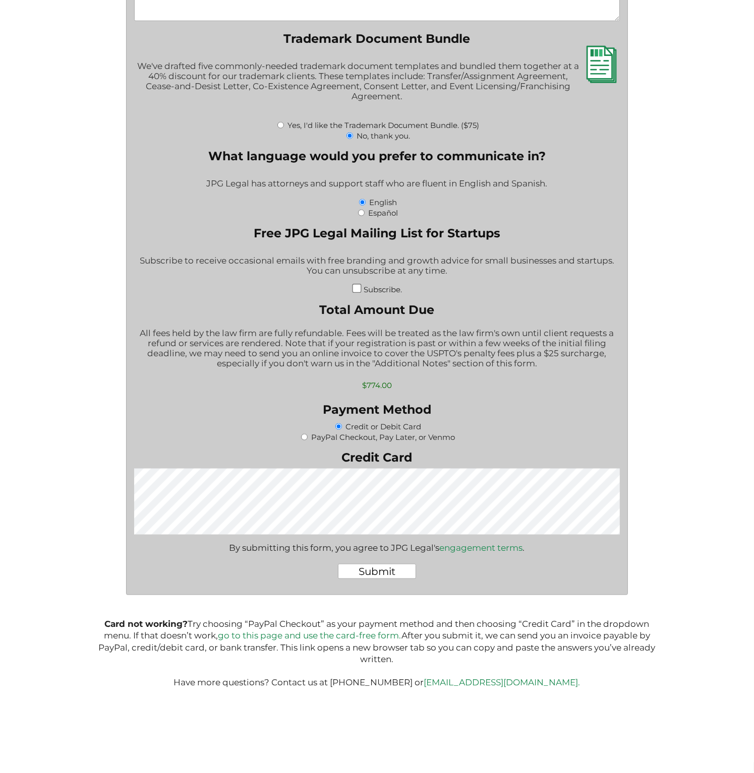
scroll to position [1162, 0]
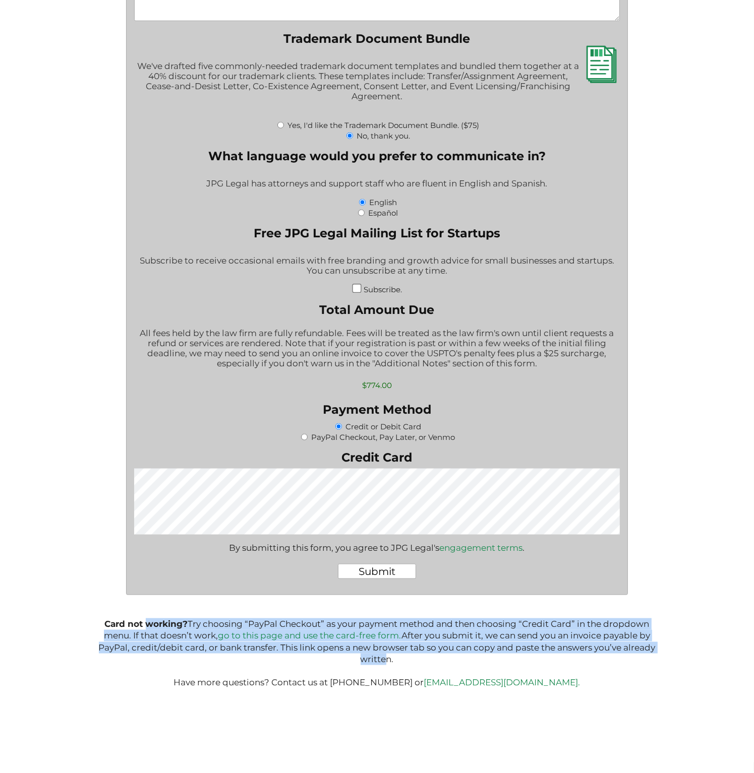
drag, startPoint x: 150, startPoint y: 624, endPoint x: 380, endPoint y: 656, distance: 232.6
click at [380, 656] on p "Card not working? Try choosing “PayPal Checkout” as your payment method and the…" at bounding box center [377, 654] width 558 height 71
click at [382, 656] on p "Card not working? Try choosing “PayPal Checkout” as your payment method and the…" at bounding box center [377, 654] width 558 height 71
click at [380, 656] on p "Card not working? Try choosing “PayPal Checkout” as your payment method and the…" at bounding box center [377, 654] width 558 height 71
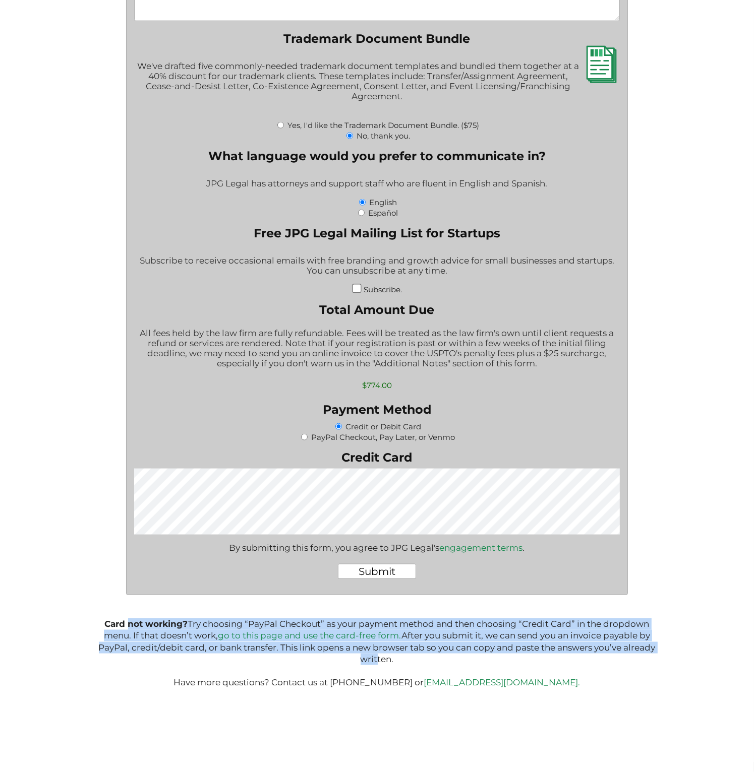
drag, startPoint x: 373, startPoint y: 657, endPoint x: 123, endPoint y: 623, distance: 252.9
click at [123, 623] on p "Card not working? Try choosing “PayPal Checkout” as your payment method and the…" at bounding box center [377, 654] width 558 height 71
click at [123, 623] on b "Card not working?" at bounding box center [146, 624] width 83 height 10
drag, startPoint x: 123, startPoint y: 623, endPoint x: 375, endPoint y: 663, distance: 255.3
click at [375, 663] on p "Card not working? Try choosing “PayPal Checkout” as your payment method and the…" at bounding box center [377, 654] width 558 height 71
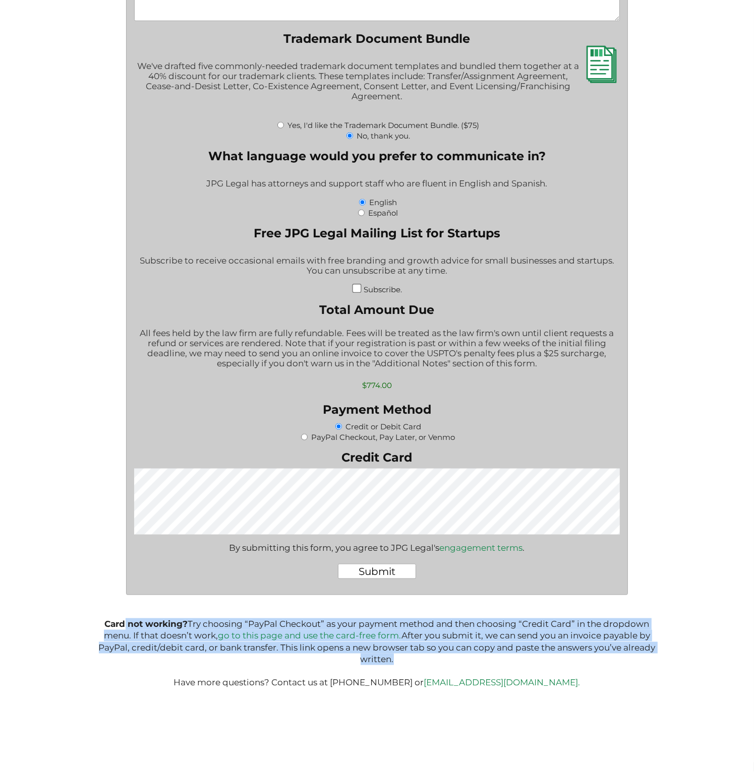
click at [375, 662] on p "Card not working? Try choosing “PayPal Checkout” as your payment method and the…" at bounding box center [377, 654] width 558 height 71
drag, startPoint x: 376, startPoint y: 662, endPoint x: 125, endPoint y: 624, distance: 253.9
click at [127, 624] on p "Card not working? Try choosing “PayPal Checkout” as your payment method and the…" at bounding box center [377, 654] width 558 height 71
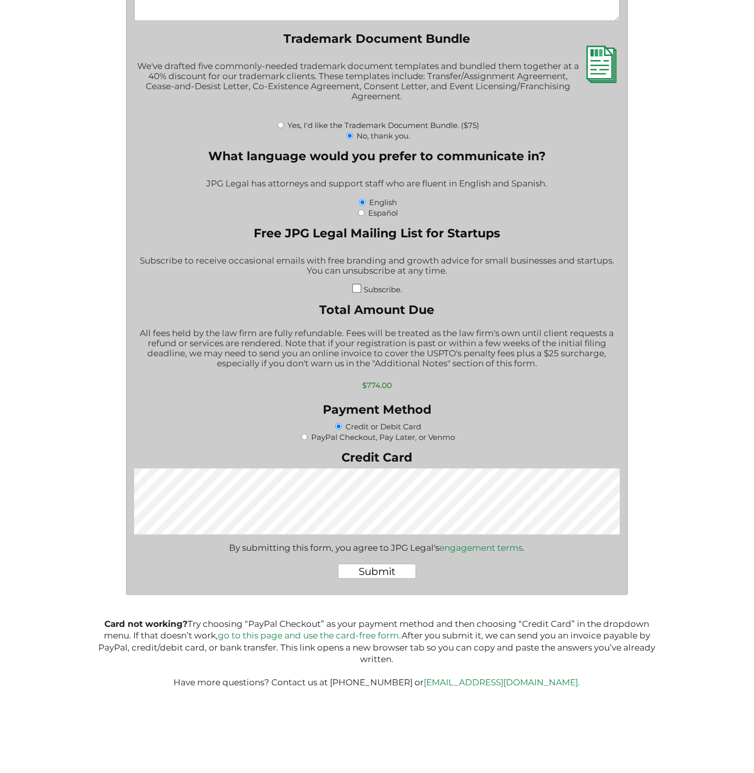
click at [125, 624] on b "Card not working?" at bounding box center [146, 624] width 83 height 10
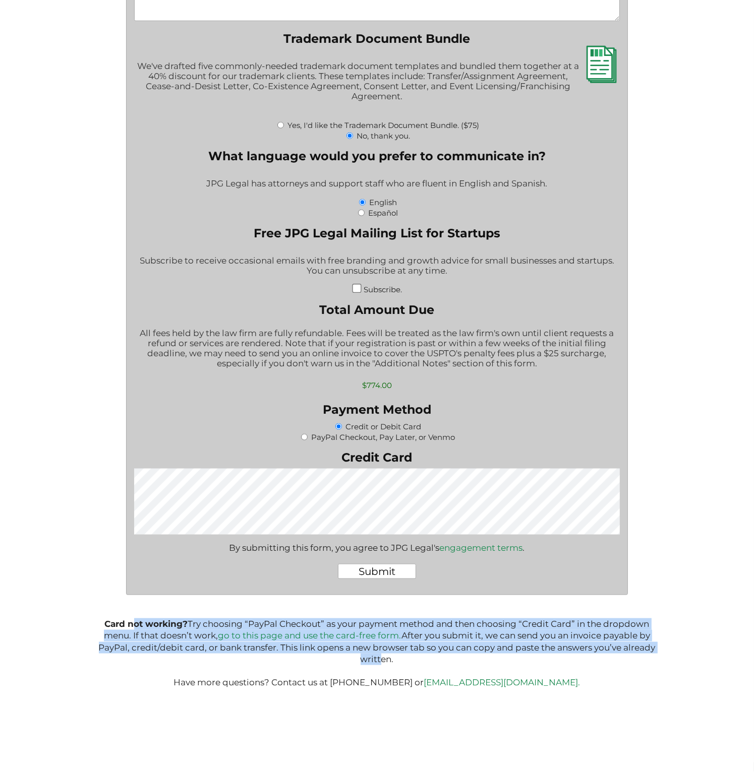
drag, startPoint x: 131, startPoint y: 622, endPoint x: 376, endPoint y: 664, distance: 248.7
click at [376, 664] on p "Card not working? Try choosing “PayPal Checkout” as your payment method and the…" at bounding box center [377, 654] width 558 height 71
click at [376, 663] on p "Card not working? Try choosing “PayPal Checkout” as your payment method and the…" at bounding box center [377, 654] width 558 height 71
drag, startPoint x: 353, startPoint y: 654, endPoint x: 124, endPoint y: 622, distance: 231.2
click at [124, 622] on p "Card not working? Try choosing “PayPal Checkout” as your payment method and the…" at bounding box center [377, 654] width 558 height 71
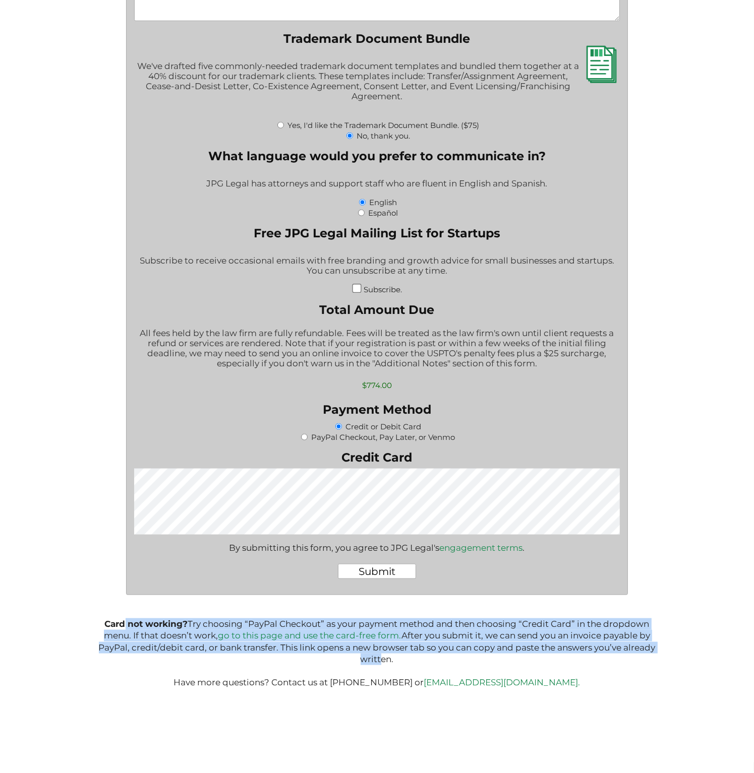
click at [124, 622] on b "Card not working?" at bounding box center [146, 624] width 83 height 10
drag, startPoint x: 131, startPoint y: 620, endPoint x: 381, endPoint y: 666, distance: 254.3
click at [381, 666] on p "Card not working? Try choosing “PayPal Checkout” as your payment method and the…" at bounding box center [377, 654] width 558 height 71
drag, startPoint x: 381, startPoint y: 660, endPoint x: 127, endPoint y: 620, distance: 257.2
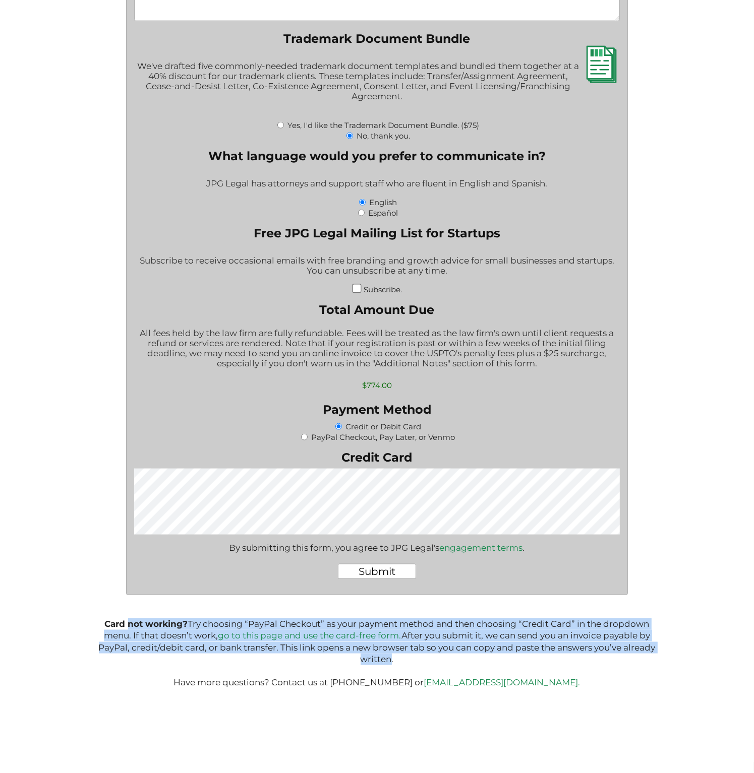
click at [127, 620] on p "Card not working? Try choosing “PayPal Checkout” as your payment method and the…" at bounding box center [377, 654] width 558 height 71
click at [127, 620] on b "Card not working?" at bounding box center [146, 624] width 83 height 10
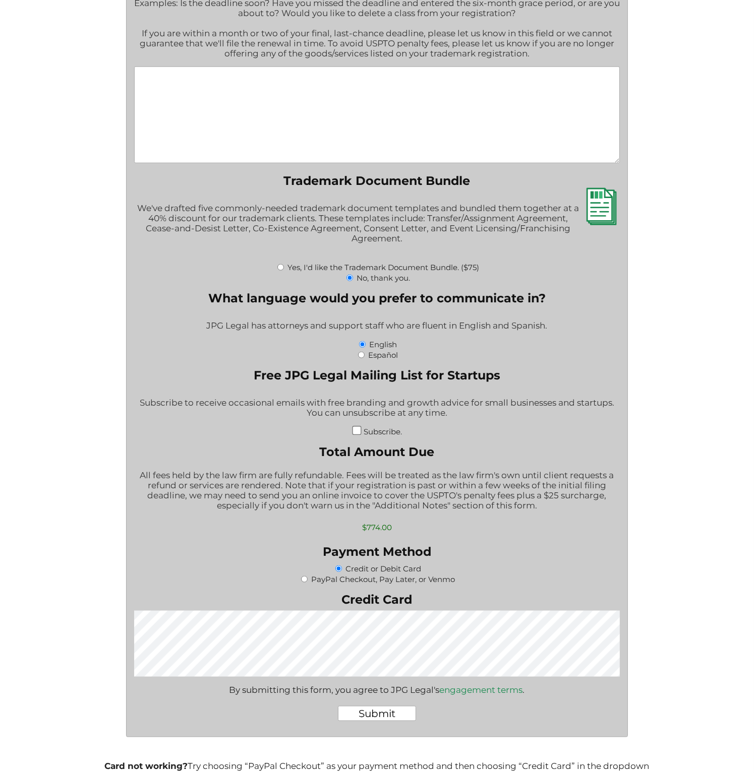
scroll to position [1109, 0]
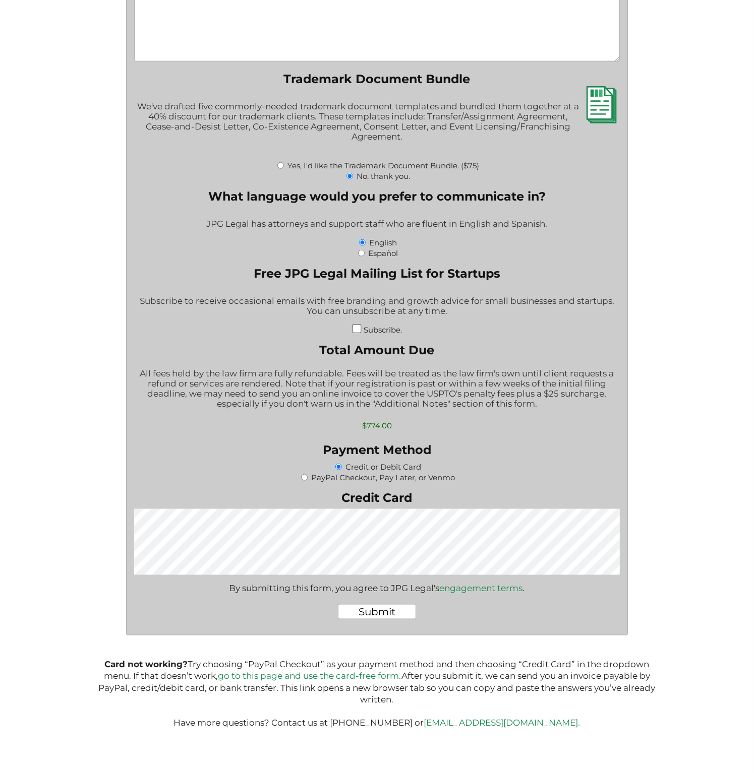
click at [304, 481] on input "PayPal Checkout, Pay Later, or Venmo" at bounding box center [304, 477] width 7 height 7
radio input "true"
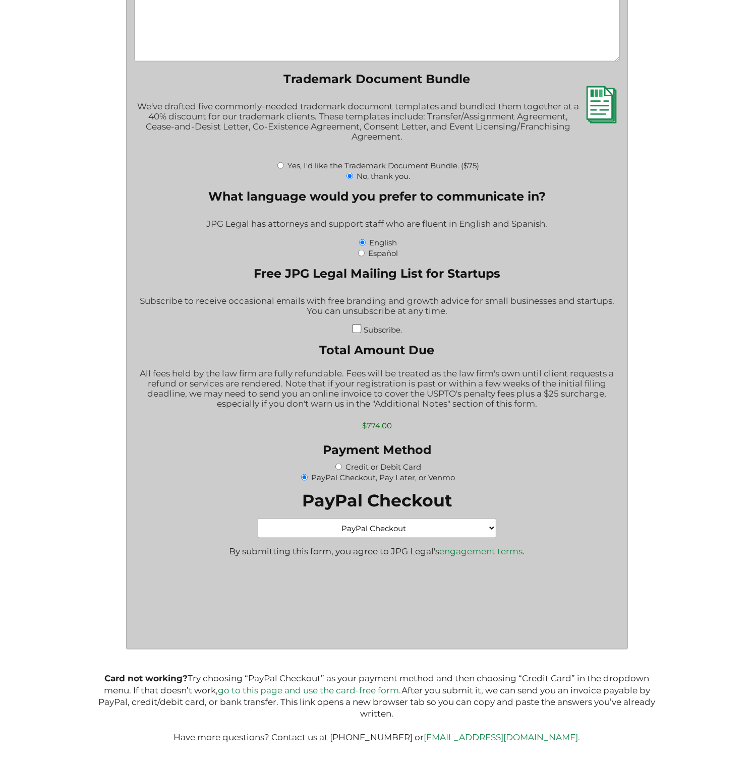
click at [398, 538] on select "PayPal Checkout Credit Card" at bounding box center [377, 529] width 239 height 20
click at [399, 538] on select "PayPal Checkout Credit Card" at bounding box center [377, 529] width 239 height 20
click at [419, 538] on select "PayPal Checkout Credit Card" at bounding box center [377, 529] width 239 height 20
click at [258, 531] on select "PayPal Checkout Credit Card" at bounding box center [377, 529] width 239 height 20
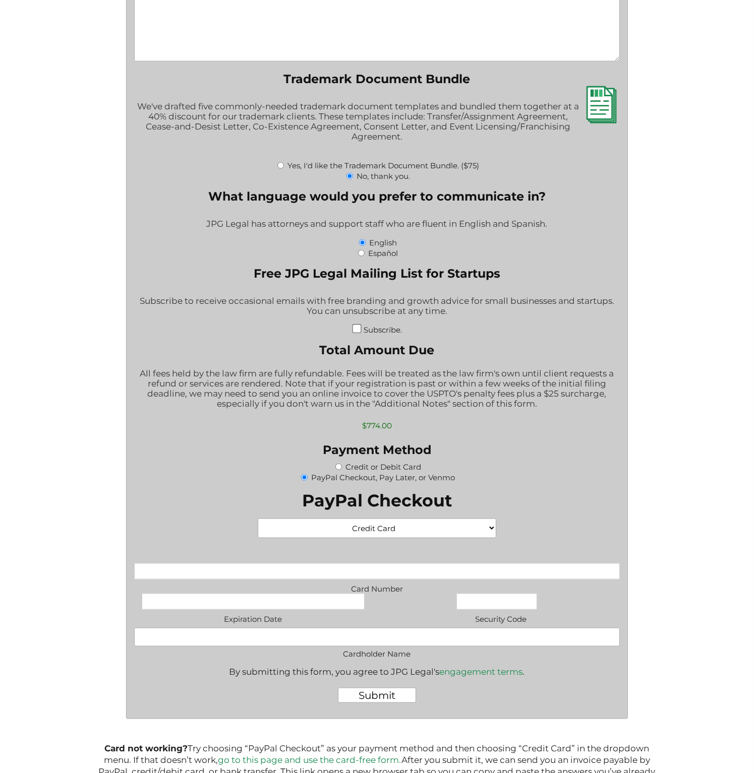
click at [395, 538] on select "PayPal Checkout Credit Card" at bounding box center [377, 529] width 239 height 20
click at [398, 537] on select "PayPal Checkout Credit Card" at bounding box center [377, 529] width 239 height 20
click at [397, 538] on select "PayPal Checkout Credit Card" at bounding box center [377, 529] width 239 height 20
click at [396, 537] on select "PayPal Checkout Credit Card" at bounding box center [377, 529] width 239 height 20
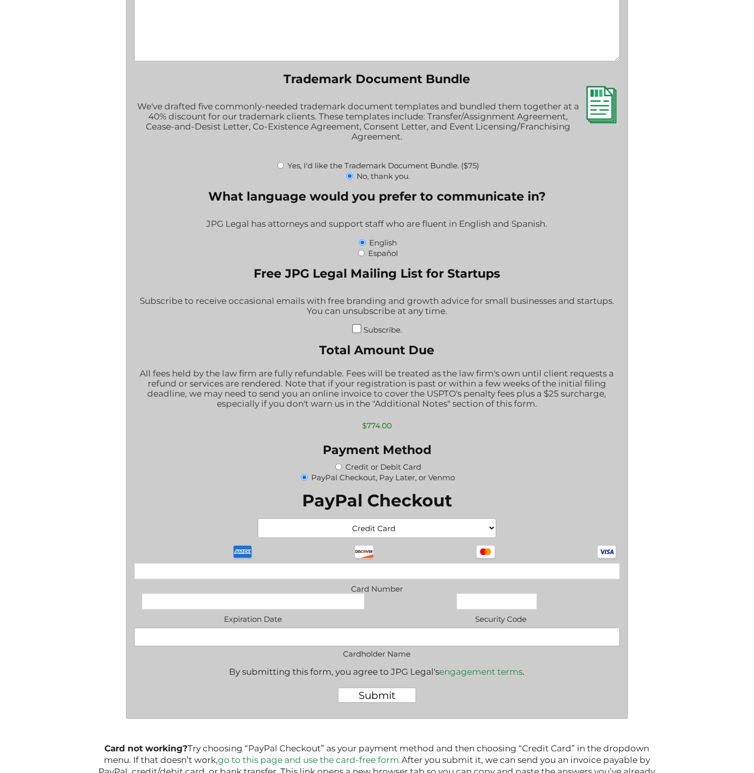
select select "PayPal Checkout"
click at [258, 531] on select "PayPal Checkout Credit Card" at bounding box center [377, 529] width 239 height 20
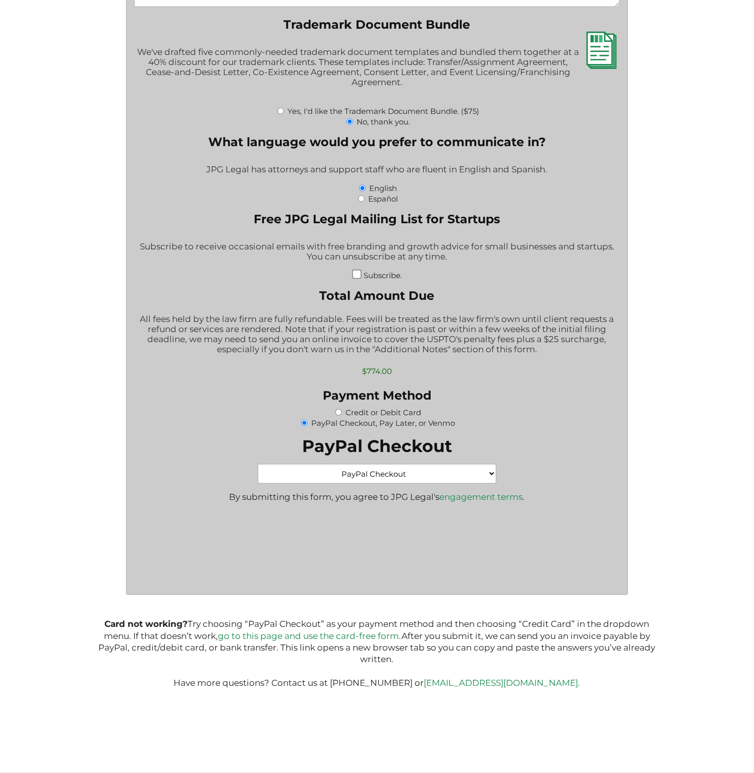
scroll to position [1176, 0]
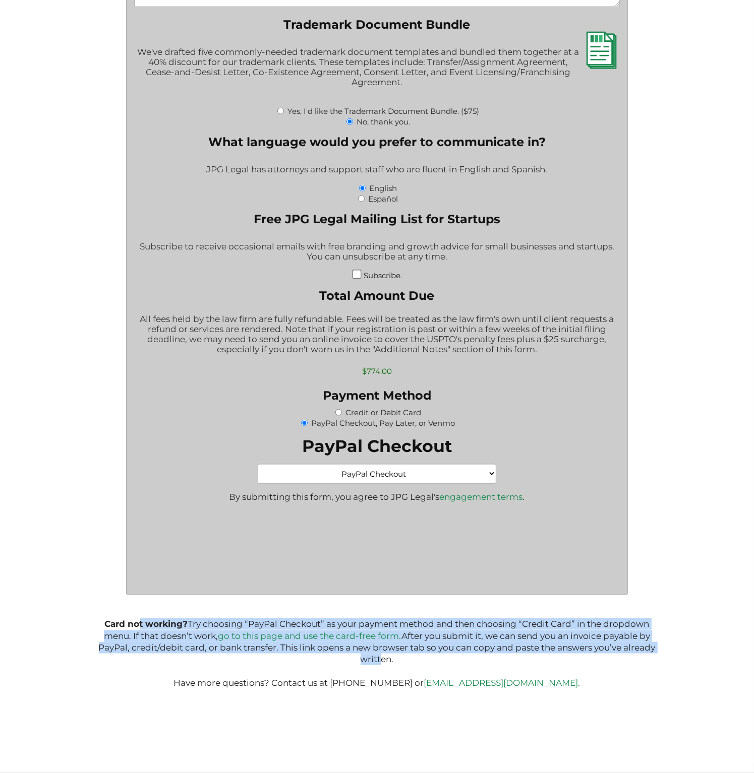
drag, startPoint x: 378, startPoint y: 663, endPoint x: 137, endPoint y: 621, distance: 245.1
click at [137, 621] on p "Card not working? Try choosing “PayPal Checkout” as your payment method and the…" at bounding box center [377, 654] width 558 height 71
click at [323, 658] on p "Card not working? Try choosing “PayPal Checkout” as your payment method and the…" at bounding box center [377, 654] width 558 height 71
drag, startPoint x: 386, startPoint y: 661, endPoint x: 117, endPoint y: 622, distance: 272.1
click at [117, 622] on p "Card not working? Try choosing “PayPal Checkout” as your payment method and the…" at bounding box center [377, 654] width 558 height 71
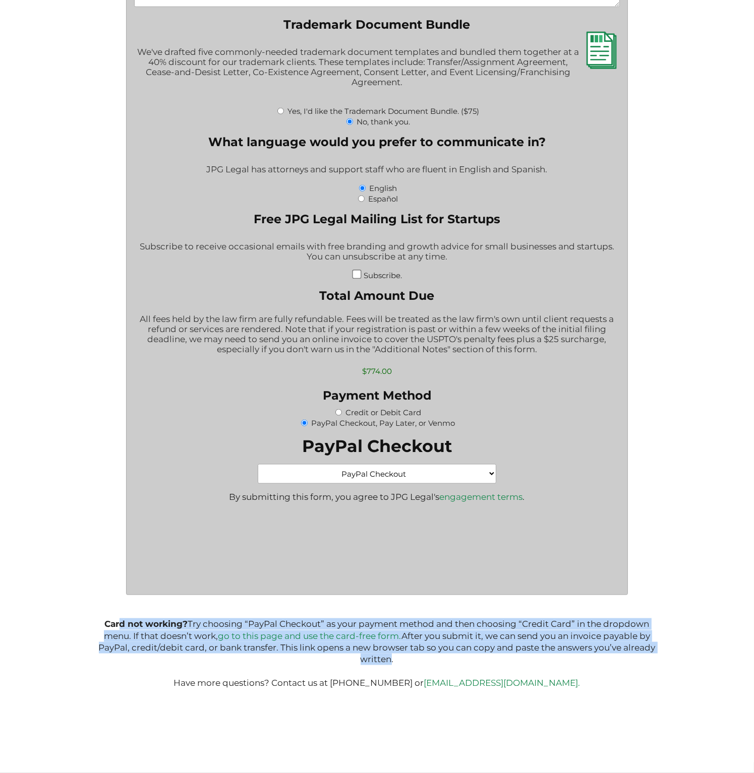
click at [117, 622] on b "Card not working?" at bounding box center [146, 624] width 83 height 10
drag, startPoint x: 116, startPoint y: 622, endPoint x: 381, endPoint y: 656, distance: 266.9
click at [381, 656] on p "Card not working? Try choosing “PayPal Checkout” as your payment method and the…" at bounding box center [377, 654] width 558 height 71
drag, startPoint x: 375, startPoint y: 658, endPoint x: 124, endPoint y: 622, distance: 253.6
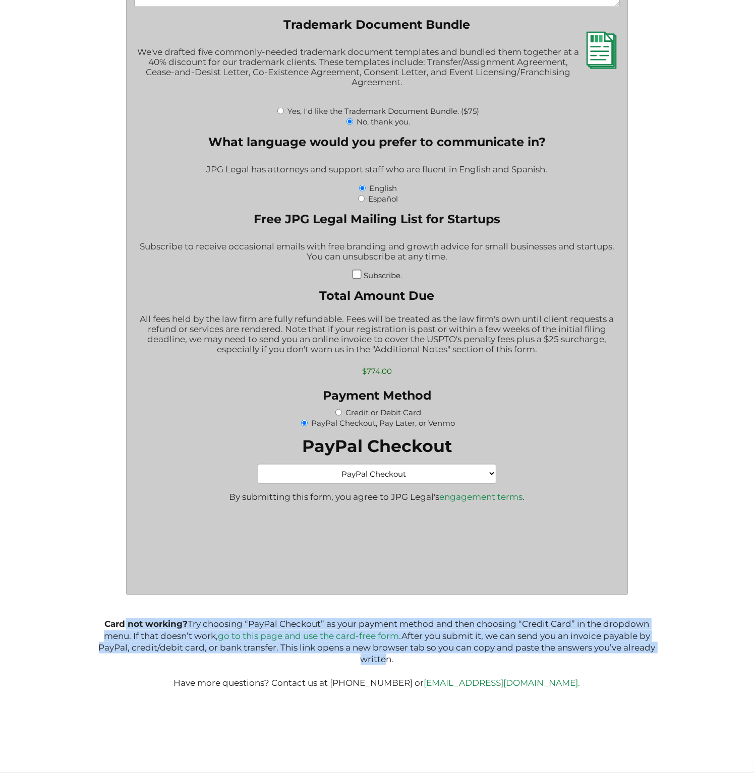
click at [124, 622] on p "Card not working? Try choosing “PayPal Checkout” as your payment method and the…" at bounding box center [377, 654] width 558 height 71
click at [124, 622] on b "Card not working?" at bounding box center [146, 624] width 83 height 10
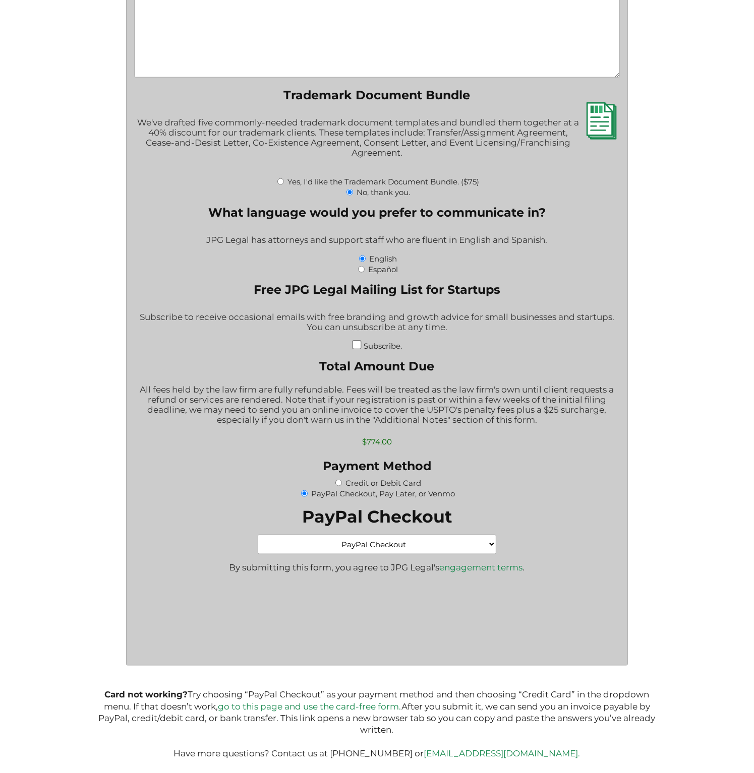
scroll to position [1075, 0]
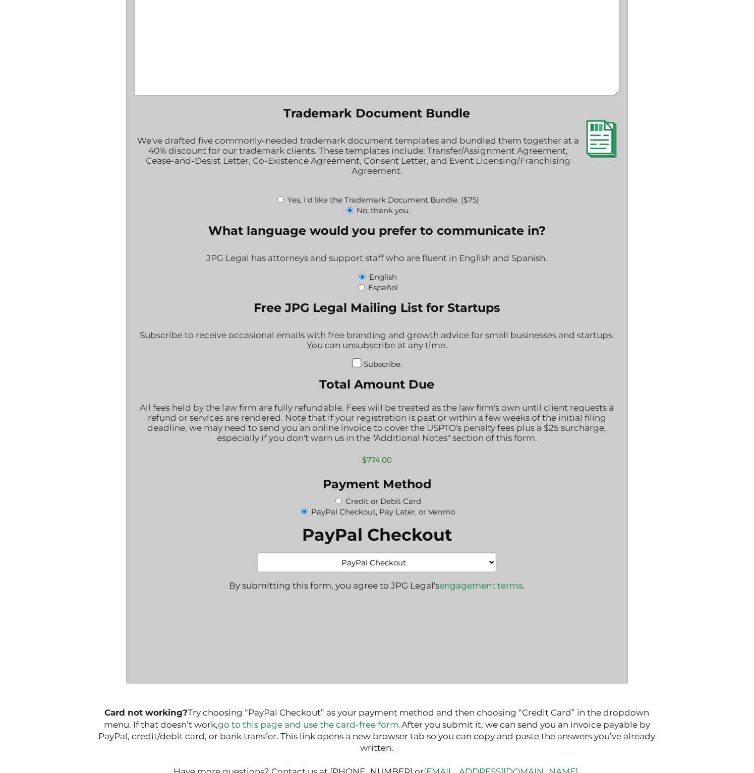
click at [377, 506] on label "Credit or Debit Card" at bounding box center [383, 502] width 76 height 10
click at [342, 505] on input "Credit or Debit Card" at bounding box center [338, 501] width 7 height 7
radio input "true"
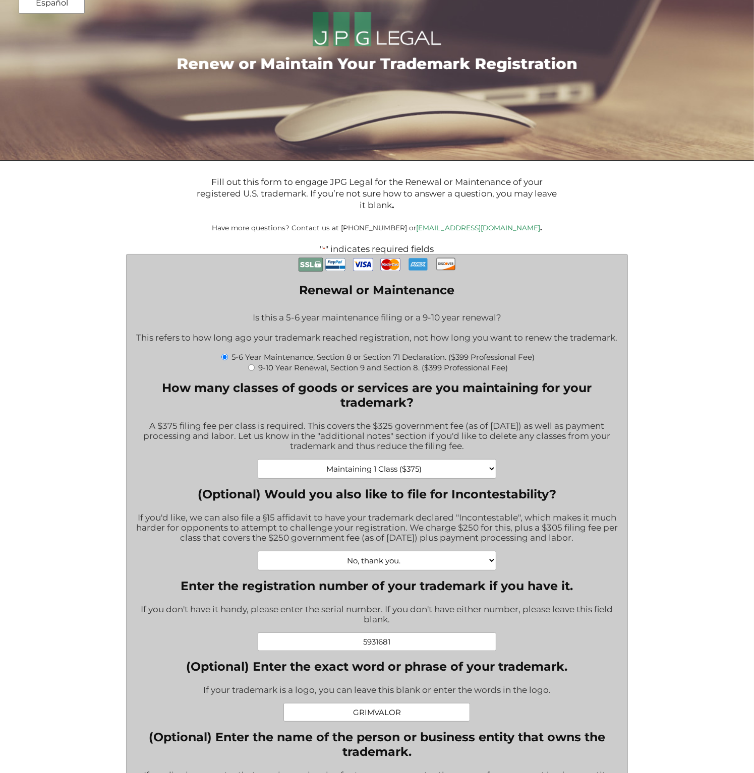
scroll to position [0, 0]
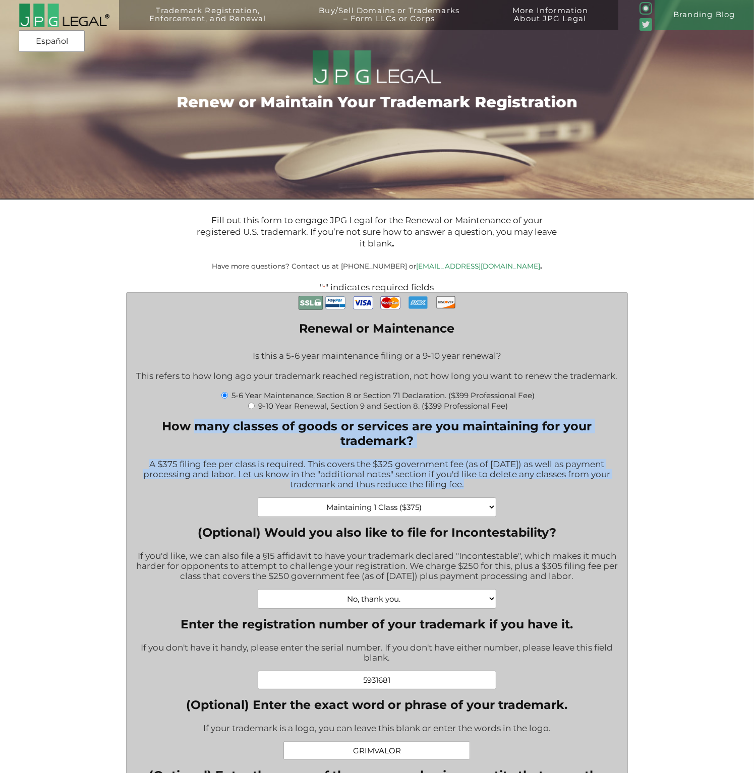
drag, startPoint x: 199, startPoint y: 422, endPoint x: 439, endPoint y: 489, distance: 248.7
click at [439, 489] on div "A $375 filing fee per class is required. This covers the $325 government fee (a…" at bounding box center [377, 475] width 486 height 45
drag, startPoint x: 407, startPoint y: 482, endPoint x: 192, endPoint y: 433, distance: 221.4
click at [192, 433] on div "How many classes of goods or services are you maintaining for your trademark? A…" at bounding box center [377, 468] width 486 height 98
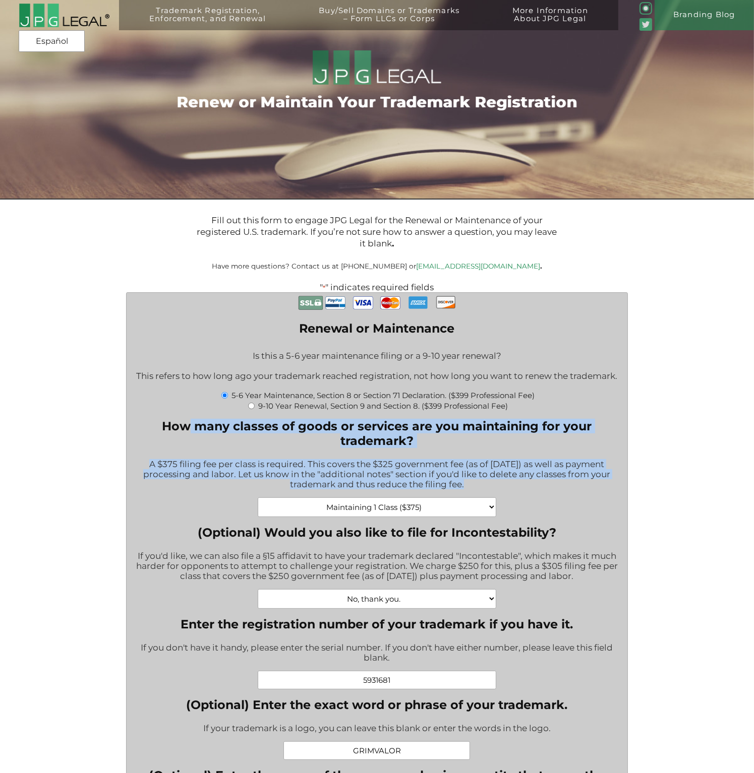
click at [192, 433] on label "How many classes of goods or services are you maintaining for your trademark?" at bounding box center [377, 433] width 486 height 29
click at [258, 498] on select "Maintaining 1 Class ($375) Maintaining 2 Classes ($750) Maintaining 3 Classes (…" at bounding box center [377, 508] width 239 height 20
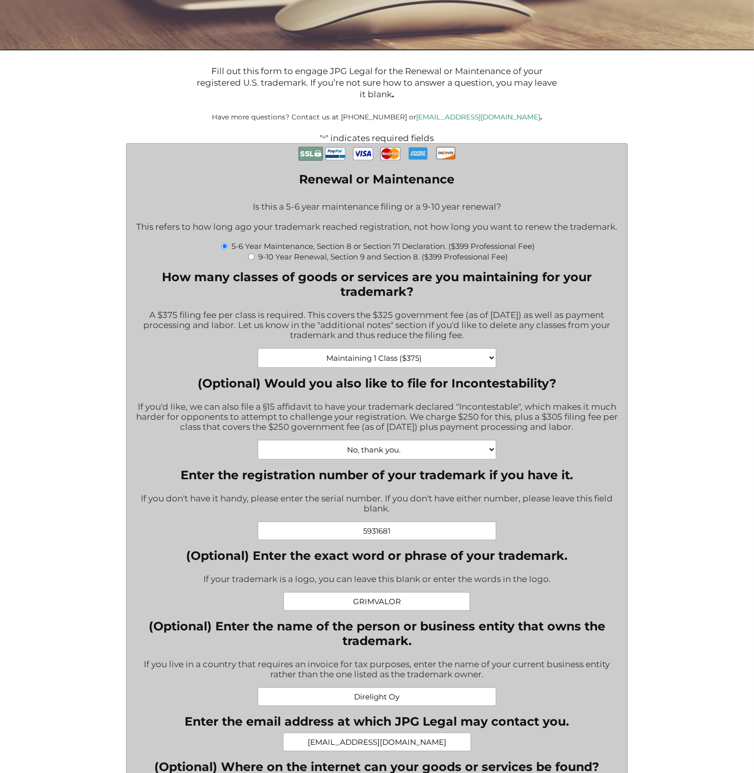
scroll to position [151, 0]
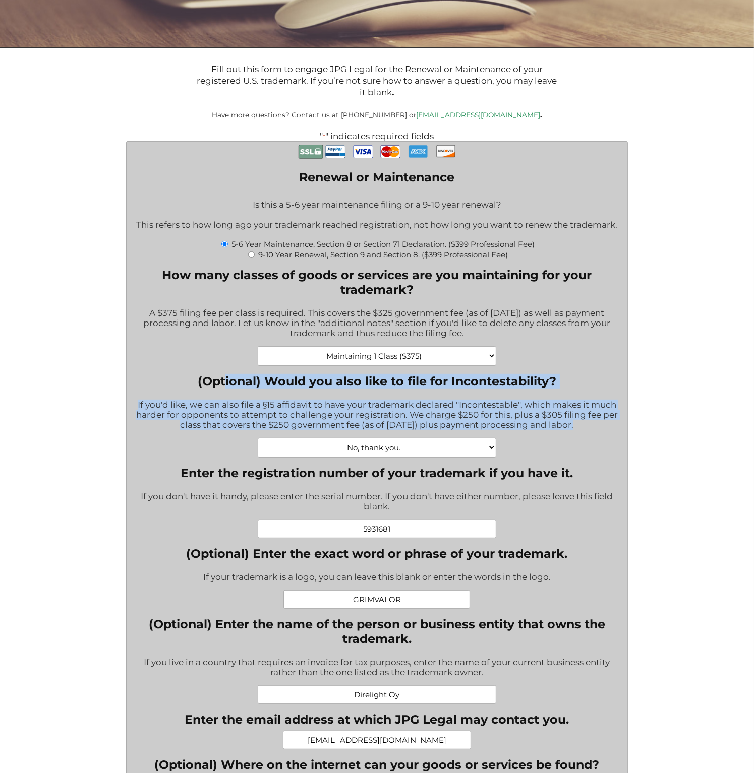
drag, startPoint x: 276, startPoint y: 392, endPoint x: 565, endPoint y: 432, distance: 291.2
click at [565, 432] on div "(Optional) Would you also like to file for Incontestability? If you'd like, we …" at bounding box center [377, 416] width 486 height 84
click at [565, 432] on div "If you'd like, we can also file a §15 affidavit to have your trademark declared…" at bounding box center [377, 415] width 486 height 45
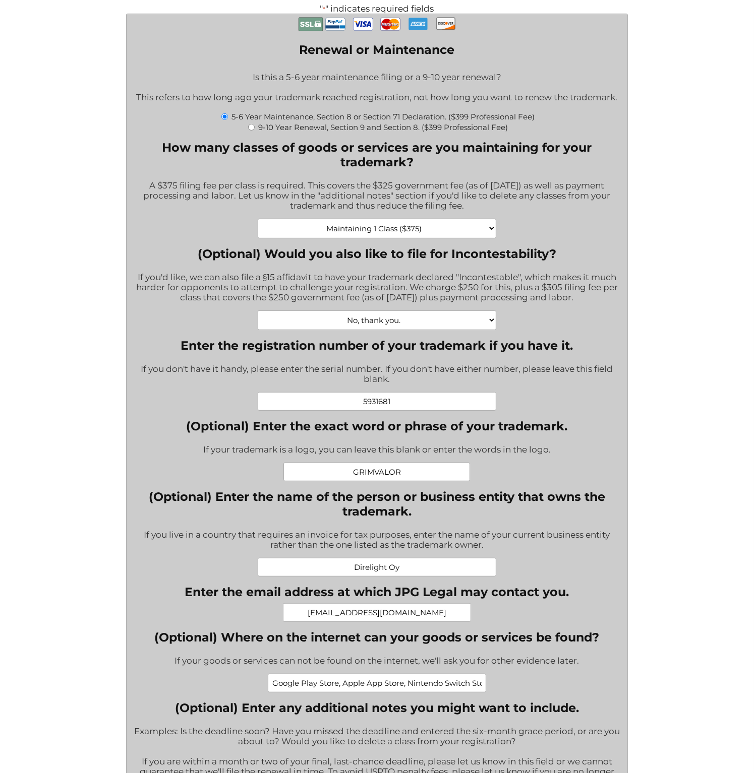
scroll to position [303, 0]
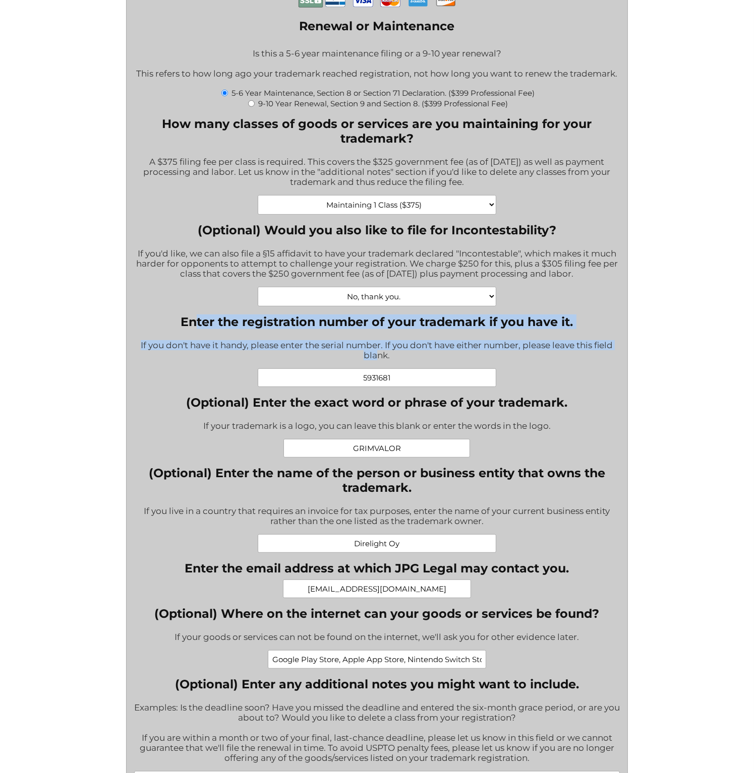
drag, startPoint x: 197, startPoint y: 321, endPoint x: 379, endPoint y: 362, distance: 186.5
click at [379, 362] on div "Enter the registration number of your trademark if you have it. If you don't ha…" at bounding box center [377, 351] width 486 height 73
click at [379, 362] on div "If you don't have it handy, please enter the serial number. If you don't have e…" at bounding box center [377, 351] width 486 height 35
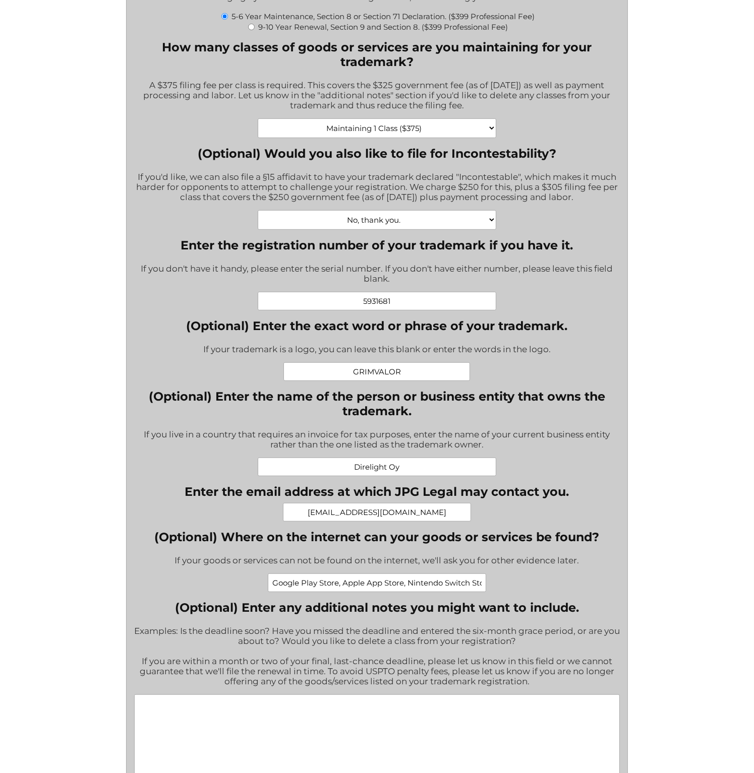
scroll to position [403, 0]
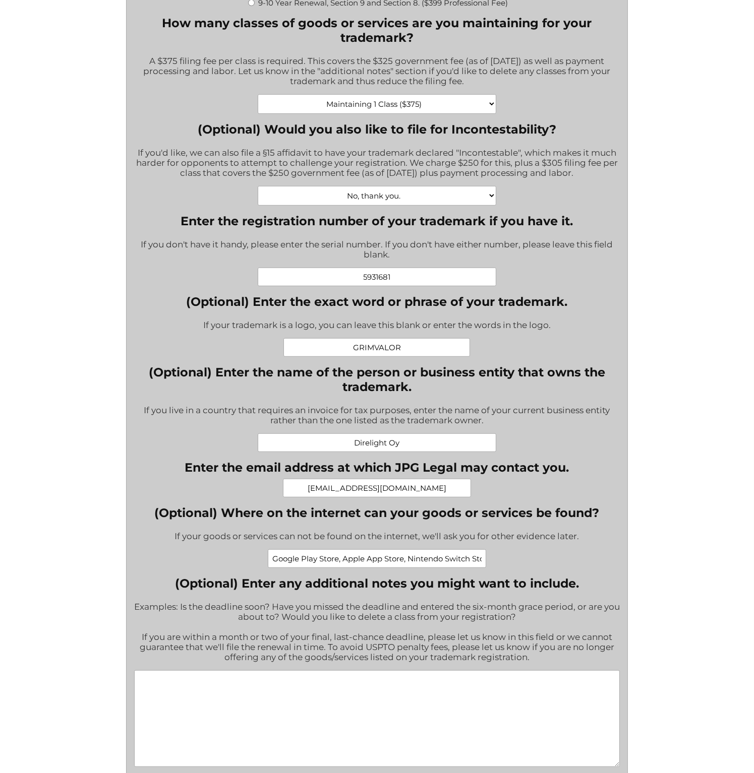
drag, startPoint x: 407, startPoint y: 355, endPoint x: 290, endPoint y: 357, distance: 116.5
click at [299, 357] on input "GRIMVALOR" at bounding box center [376, 347] width 187 height 19
click at [405, 353] on input "GRIMVALOR" at bounding box center [376, 347] width 187 height 19
drag, startPoint x: 408, startPoint y: 352, endPoint x: 346, endPoint y: 347, distance: 61.7
click at [347, 347] on input "GRIMVALOR" at bounding box center [376, 347] width 187 height 19
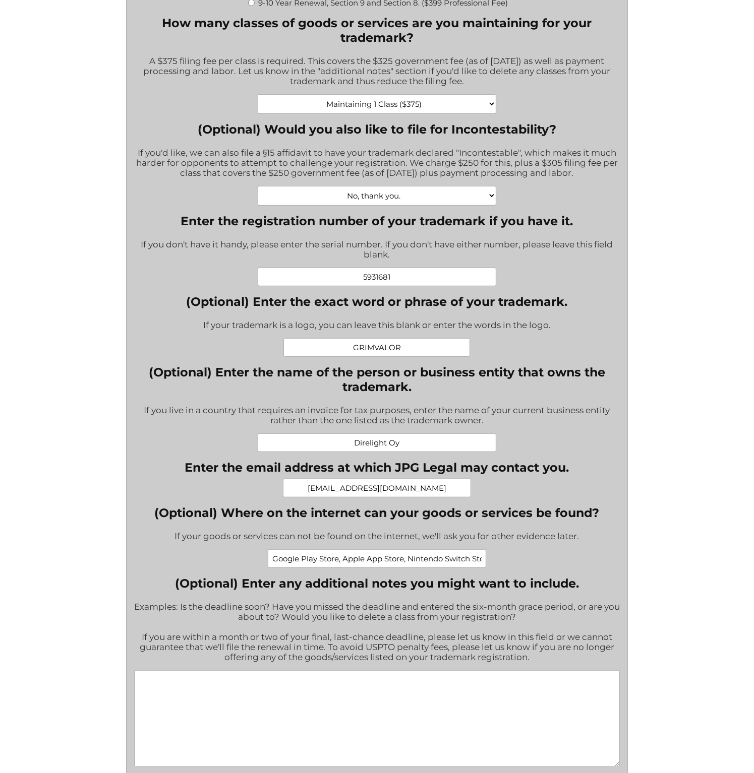
click at [399, 356] on input "GRIMVALOR" at bounding box center [376, 347] width 187 height 19
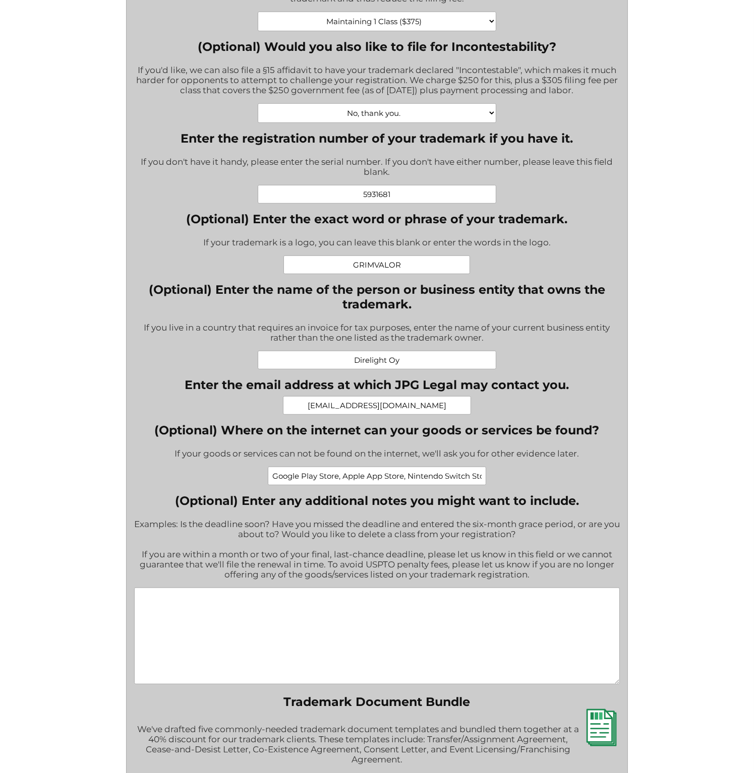
scroll to position [504, 0]
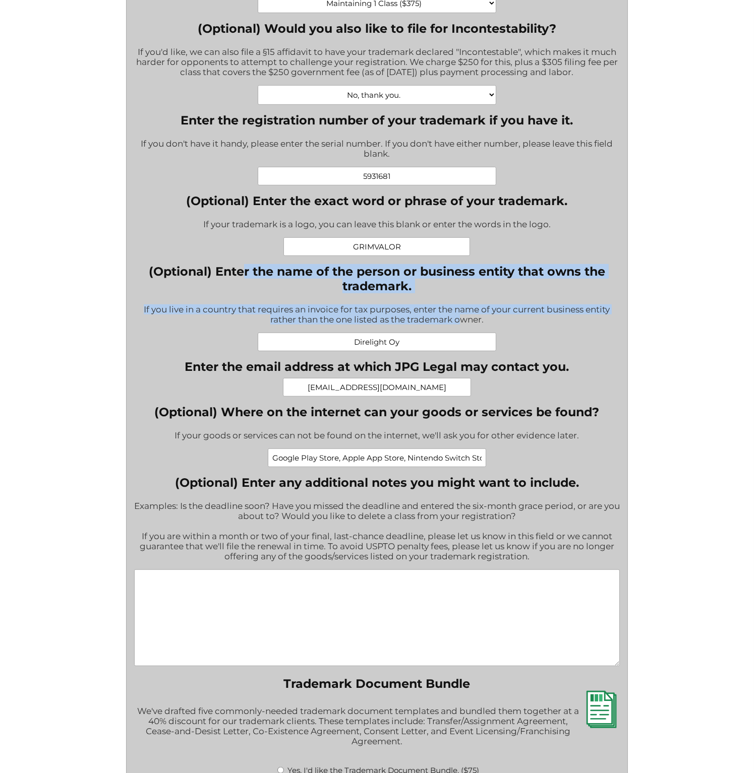
drag, startPoint x: 459, startPoint y: 322, endPoint x: 240, endPoint y: 281, distance: 222.7
click at [240, 281] on div "(Optional) Enter the name of the person or business entity that owns the tradem…" at bounding box center [377, 307] width 486 height 87
click at [241, 281] on label "(Optional) Enter the name of the person or business entity that owns the tradem…" at bounding box center [377, 278] width 486 height 29
click at [258, 333] on input "Direlight Oy" at bounding box center [377, 342] width 239 height 19
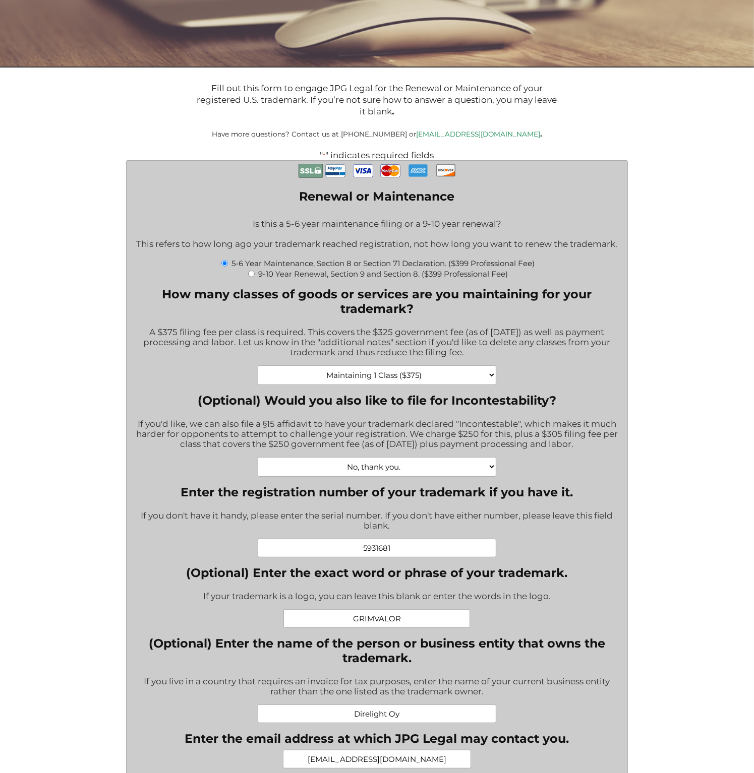
scroll to position [0, 0]
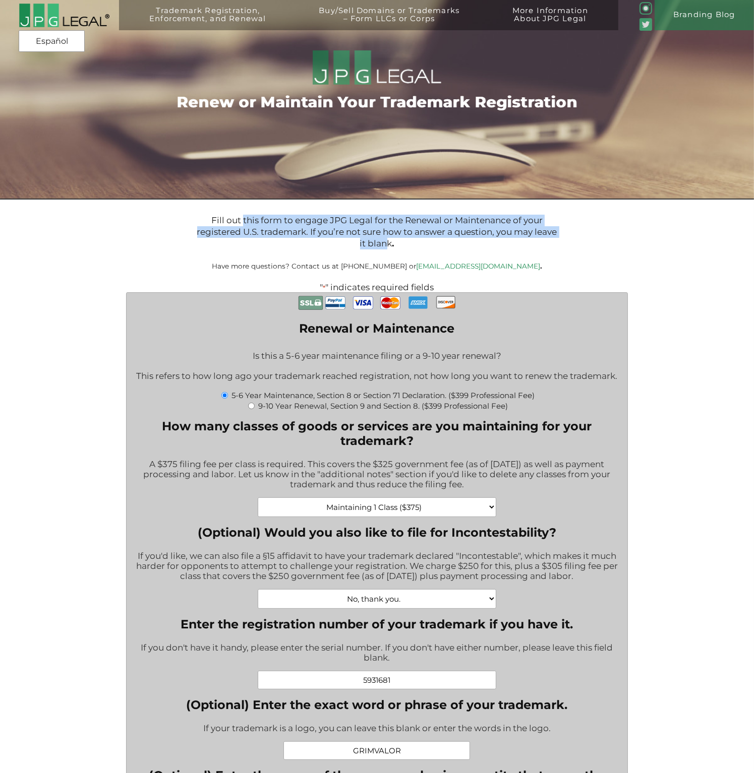
drag, startPoint x: 244, startPoint y: 222, endPoint x: 383, endPoint y: 250, distance: 141.9
click at [383, 250] on p "Fill out this form to engage JPG Legal for the Renewal or Maintenance of your r…" at bounding box center [377, 232] width 362 height 35
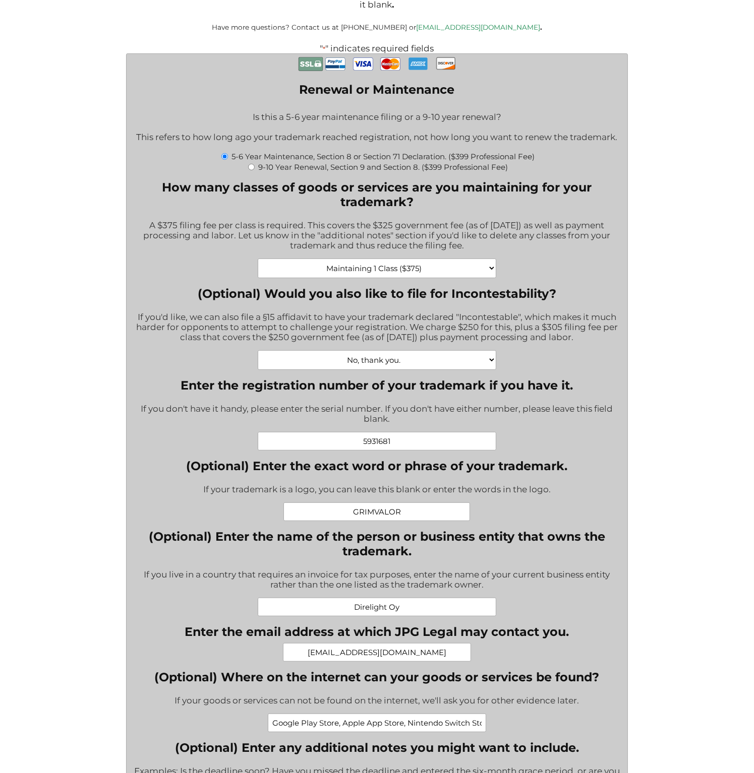
scroll to position [252, 0]
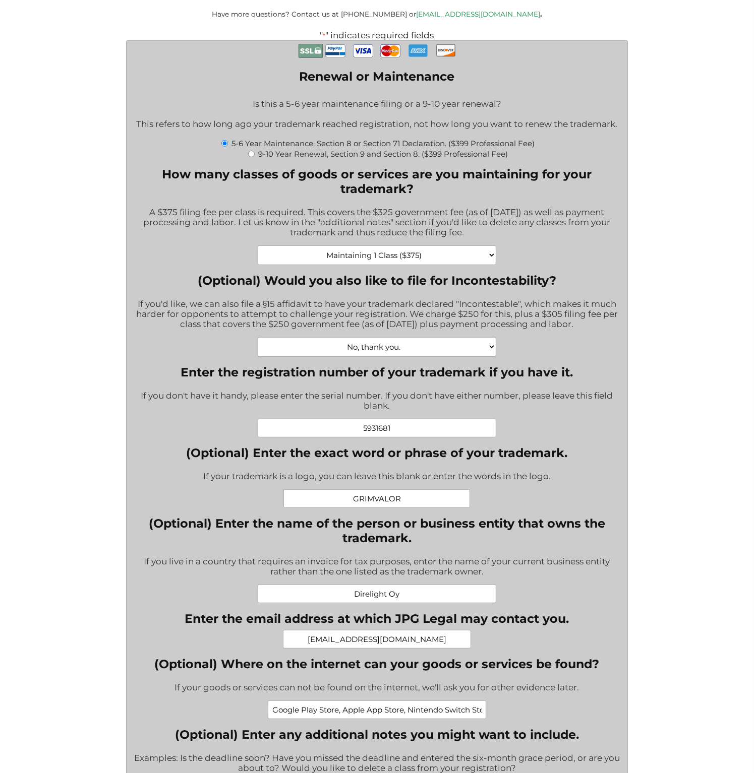
click at [452, 354] on select "No, thank you. Yes, Incontestability for one class. ($555) Yes, Incontestabilit…" at bounding box center [377, 347] width 239 height 20
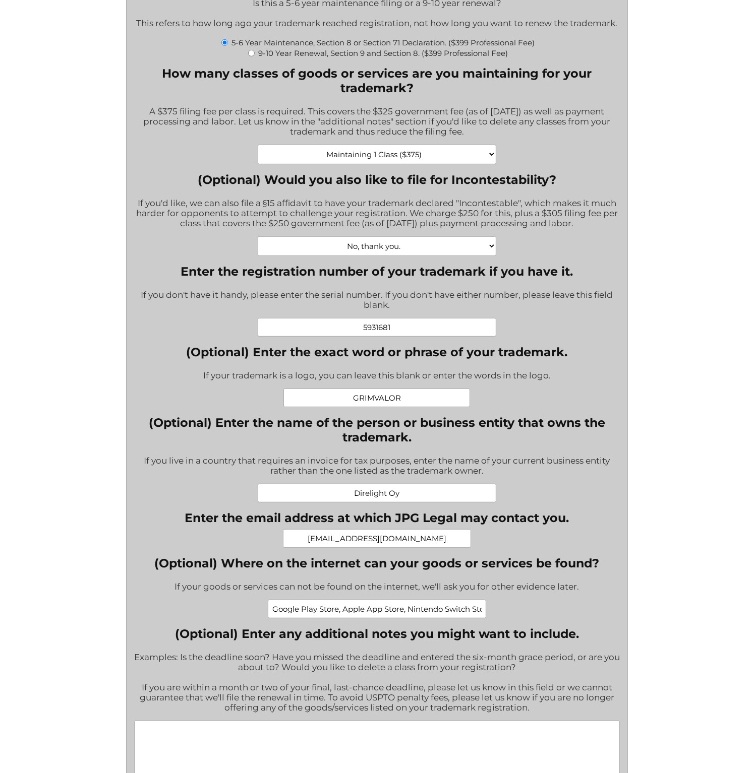
scroll to position [403, 0]
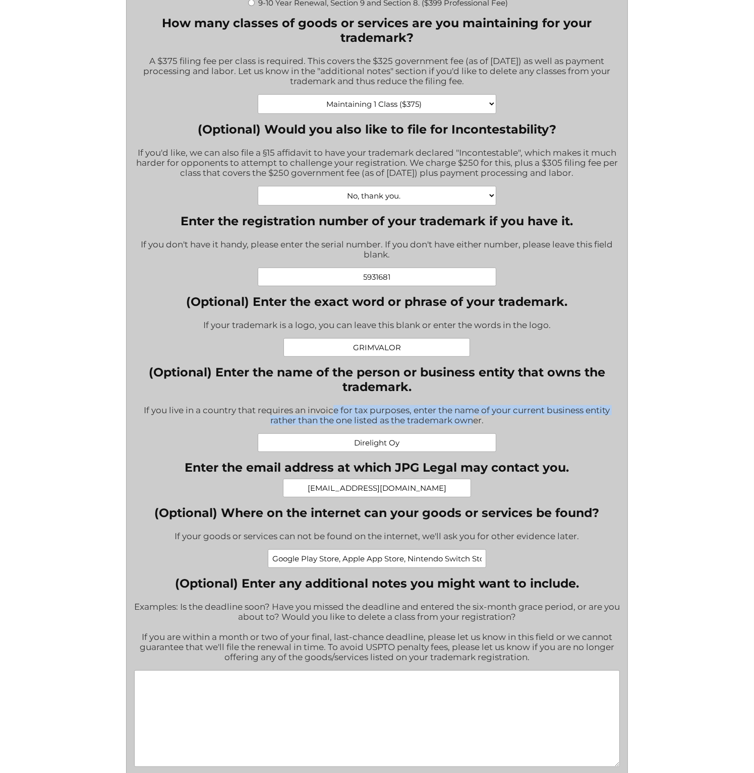
drag, startPoint x: 394, startPoint y: 418, endPoint x: 474, endPoint y: 432, distance: 81.4
click at [472, 433] on div "If you live in a country that requires an invoice for tax purposes, enter the n…" at bounding box center [377, 416] width 486 height 35
click at [474, 432] on div "If you live in a country that requires an invoice for tax purposes, enter the n…" at bounding box center [377, 416] width 486 height 35
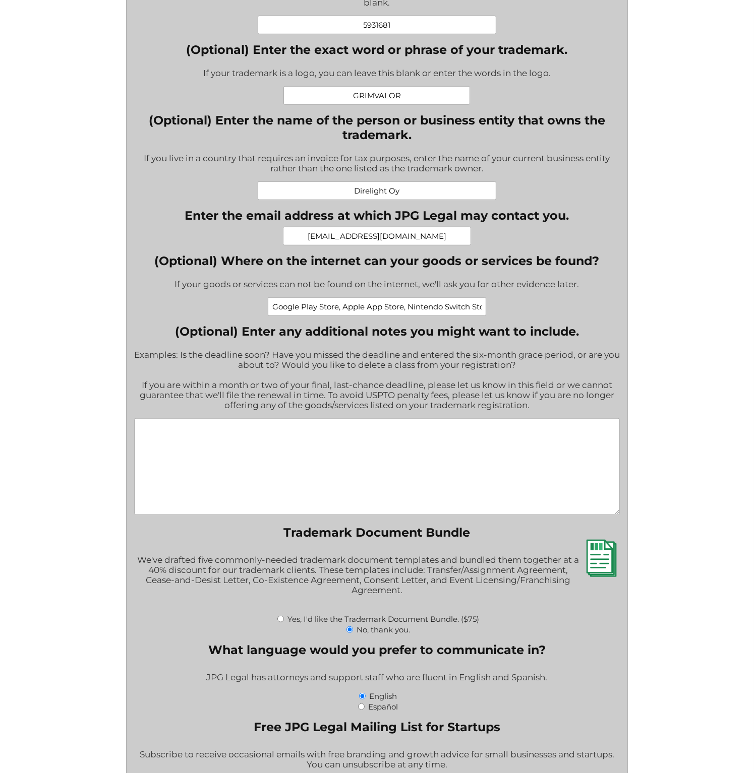
scroll to position [0, 11]
drag, startPoint x: 287, startPoint y: 310, endPoint x: 491, endPoint y: 320, distance: 204.5
click at [491, 316] on div "Google Play Store, Apple App Store, Nintendo Switch Store" at bounding box center [376, 306] width 445 height 19
click at [451, 313] on input "Google Play Store, Apple App Store, Nintendo Switch Store" at bounding box center [377, 306] width 218 height 19
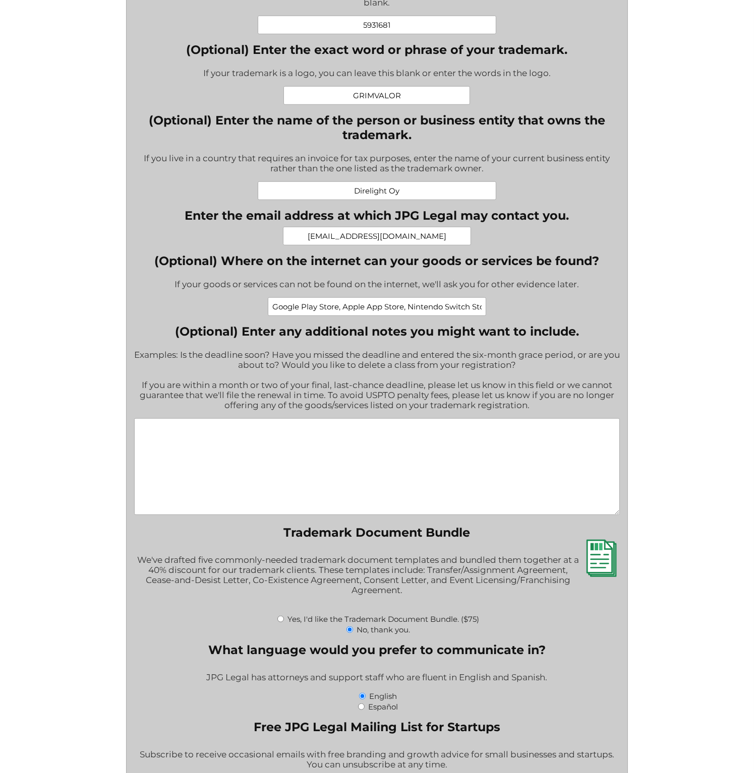
drag, startPoint x: 371, startPoint y: 312, endPoint x: 261, endPoint y: 310, distance: 109.9
click at [261, 310] on div "Google Play Store, Apple App Store, Nintendo Switch Store" at bounding box center [376, 306] width 445 height 19
click at [323, 310] on input "Google Play Store, Apple App Store, Nintendo Switch Store" at bounding box center [377, 306] width 218 height 19
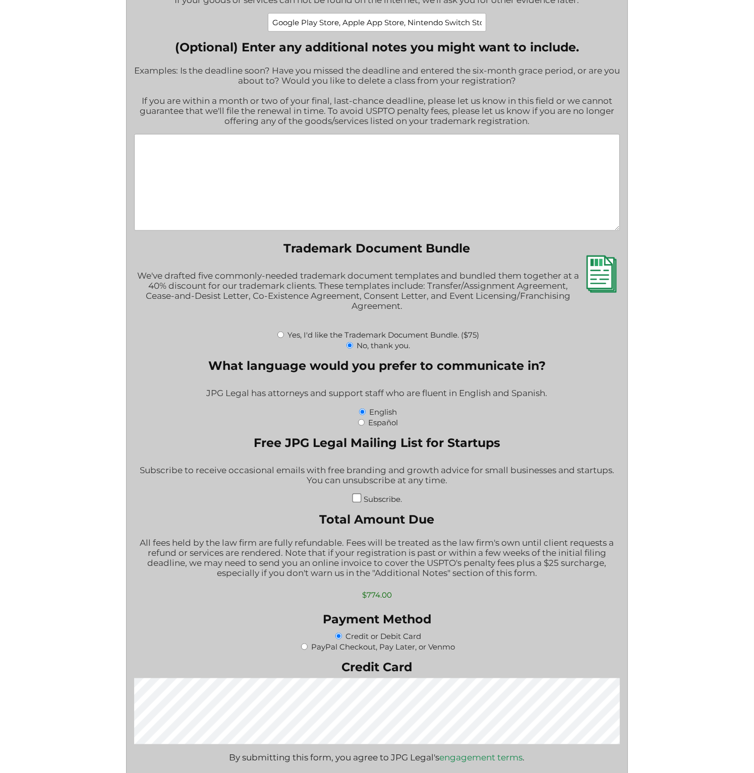
scroll to position [1008, 0]
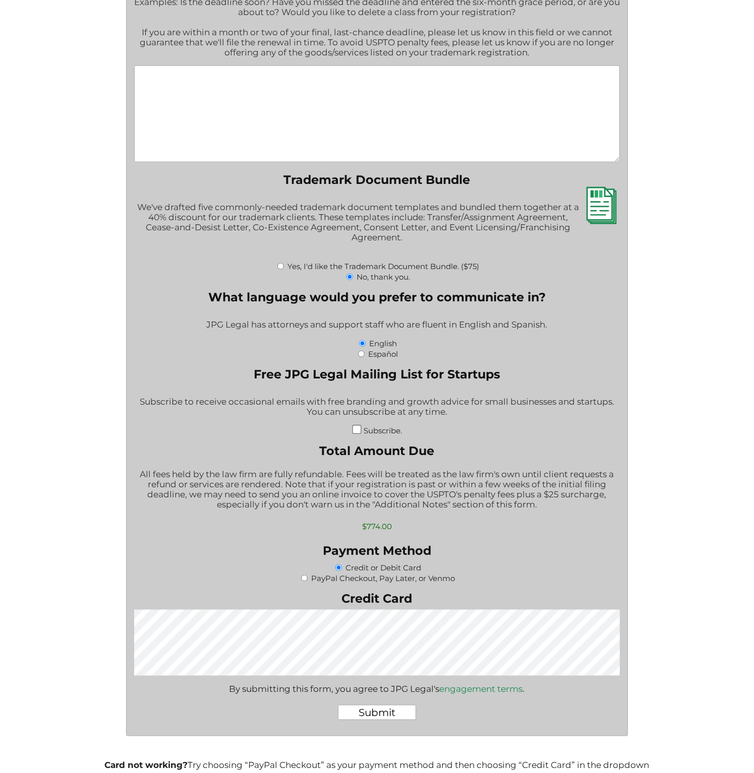
click at [675, 503] on div "Fill out this form to engage JPG Legal for the Renewal or Maintenance of your r…" at bounding box center [377, 47] width 603 height 1690
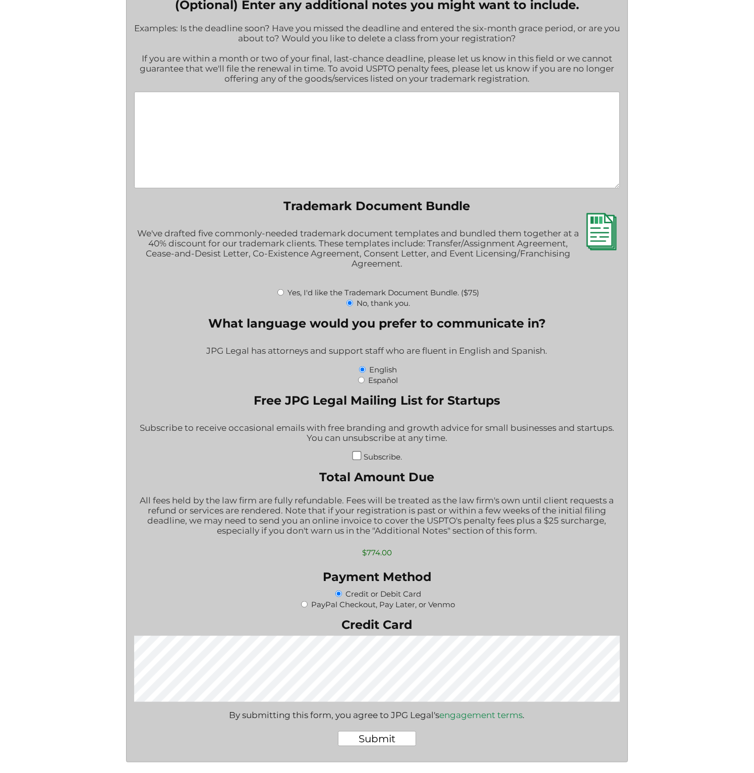
scroll to position [983, 0]
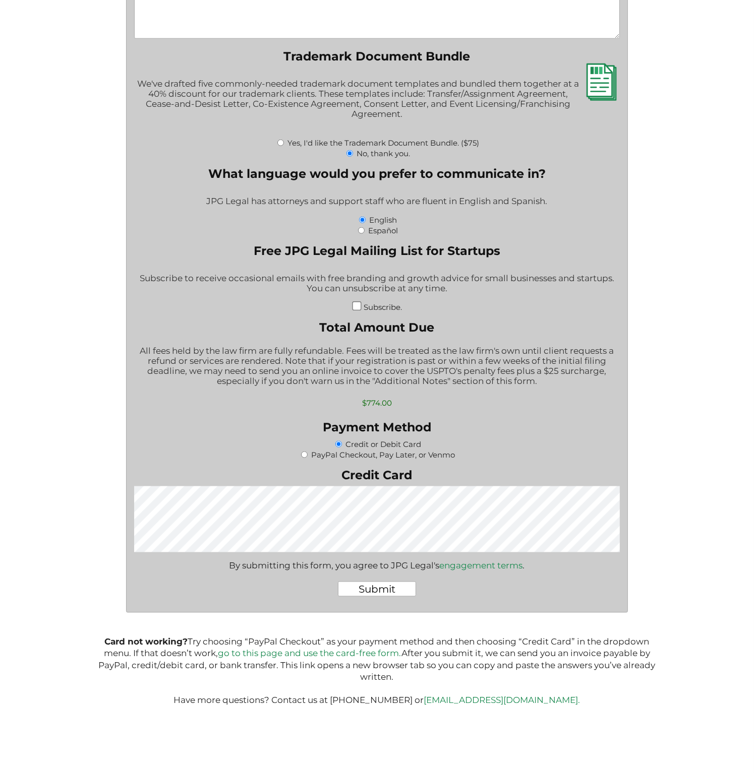
scroll to position [1134, 0]
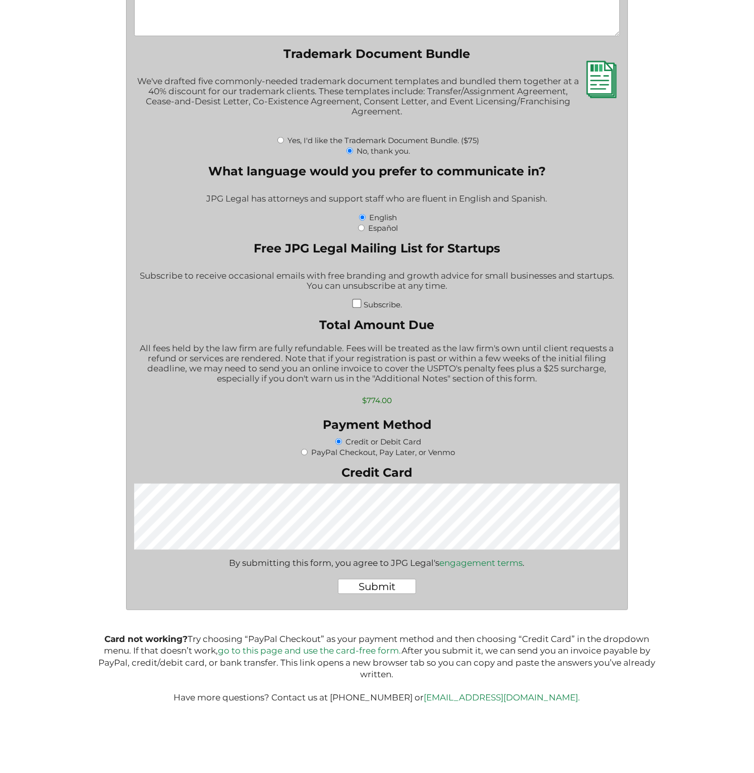
click at [392, 594] on input "Submit" at bounding box center [377, 586] width 78 height 15
